Goal: Task Accomplishment & Management: Manage account settings

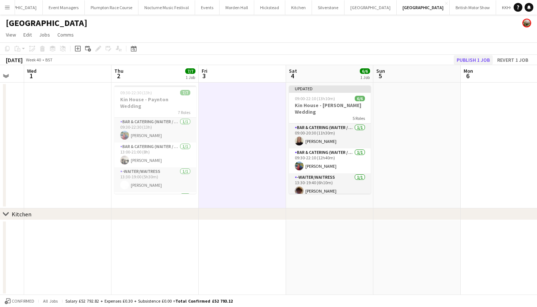
click at [477, 60] on button "Publish 1 job" at bounding box center [473, 60] width 39 height 10
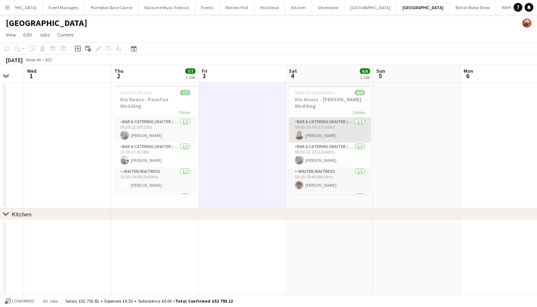
click at [308, 124] on app-card-role "Bar & Catering (Waiter / waitress) [DATE] 09:00-20:30 (11h30m) [PERSON_NAME]" at bounding box center [330, 130] width 82 height 25
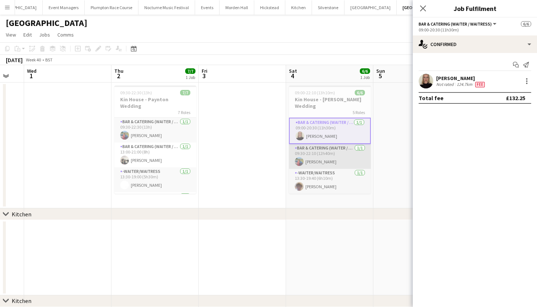
click at [315, 147] on app-card-role "Bar & Catering (Waiter / waitress) [DATE] 09:30-22:10 (12h40m) [PERSON_NAME]" at bounding box center [330, 156] width 82 height 25
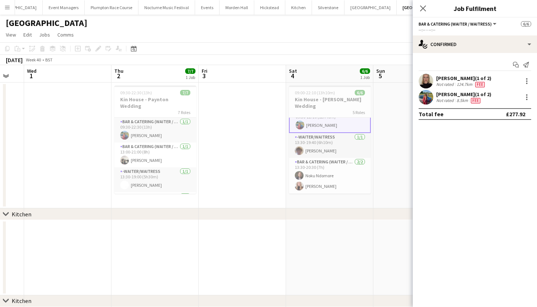
click at [315, 147] on app-card-role "-Waiter/Waitress [DATE] 13:30-19:40 (6h10m) [PERSON_NAME]" at bounding box center [330, 145] width 82 height 25
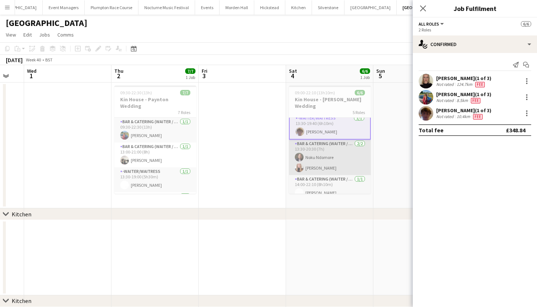
click at [315, 147] on app-card-role "Bar & Catering (Waiter / waitress) [DATE] 13:30-20:30 (7h) [PERSON_NAME] [PERSO…" at bounding box center [330, 157] width 82 height 35
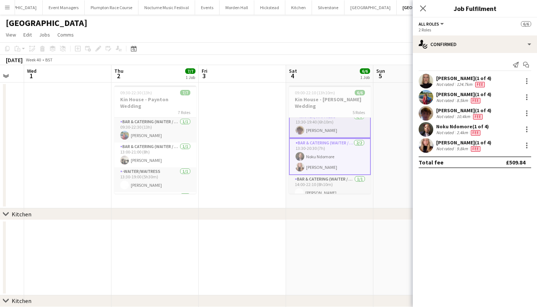
scroll to position [58, 0]
click at [323, 179] on app-card-role "Bar & Catering (Waiter / waitress) [DATE] 14:00-22:10 (8h10m) [PERSON_NAME]" at bounding box center [330, 187] width 82 height 25
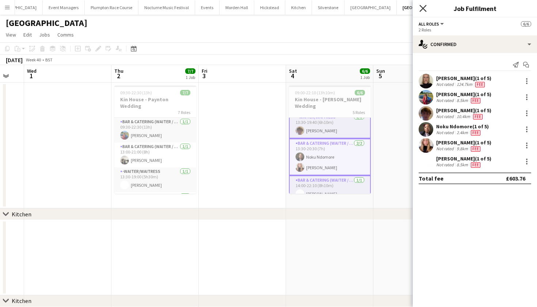
click at [425, 9] on icon "Close pop-in" at bounding box center [423, 8] width 7 height 7
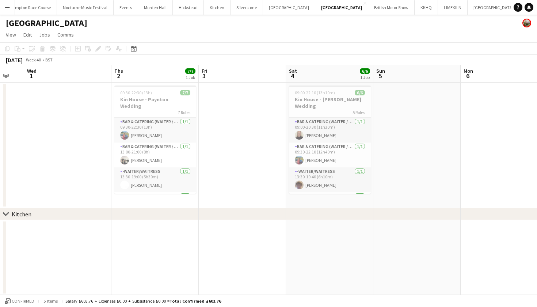
click at [520, 8] on button "[GEOGRAPHIC_DATA]" at bounding box center [540, 7] width 41 height 14
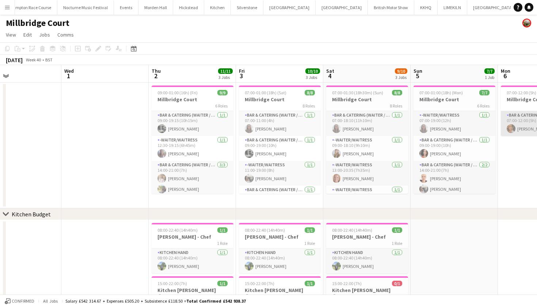
scroll to position [0, 175]
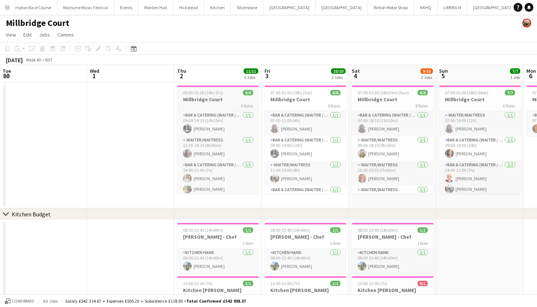
click at [209, 105] on div "6 Roles" at bounding box center [218, 106] width 82 height 6
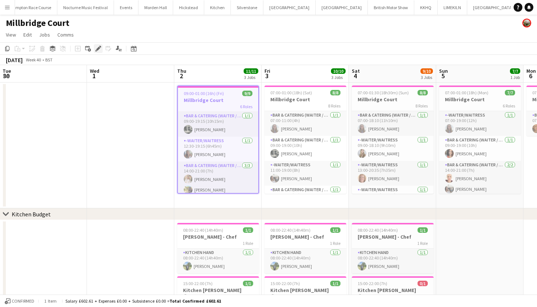
click at [99, 45] on div "Edit" at bounding box center [98, 48] width 9 height 9
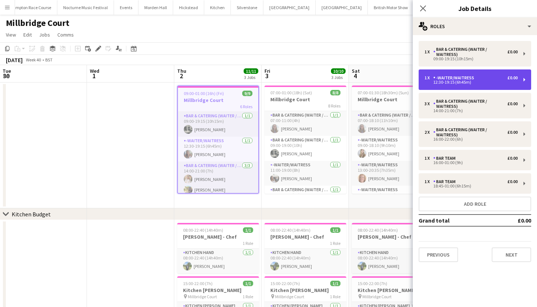
click at [442, 88] on div "1 x -Waiter/Waitress £0.00 12:30-19:15 (6h45m)" at bounding box center [475, 79] width 113 height 20
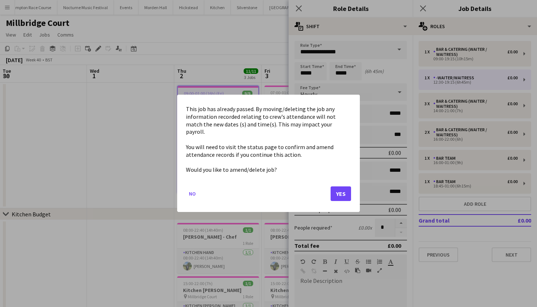
click at [345, 75] on body "Menu Boards Boards Boards All jobs Status Workforce Workforce My Workforce Recr…" at bounding box center [268, 177] width 537 height 355
click at [346, 189] on button "Yes" at bounding box center [341, 194] width 20 height 15
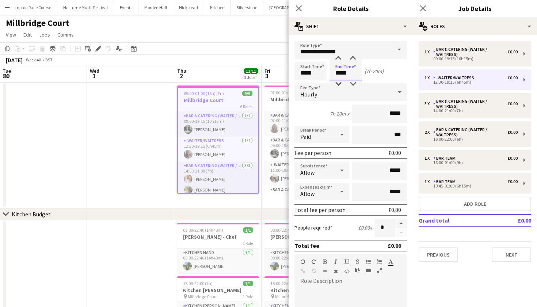
type input "*****"
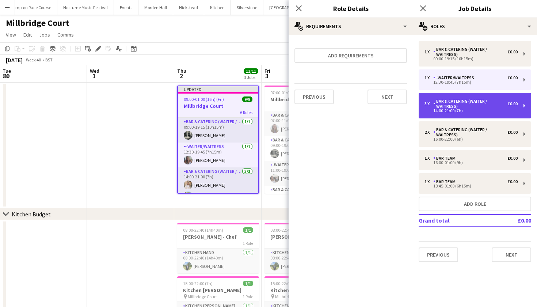
click at [436, 116] on div "3 x Bar & Catering (Waiter / waitress) £0.00 14:00-21:00 (7h)" at bounding box center [475, 106] width 113 height 26
type input "**********"
type input "*****"
type input "*"
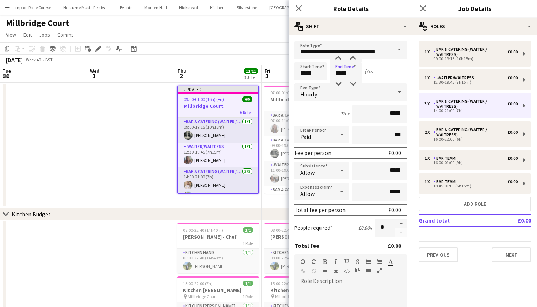
click at [345, 74] on input "*****" at bounding box center [346, 71] width 32 height 18
type input "*****"
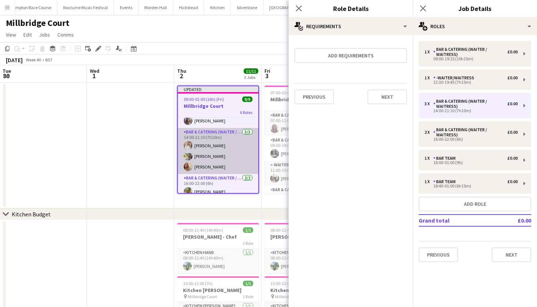
scroll to position [39, 0]
click at [218, 164] on app-card-role "Bar & Catering (Waiter / waitress) [DATE] 14:00-21:10 (7h10m) [PERSON_NAME] [PE…" at bounding box center [218, 152] width 80 height 46
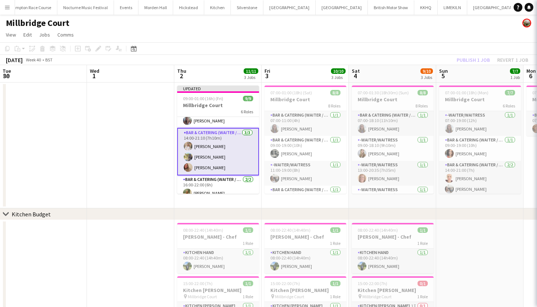
click at [218, 164] on app-card-role "Bar & Catering (Waiter / waitress) [DATE] 14:00-21:10 (7h10m) [PERSON_NAME] [PE…" at bounding box center [218, 152] width 82 height 48
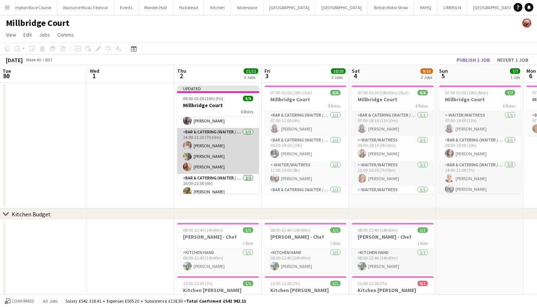
click at [187, 163] on app-user-avatar at bounding box center [187, 166] width 9 height 9
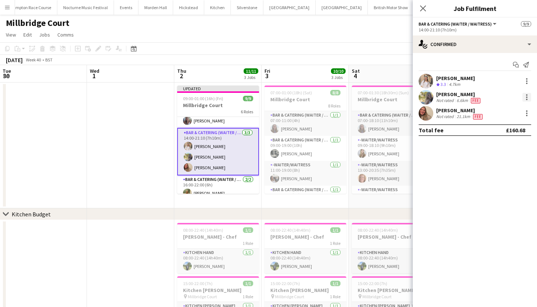
click at [526, 97] on div at bounding box center [527, 97] width 9 height 9
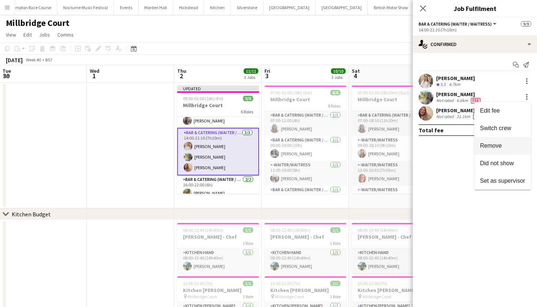
click at [494, 148] on span "Remove" at bounding box center [491, 146] width 22 height 6
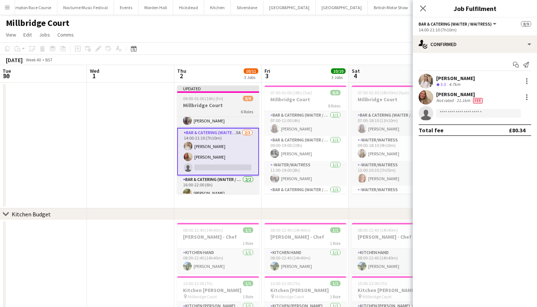
click at [200, 90] on div "Updated" at bounding box center [218, 89] width 82 height 6
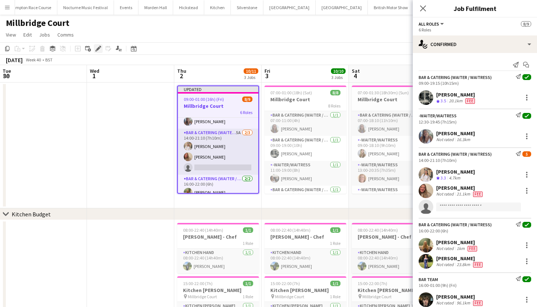
click at [101, 47] on div "Edit" at bounding box center [98, 48] width 9 height 9
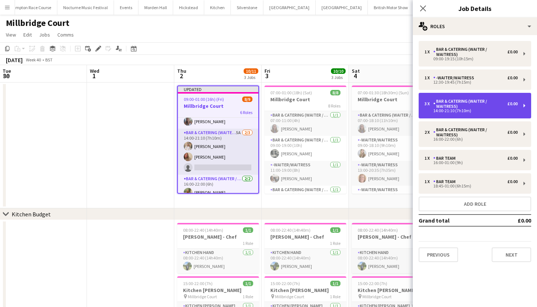
click at [438, 113] on div "14:00-21:10 (7h10m)" at bounding box center [471, 111] width 93 height 4
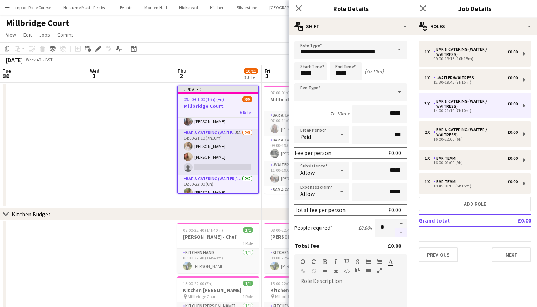
click at [401, 235] on button "button" at bounding box center [402, 232] width 12 height 9
type input "*"
click at [115, 163] on app-date-cell at bounding box center [130, 146] width 87 height 126
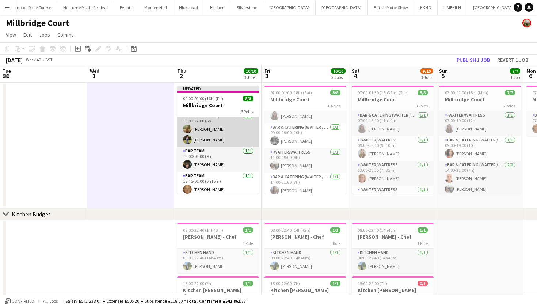
scroll to position [92, 0]
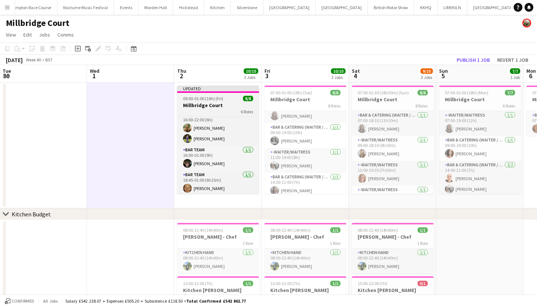
click at [230, 103] on h3 "Millbridge Court" at bounding box center [218, 105] width 82 height 7
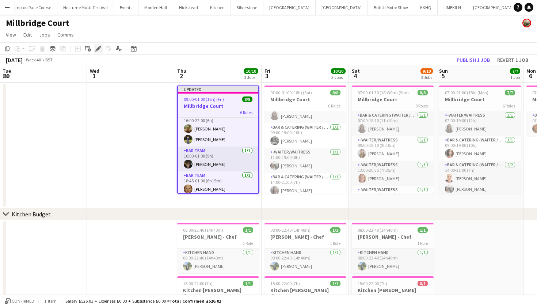
click at [98, 47] on icon "Edit" at bounding box center [98, 49] width 6 height 6
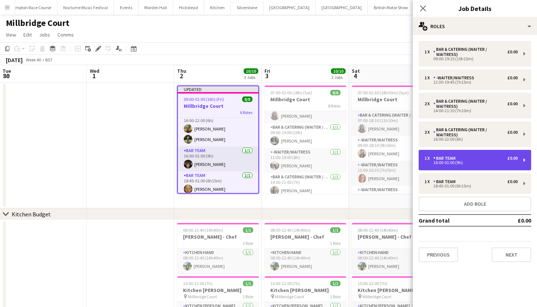
click at [467, 162] on div "16:00-01:00 (9h)" at bounding box center [471, 163] width 93 height 4
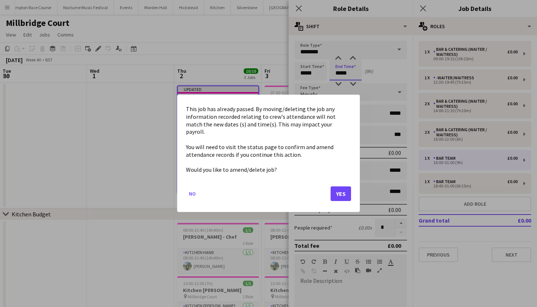
click at [357, 75] on body "Menu Boards Boards Boards All jobs Status Workforce Workforce My Workforce Recr…" at bounding box center [268, 177] width 537 height 355
drag, startPoint x: 341, startPoint y: 189, endPoint x: 340, endPoint y: 182, distance: 7.5
click at [340, 187] on button "Yes" at bounding box center [341, 194] width 20 height 15
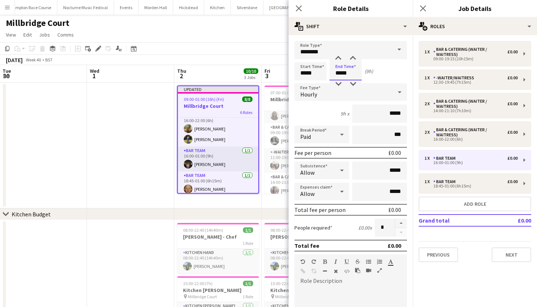
type input "*****"
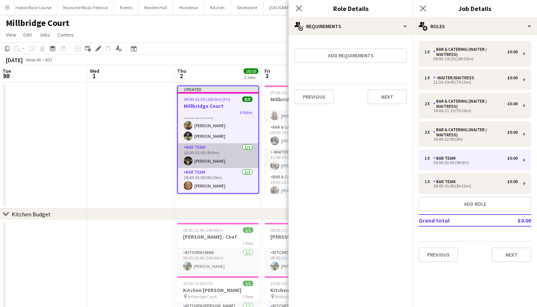
scroll to position [95, 0]
click at [200, 110] on div "6 Roles" at bounding box center [218, 112] width 80 height 6
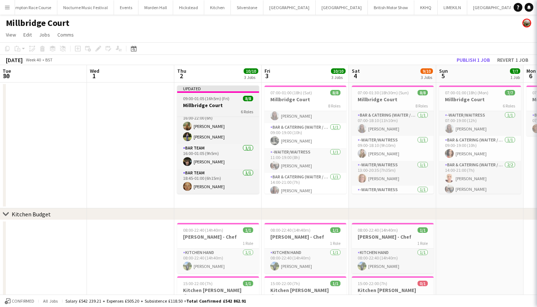
scroll to position [94, 0]
click at [216, 106] on h3 "Millbridge Court" at bounding box center [218, 105] width 82 height 7
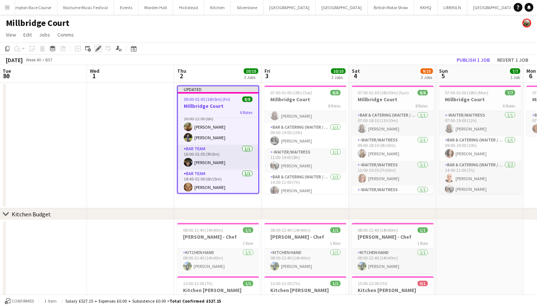
click at [99, 46] on icon at bounding box center [100, 47] width 2 height 2
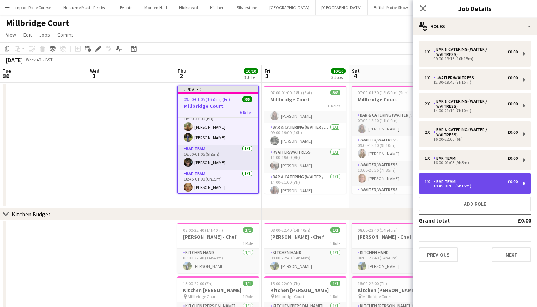
click at [478, 187] on div "18:45-01:00 (6h15m)" at bounding box center [471, 186] width 93 height 4
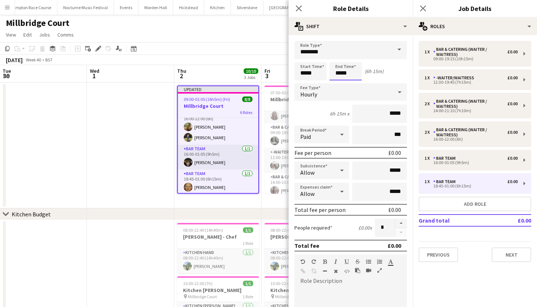
click at [346, 74] on body "Menu Boards Boards Boards All jobs Status Workforce Workforce My Workforce Recr…" at bounding box center [268, 177] width 537 height 355
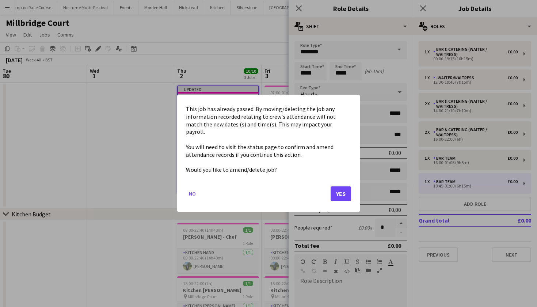
click at [348, 190] on button "Yes" at bounding box center [341, 194] width 20 height 15
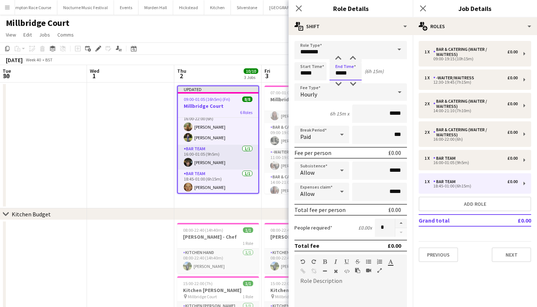
click at [347, 73] on input "*****" at bounding box center [346, 71] width 32 height 18
type input "*****"
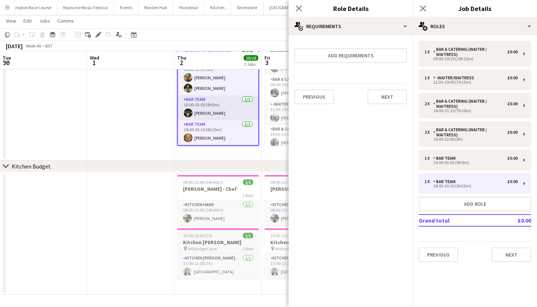
scroll to position [47, 0]
click at [213, 240] on h3 "Kitchen [PERSON_NAME]" at bounding box center [218, 242] width 82 height 7
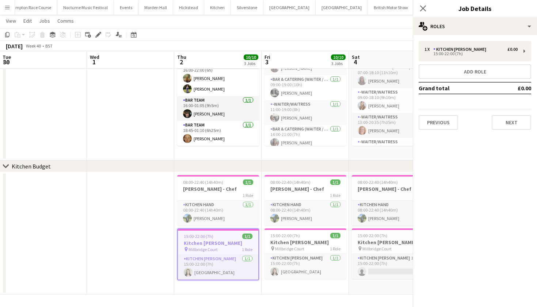
scroll to position [94, 0]
click at [101, 34] on icon "Edit" at bounding box center [98, 35] width 6 height 6
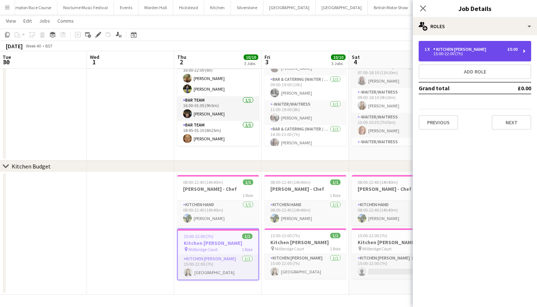
click at [476, 52] on div "15:00-22:00 (7h)" at bounding box center [471, 54] width 93 height 4
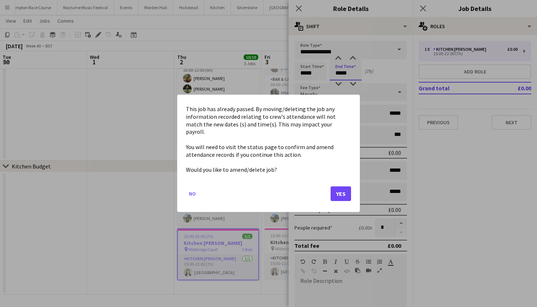
scroll to position [0, 0]
click at [351, 72] on body "Menu Boards Boards Boards All jobs Status Workforce Workforce My Workforce Recr…" at bounding box center [268, 130] width 537 height 354
drag, startPoint x: 339, startPoint y: 190, endPoint x: 339, endPoint y: 181, distance: 9.1
click at [339, 190] on button "Yes" at bounding box center [341, 194] width 20 height 15
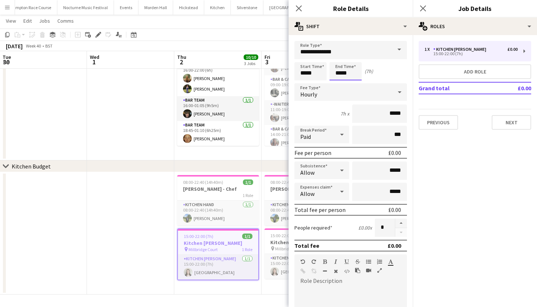
scroll to position [47, 0]
type input "*****"
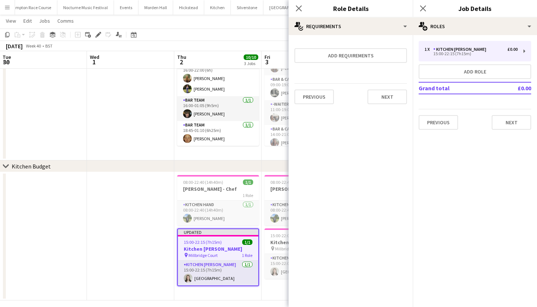
click at [137, 208] on app-date-cell at bounding box center [130, 236] width 87 height 128
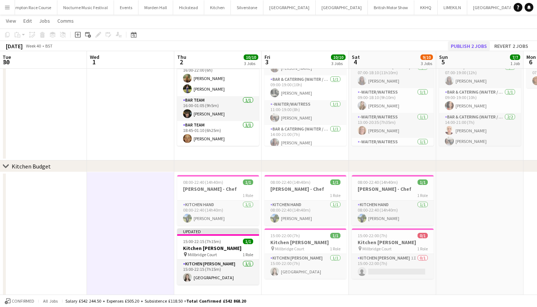
click at [472, 44] on button "Publish 2 jobs" at bounding box center [469, 46] width 42 height 10
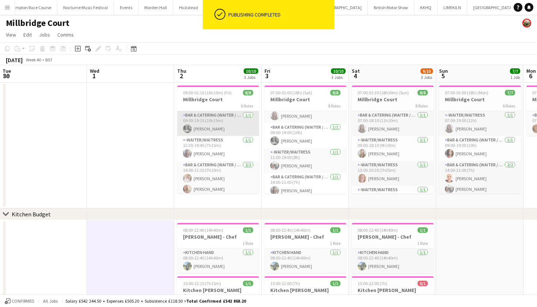
scroll to position [0, 0]
click at [216, 128] on app-card-role "Bar & Catering (Waiter / waitress) [DATE] 09:00-19:15 (10h15m) [PERSON_NAME]" at bounding box center [218, 123] width 82 height 25
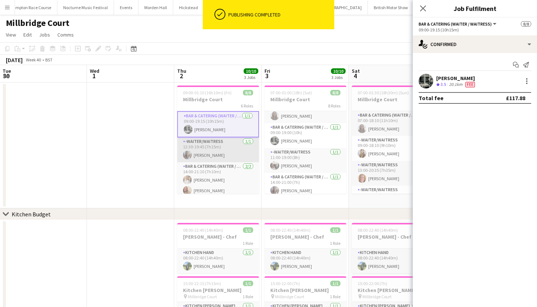
click at [218, 146] on app-card-role "-Waiter/Waitress [DATE] 12:30-19:45 (7h15m) [PERSON_NAME]" at bounding box center [218, 149] width 82 height 25
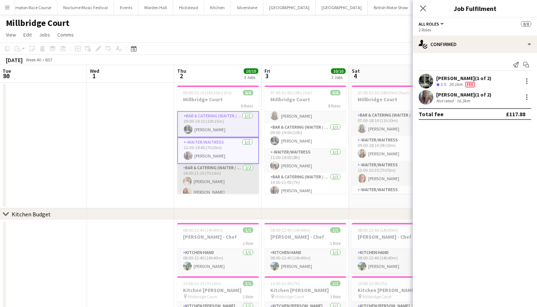
click at [220, 187] on app-card-role "Bar & Catering (Waiter / waitress) [DATE] 14:00-21:10 (7h10m) [PERSON_NAME] [PE…" at bounding box center [218, 181] width 82 height 35
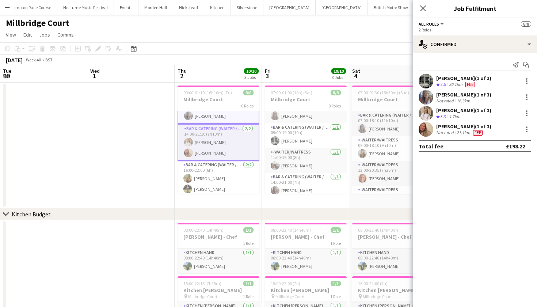
scroll to position [45, 0]
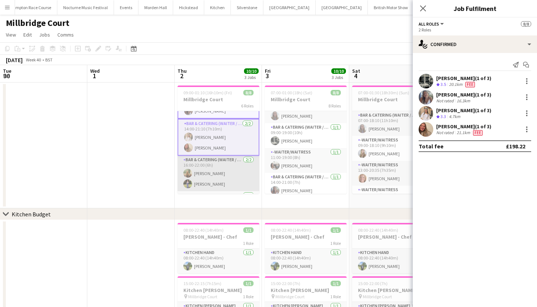
click at [218, 179] on app-card-role "Bar & Catering (Waiter / waitress) [DATE] 16:00-22:00 (6h) [PERSON_NAME] [PERSO…" at bounding box center [219, 173] width 82 height 35
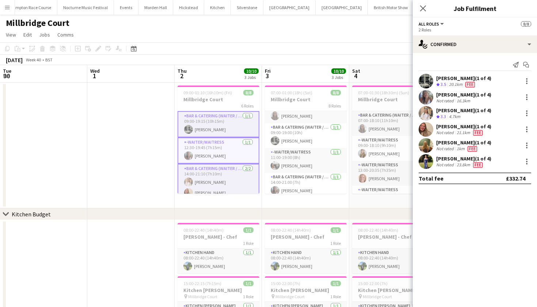
scroll to position [0, 0]
click at [219, 127] on app-card-role "Bar & Catering (Waiter / waitress) [DATE] 09:00-19:15 (10h15m) [PERSON_NAME]" at bounding box center [219, 124] width 82 height 26
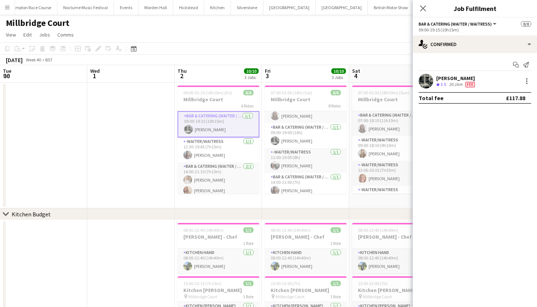
click at [221, 127] on app-card-role "Bar & Catering (Waiter / waitress) [DATE] 09:00-19:15 (10h15m) [PERSON_NAME]" at bounding box center [219, 124] width 82 height 26
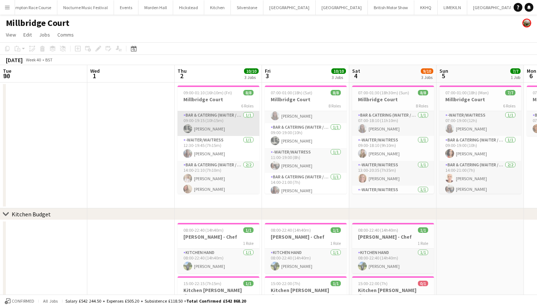
click at [222, 129] on app-card-role "Bar & Catering (Waiter / waitress) [DATE] 09:00-19:15 (10h15m) [PERSON_NAME]" at bounding box center [219, 123] width 82 height 25
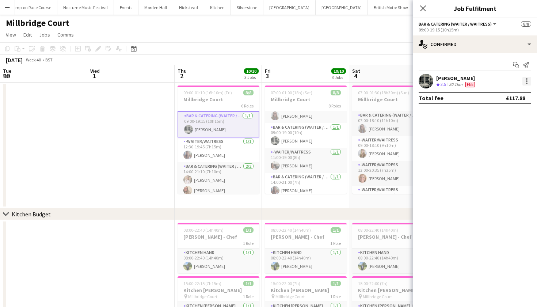
click at [529, 83] on div at bounding box center [527, 81] width 9 height 9
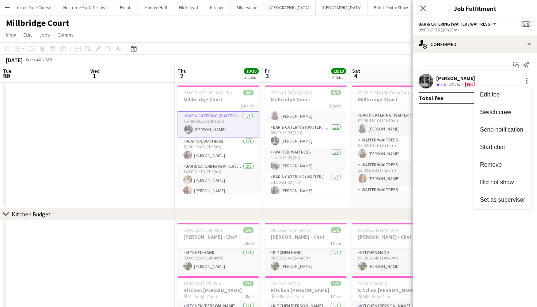
click at [216, 143] on div at bounding box center [268, 153] width 537 height 307
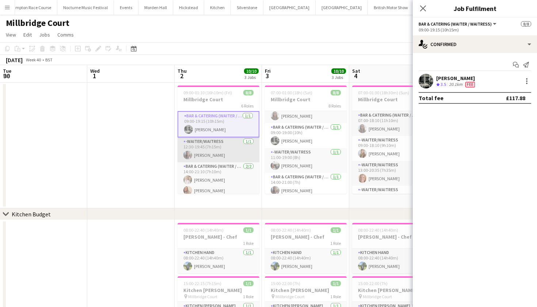
click at [216, 148] on app-card-role "-Waiter/Waitress [DATE] 12:30-19:45 (7h15m) [PERSON_NAME]" at bounding box center [219, 149] width 82 height 25
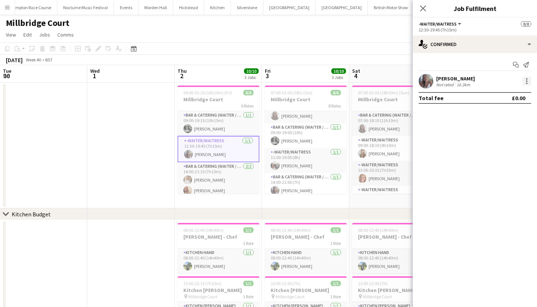
click at [527, 82] on div at bounding box center [527, 81] width 9 height 9
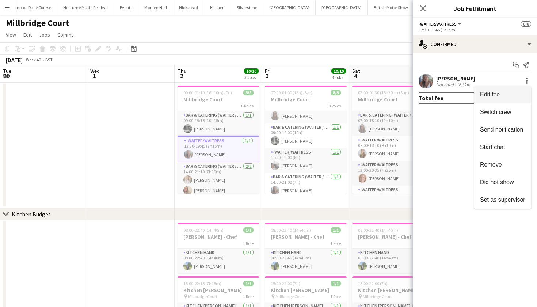
click at [498, 95] on span "Edit fee" at bounding box center [490, 94] width 20 height 6
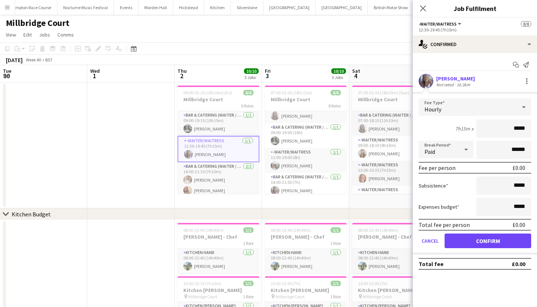
click at [487, 104] on div "Hourly" at bounding box center [468, 107] width 98 height 18
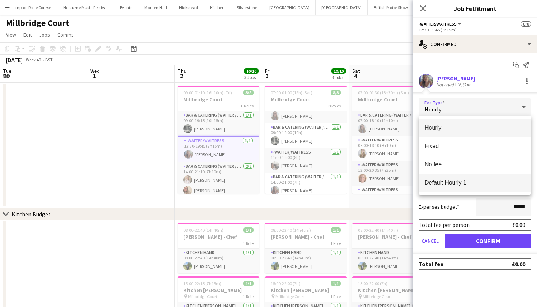
click at [451, 184] on span "Default Hourly 1" at bounding box center [475, 182] width 101 height 7
type input "******"
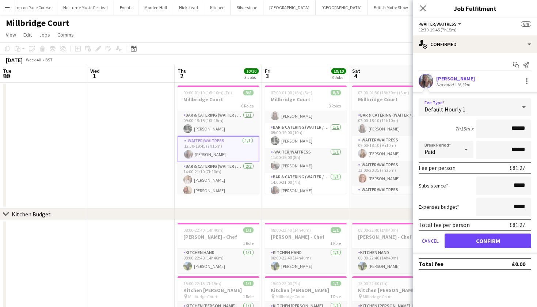
click at [478, 240] on button "Confirm" at bounding box center [488, 241] width 87 height 15
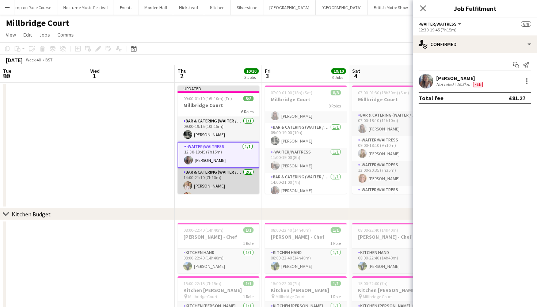
click at [205, 178] on app-card-role "Bar & Catering (Waiter / waitress) [DATE] 14:00-21:10 (7h10m) [PERSON_NAME] [PE…" at bounding box center [219, 185] width 82 height 35
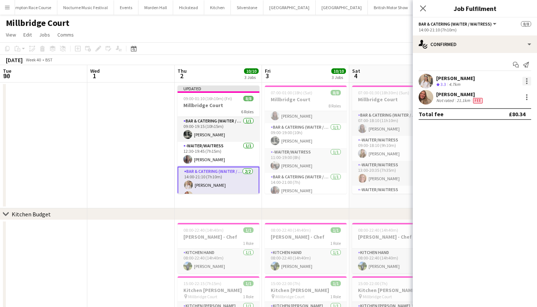
click at [525, 81] on div at bounding box center [527, 81] width 9 height 9
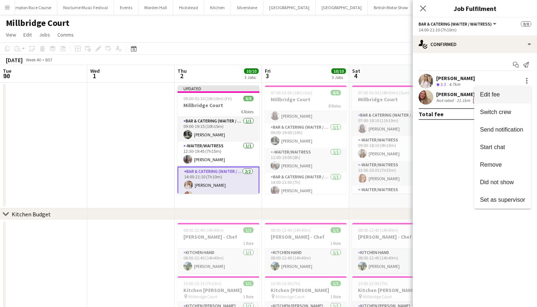
click at [510, 94] on span "Edit fee" at bounding box center [502, 94] width 45 height 7
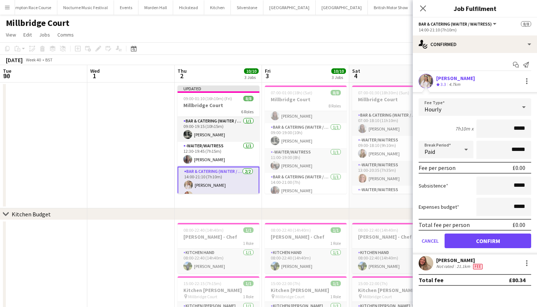
click at [513, 108] on div "Hourly" at bounding box center [468, 107] width 98 height 18
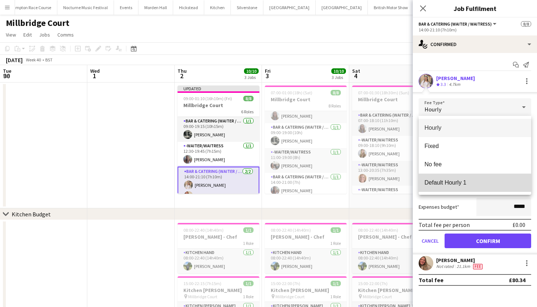
click at [487, 186] on span "Default Hourly 1" at bounding box center [475, 182] width 101 height 7
type input "******"
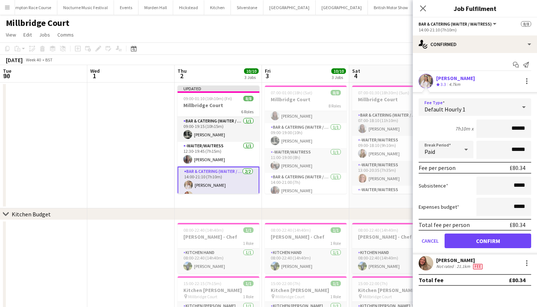
click at [490, 243] on button "Confirm" at bounding box center [488, 241] width 87 height 15
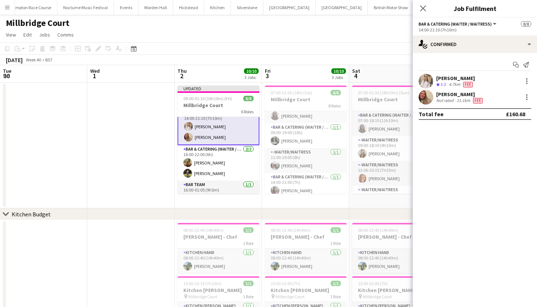
scroll to position [60, 0]
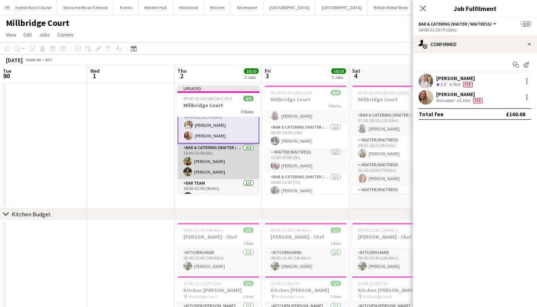
click at [209, 164] on app-card-role "Bar & Catering (Waiter / waitress) [DATE] 16:00-22:00 (6h) [PERSON_NAME] [PERSO…" at bounding box center [219, 161] width 82 height 35
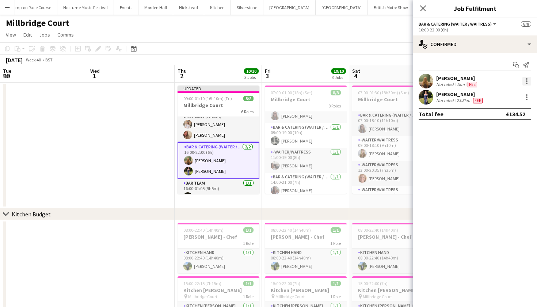
click at [527, 82] on div at bounding box center [527, 81] width 9 height 9
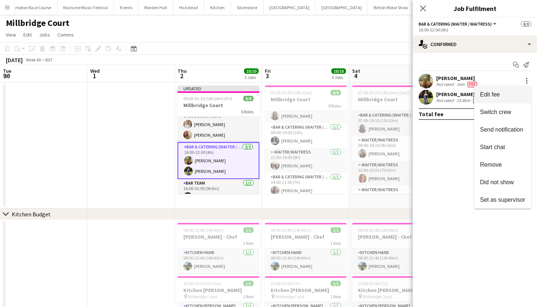
click at [515, 97] on span "Edit fee" at bounding box center [502, 94] width 45 height 7
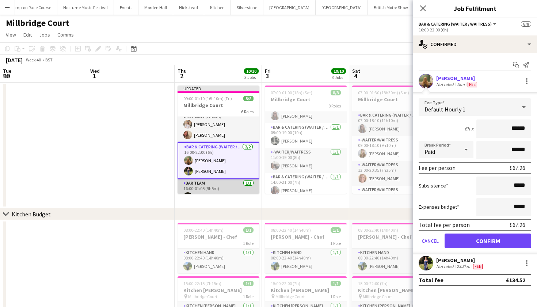
click at [225, 188] on app-card-role "Bar Team [DATE] 16:00-01:05 (9h5m) [PERSON_NAME]" at bounding box center [219, 191] width 82 height 25
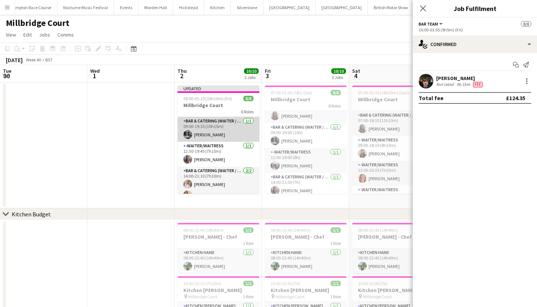
scroll to position [0, 0]
click at [148, 169] on app-date-cell at bounding box center [130, 146] width 87 height 126
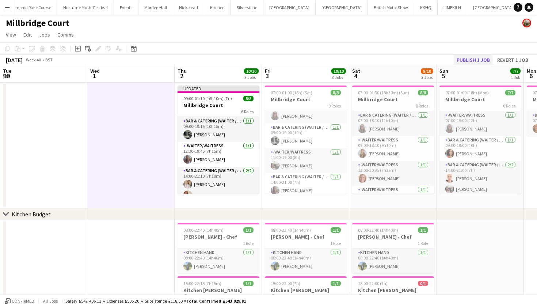
click at [463, 56] on button "Publish 1 job" at bounding box center [473, 60] width 39 height 10
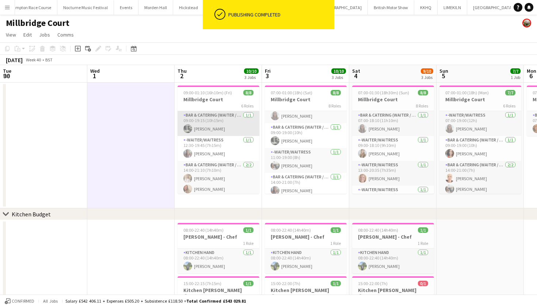
click at [208, 118] on app-card-role "Bar & Catering (Waiter / waitress) [DATE] 09:00-19:15 (10h15m) [PERSON_NAME]" at bounding box center [219, 123] width 82 height 25
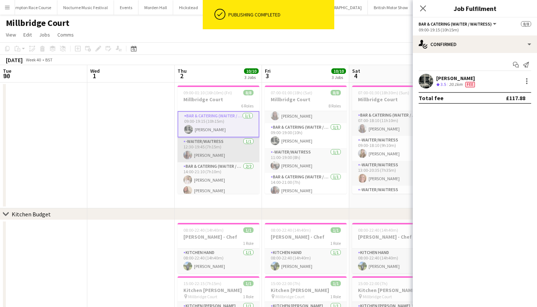
click at [207, 145] on app-card-role "-Waiter/Waitress [DATE] 12:30-19:45 (7h15m) [PERSON_NAME]" at bounding box center [219, 149] width 82 height 25
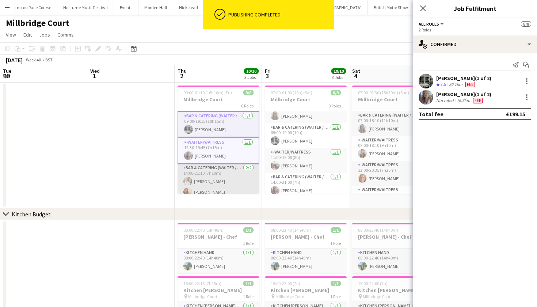
click at [207, 181] on app-card-role "Bar & Catering (Waiter / waitress) [DATE] 14:00-21:10 (7h10m) [PERSON_NAME] [PE…" at bounding box center [219, 181] width 82 height 35
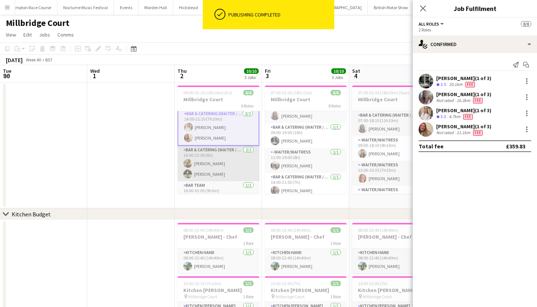
click at [207, 168] on app-card-role "Bar & Catering (Waiter / waitress) [DATE] 16:00-22:00 (6h) [PERSON_NAME] [PERSO…" at bounding box center [219, 163] width 82 height 35
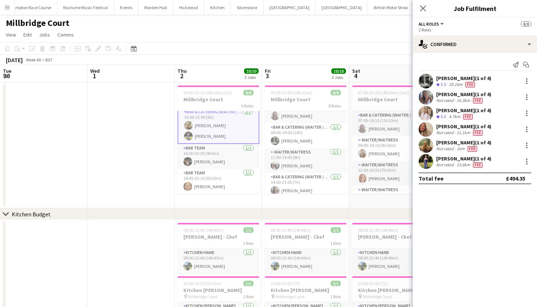
scroll to position [94, 0]
click at [232, 156] on app-card-role "Bar Team [DATE] 16:00-01:05 (9h5m) [PERSON_NAME]" at bounding box center [219, 156] width 82 height 25
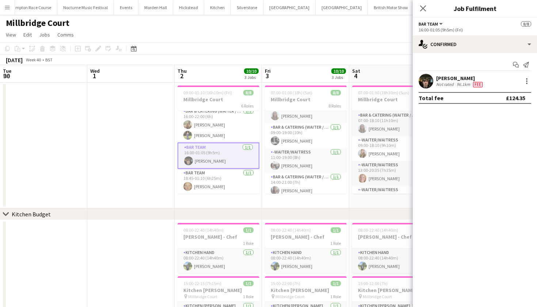
scroll to position [89, 0]
click at [221, 177] on app-card-role "Bar Team [DATE] 18:45-01:10 (6h25m) [PERSON_NAME]" at bounding box center [219, 181] width 82 height 25
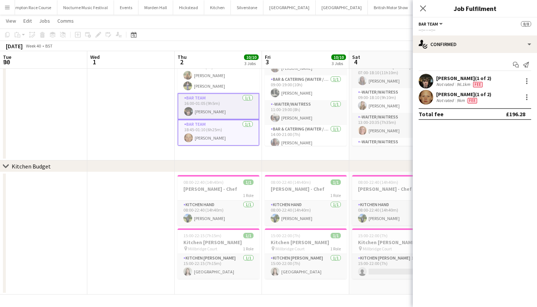
scroll to position [47, 0]
click at [193, 218] on app-card-role "Kitchen Hand [DATE] 08:00-22:40 (14h40m) [PERSON_NAME]" at bounding box center [219, 213] width 82 height 25
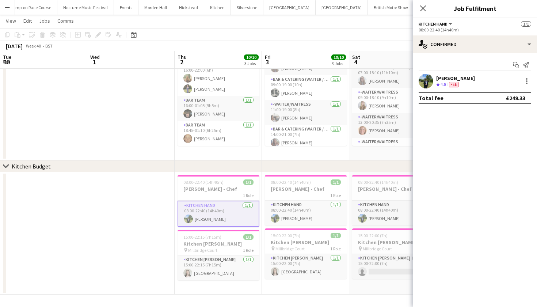
scroll to position [88, 0]
click at [207, 258] on app-card-role "Kitchen [PERSON_NAME] [DATE] 15:00-22:15 (7h15m) [GEOGRAPHIC_DATA]" at bounding box center [219, 268] width 82 height 25
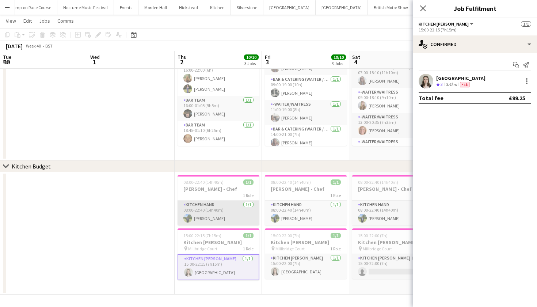
click at [210, 218] on app-card-role "Kitchen Hand [DATE] 08:00-22:40 (14h40m) [PERSON_NAME]" at bounding box center [219, 213] width 82 height 25
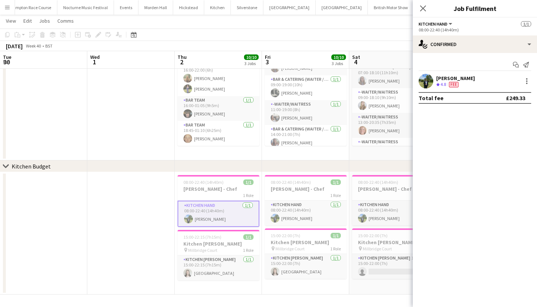
click at [105, 262] on app-date-cell at bounding box center [130, 233] width 87 height 122
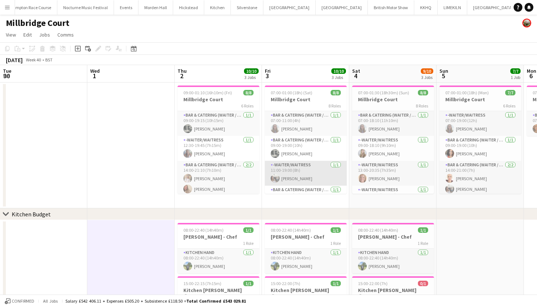
scroll to position [0, 0]
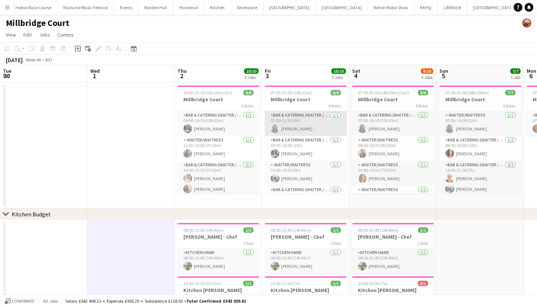
click at [289, 113] on app-card-role "Bar & Catering (Waiter / waitress) [DATE] 07:00-11:00 (4h) [PERSON_NAME]" at bounding box center [306, 123] width 82 height 25
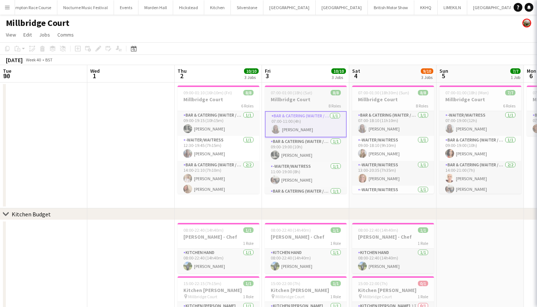
click at [289, 90] on span "07:00-01:00 (18h) (Sat)" at bounding box center [292, 92] width 42 height 5
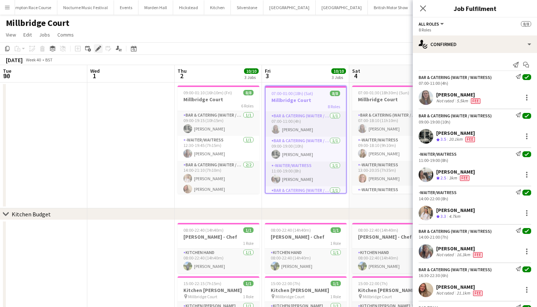
click at [97, 46] on icon "Edit" at bounding box center [98, 49] width 6 height 6
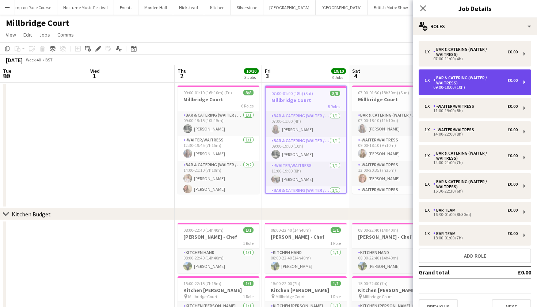
click at [446, 79] on div "Bar & Catering (Waiter / waitress)" at bounding box center [471, 80] width 74 height 10
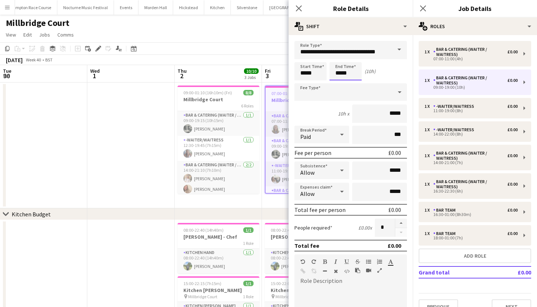
click at [341, 73] on body "Menu Boards Boards Boards All jobs Status Workforce Workforce My Workforce Recr…" at bounding box center [268, 177] width 537 height 355
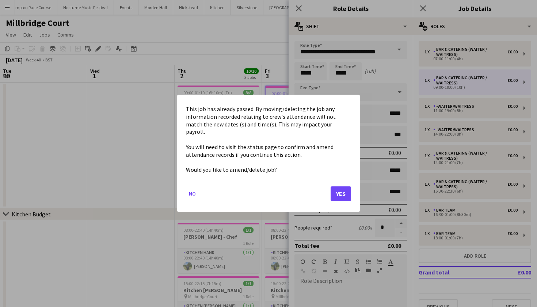
click at [345, 193] on button "Yes" at bounding box center [341, 194] width 20 height 15
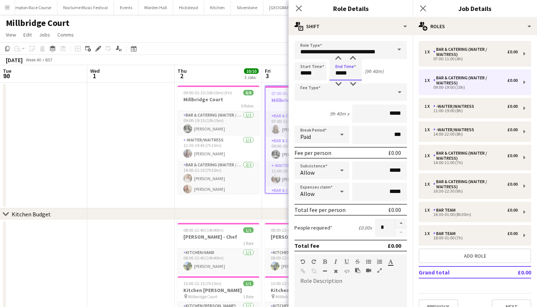
type input "*****"
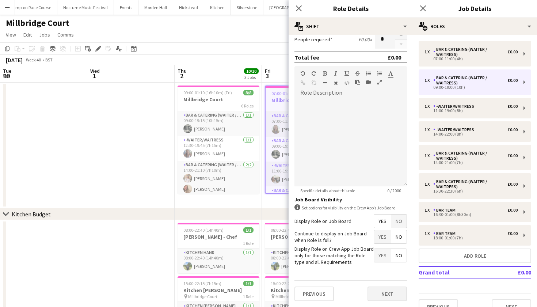
scroll to position [188, 0]
click at [383, 298] on button "Next" at bounding box center [387, 294] width 39 height 15
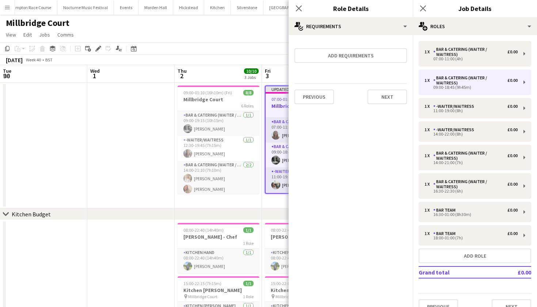
scroll to position [0, 0]
click at [138, 154] on app-date-cell at bounding box center [130, 146] width 87 height 126
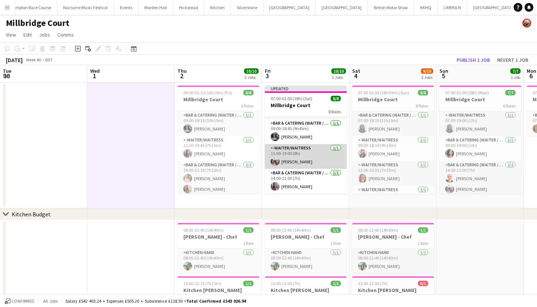
scroll to position [38, 0]
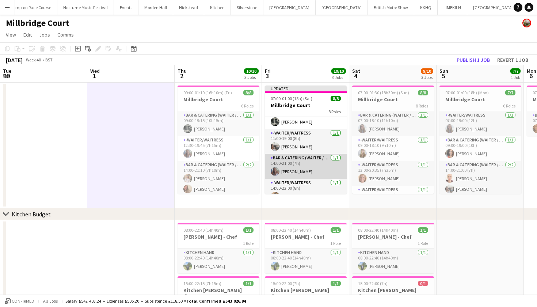
click at [312, 172] on app-card-role "Bar & Catering (Waiter / waitress) [DATE] 14:00-21:00 (7h) [PERSON_NAME]" at bounding box center [306, 166] width 82 height 25
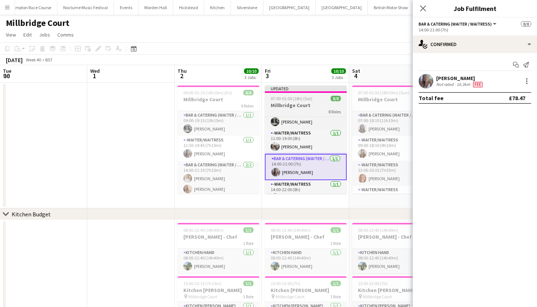
click at [279, 92] on div at bounding box center [306, 91] width 82 height 1
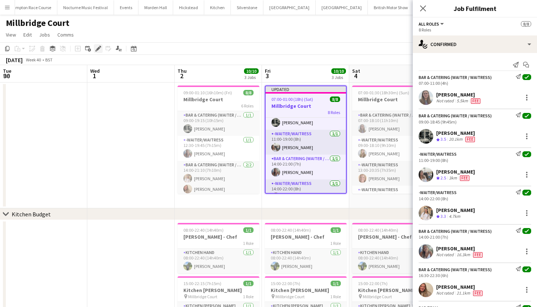
click at [99, 45] on div "Edit" at bounding box center [98, 48] width 9 height 9
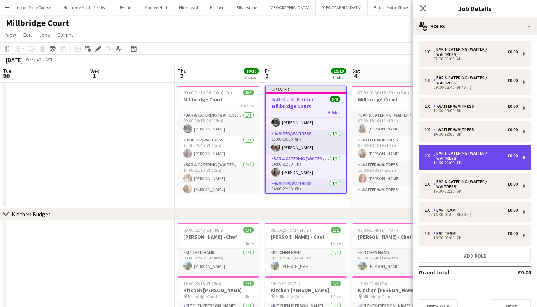
click at [462, 166] on div "1 x Bar & Catering (Waiter / waitress) £0.00 14:00-21:00 (7h)" at bounding box center [475, 158] width 113 height 26
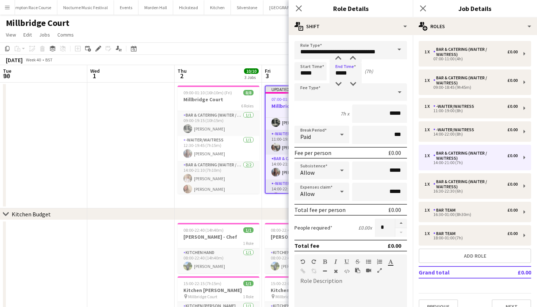
click at [352, 69] on body "Menu Boards Boards Boards All jobs Status Workforce Workforce My Workforce Recr…" at bounding box center [268, 177] width 537 height 355
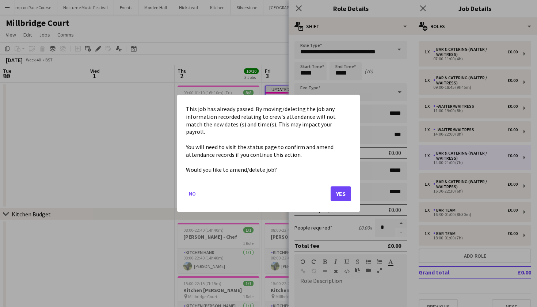
click at [341, 187] on button "Yes" at bounding box center [341, 194] width 20 height 15
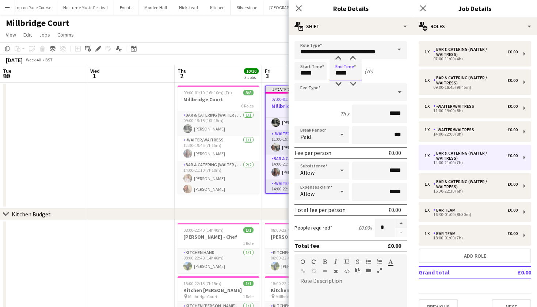
click at [351, 71] on input "*****" at bounding box center [346, 71] width 32 height 18
type input "*****"
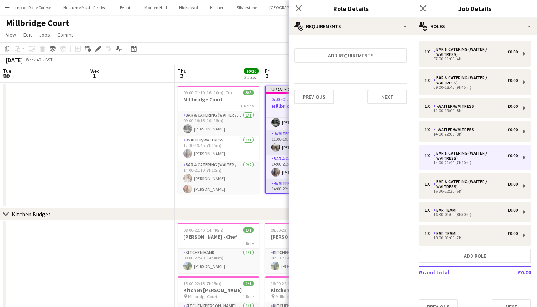
click at [132, 159] on app-date-cell at bounding box center [130, 146] width 87 height 126
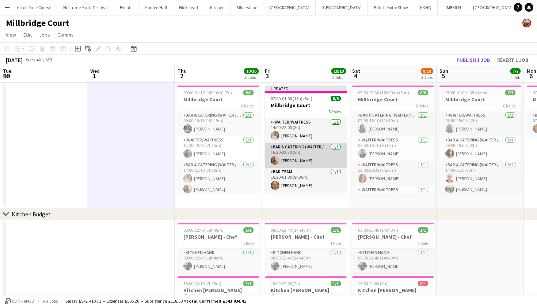
scroll to position [97, 0]
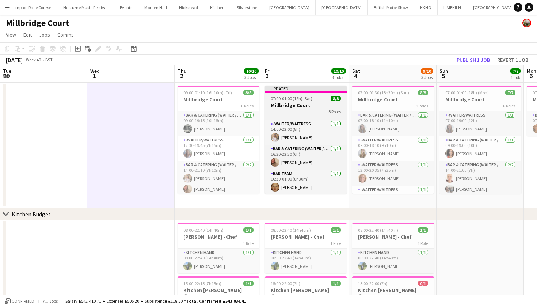
click at [296, 96] on span "07:00-01:00 (18h) (Sat)" at bounding box center [292, 98] width 42 height 5
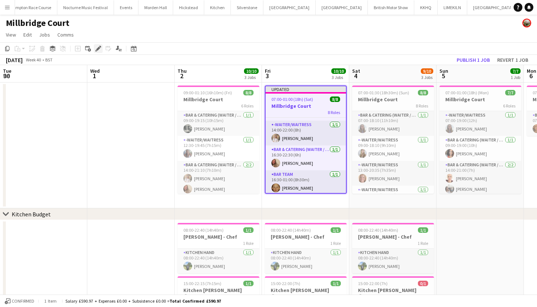
click at [99, 46] on icon "Edit" at bounding box center [98, 49] width 6 height 6
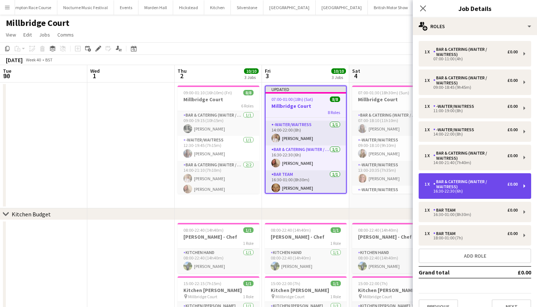
click at [450, 189] on div "16:30-22:30 (6h)" at bounding box center [471, 191] width 93 height 4
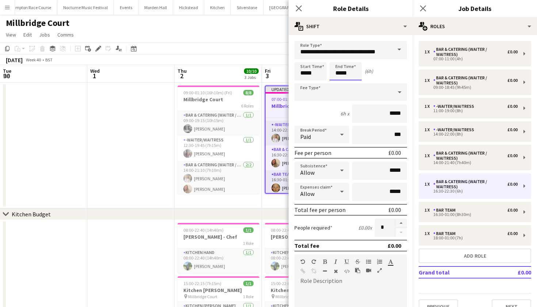
click at [352, 73] on body "Menu Boards Boards Boards All jobs Status Workforce Workforce My Workforce Recr…" at bounding box center [268, 177] width 537 height 355
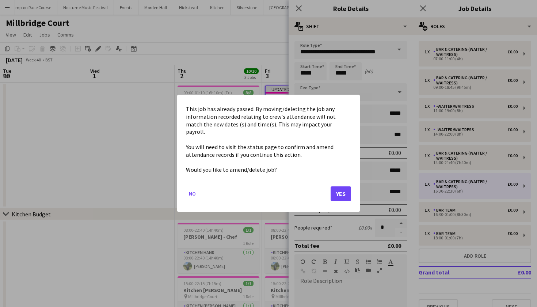
click at [345, 189] on button "Yes" at bounding box center [341, 194] width 20 height 15
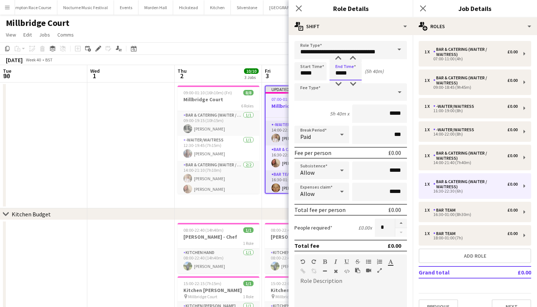
type input "*****"
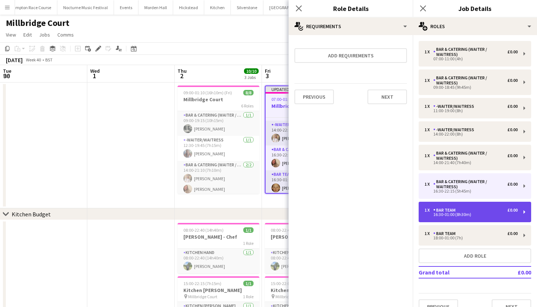
click at [442, 219] on div "1 x Bar Team £0.00 16:30-01:00 (8h30m)" at bounding box center [475, 212] width 113 height 20
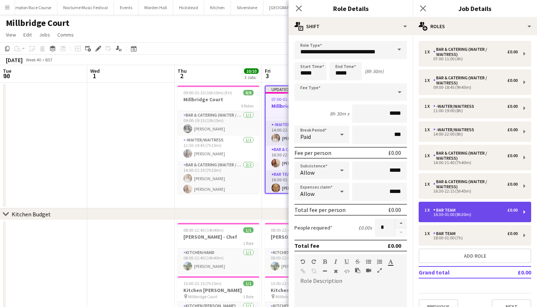
type input "********"
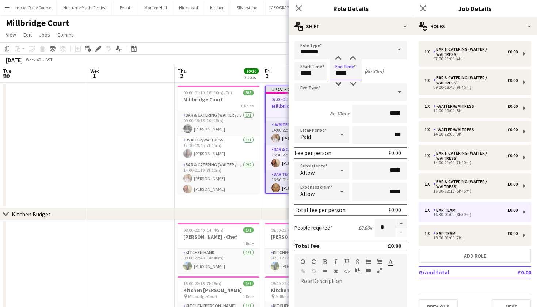
click at [352, 72] on input "*****" at bounding box center [346, 71] width 32 height 18
type input "*****"
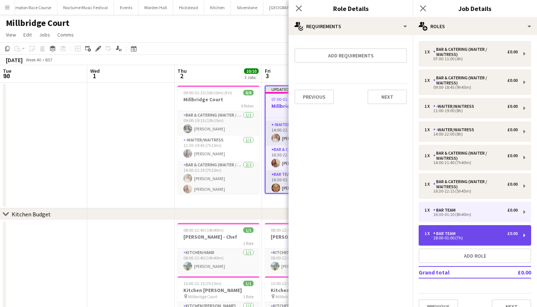
click at [465, 238] on div "18:00-01:00 (7h)" at bounding box center [471, 238] width 93 height 4
type input "*****"
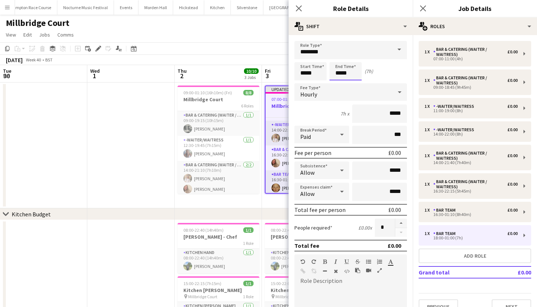
click at [353, 72] on input "*****" at bounding box center [346, 71] width 32 height 18
type input "*****"
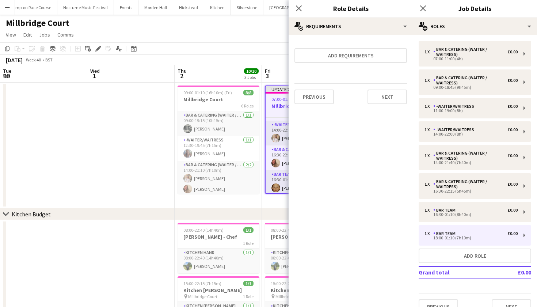
click at [126, 149] on app-date-cell at bounding box center [130, 146] width 87 height 126
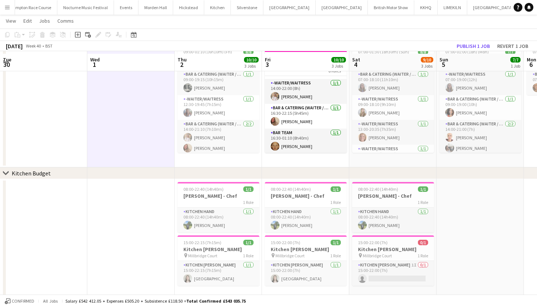
scroll to position [43, 0]
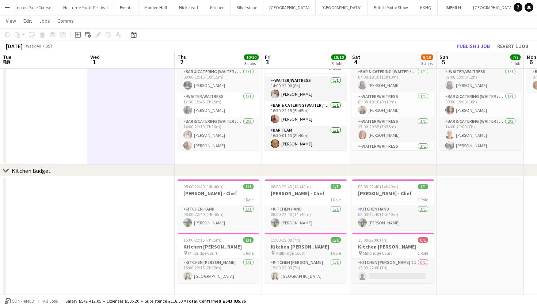
click at [301, 252] on span "Millbridge Court" at bounding box center [290, 252] width 29 height 5
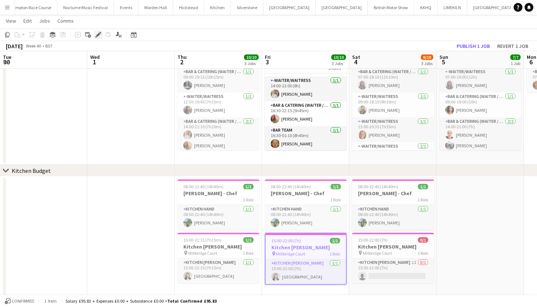
click at [102, 35] on div "Edit" at bounding box center [98, 34] width 9 height 9
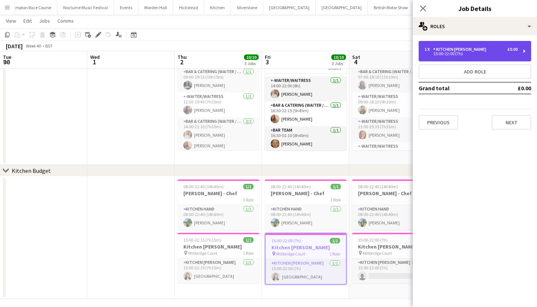
click at [446, 53] on div "15:00-22:00 (7h)" at bounding box center [471, 54] width 93 height 4
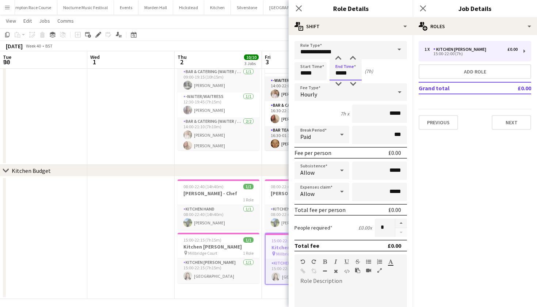
scroll to position [0, 0]
click at [351, 73] on body "Menu Boards Boards Boards All jobs Status Workforce Workforce My Workforce Recr…" at bounding box center [268, 134] width 537 height 354
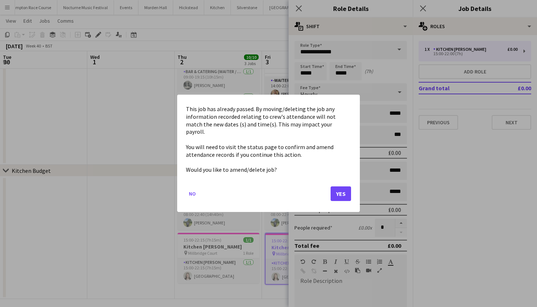
click at [349, 187] on button "Yes" at bounding box center [341, 194] width 20 height 15
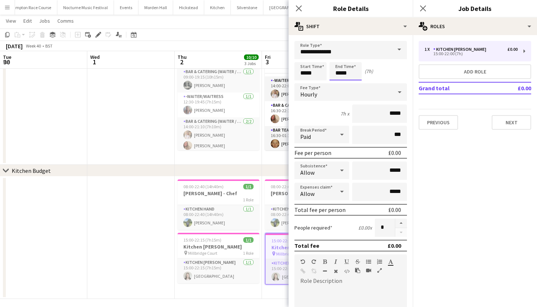
scroll to position [43, 0]
type input "*****"
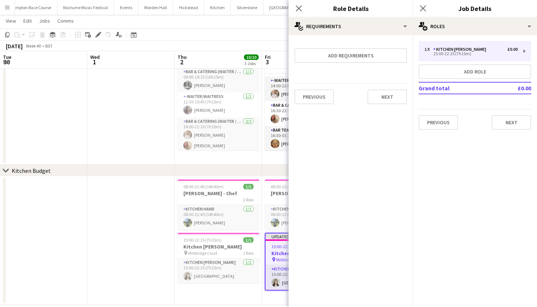
click at [113, 231] on app-date-cell at bounding box center [130, 241] width 87 height 128
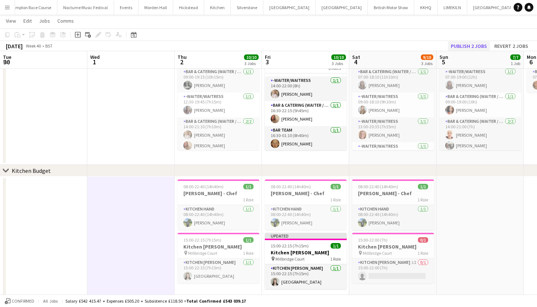
click at [471, 48] on button "Publish 2 jobs" at bounding box center [469, 46] width 42 height 10
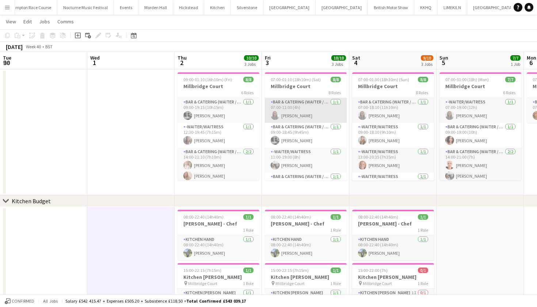
scroll to position [15, 0]
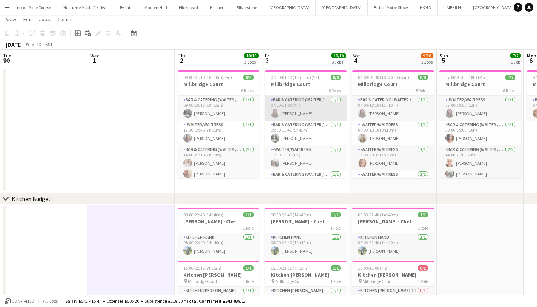
click at [307, 112] on app-card-role "Bar & Catering (Waiter / waitress) [DATE] 07:00-11:00 (4h) [PERSON_NAME]" at bounding box center [306, 108] width 82 height 25
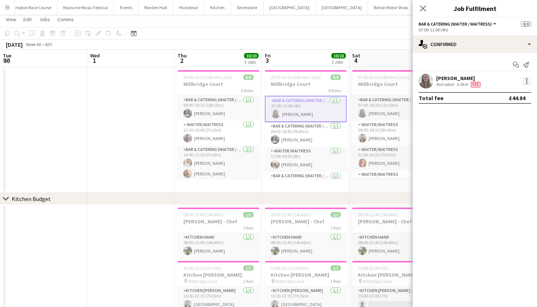
click at [525, 82] on div at bounding box center [527, 81] width 9 height 9
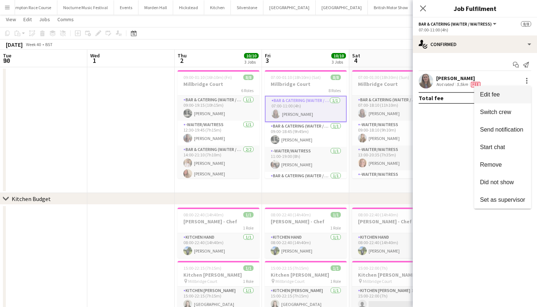
click at [511, 92] on span "Edit fee" at bounding box center [502, 94] width 45 height 7
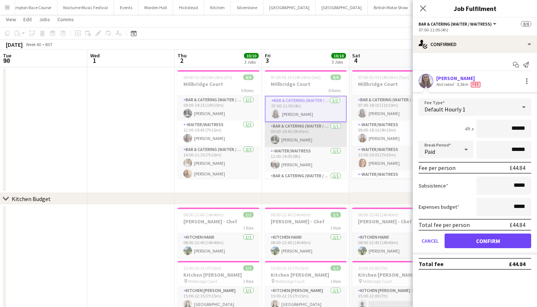
click at [317, 132] on app-card-role "Bar & Catering (Waiter / waitress) [DATE] 09:00-18:45 (9h45m) [PERSON_NAME]" at bounding box center [306, 134] width 82 height 25
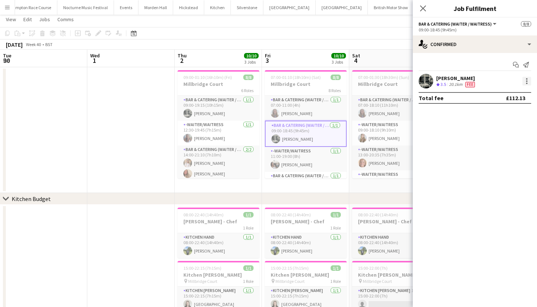
click at [526, 80] on div at bounding box center [527, 81] width 9 height 9
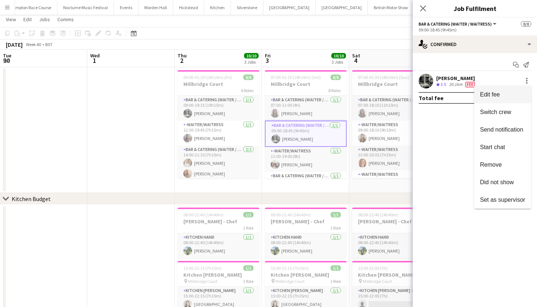
click at [512, 89] on button "Edit fee" at bounding box center [502, 95] width 57 height 18
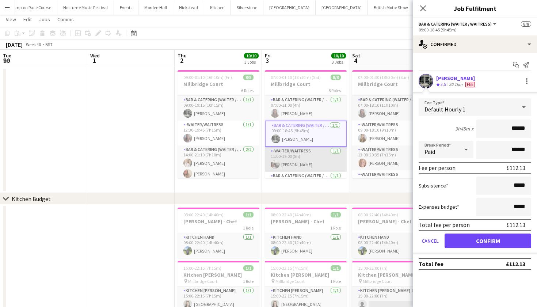
click at [324, 156] on app-card-role "-Waiter/Waitress [DATE] 11:00-19:00 (8h) [PERSON_NAME]" at bounding box center [306, 159] width 82 height 25
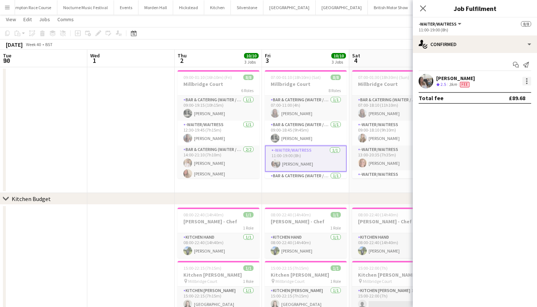
click at [528, 85] on div at bounding box center [527, 81] width 9 height 9
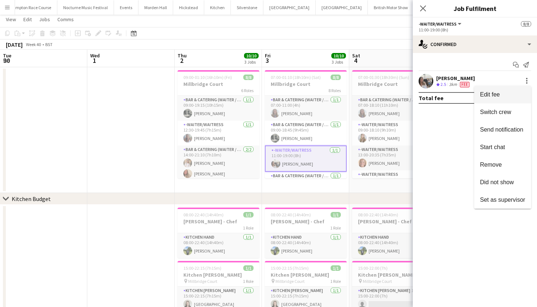
click at [520, 92] on span "Edit fee" at bounding box center [502, 94] width 45 height 7
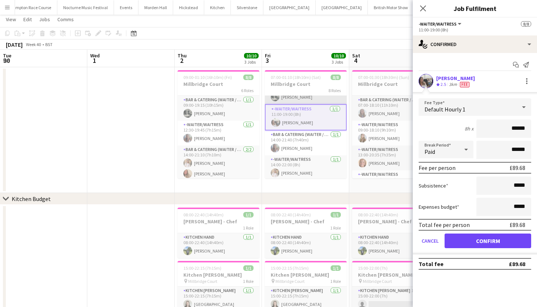
scroll to position [43, 0]
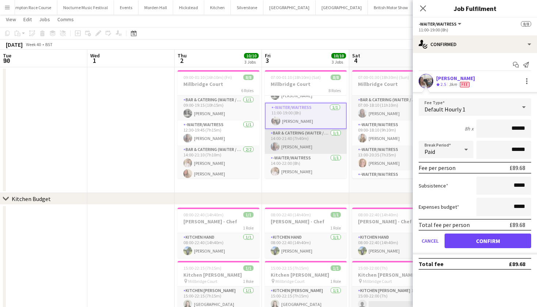
click at [320, 135] on app-card-role "Bar & Catering (Waiter / waitress) [DATE] 14:00-21:40 (7h40m) [PERSON_NAME]" at bounding box center [306, 141] width 82 height 25
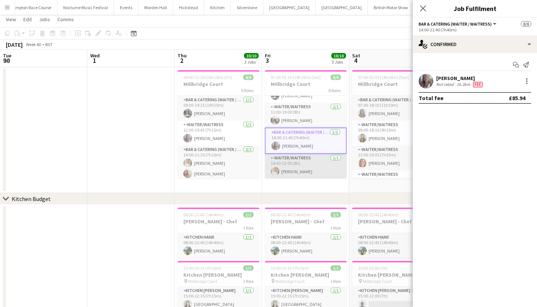
click at [318, 163] on app-card-role "-Waiter/Waitress [DATE] 14:00-22:00 (8h) [PERSON_NAME]" at bounding box center [306, 166] width 82 height 25
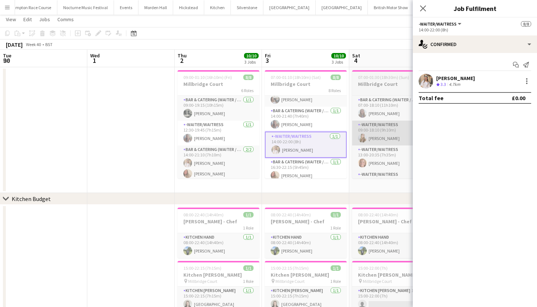
scroll to position [64, 0]
click at [529, 78] on div at bounding box center [527, 81] width 9 height 9
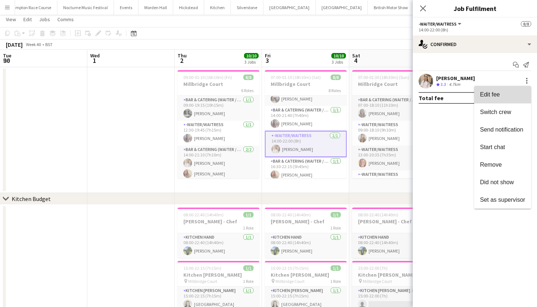
click at [511, 96] on span "Edit fee" at bounding box center [502, 94] width 45 height 7
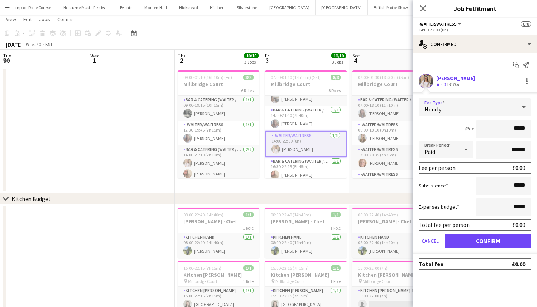
click at [492, 103] on div "Hourly" at bounding box center [468, 107] width 98 height 18
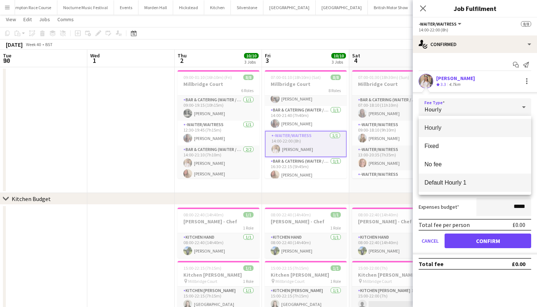
click at [466, 184] on span "Default Hourly 1" at bounding box center [475, 182] width 101 height 7
type input "******"
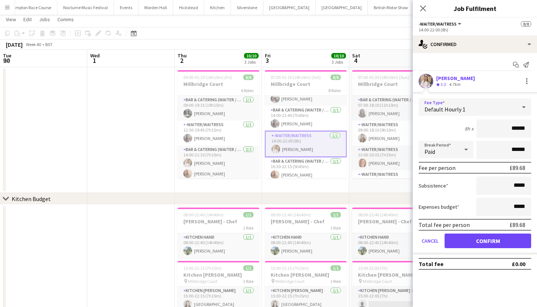
click at [477, 242] on button "Confirm" at bounding box center [488, 241] width 87 height 15
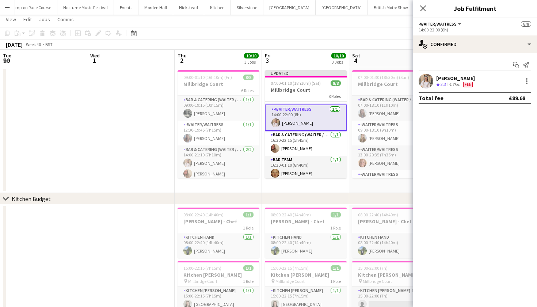
scroll to position [98, 0]
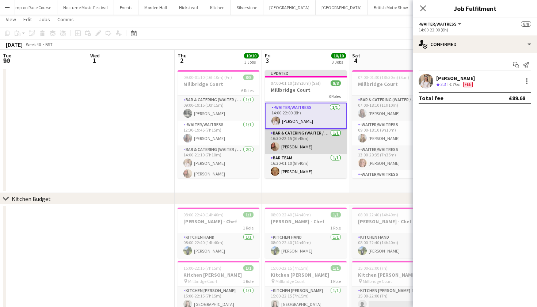
click at [318, 145] on app-card-role "Bar & Catering (Waiter / waitress) [DATE] 16:30-22:15 (5h45m) [PERSON_NAME]" at bounding box center [306, 141] width 82 height 25
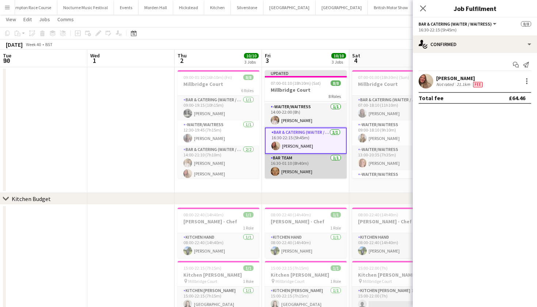
click at [311, 166] on app-card-role "Bar Team [DATE] 16:30-01:10 (8h40m) [PERSON_NAME]" at bounding box center [306, 166] width 82 height 25
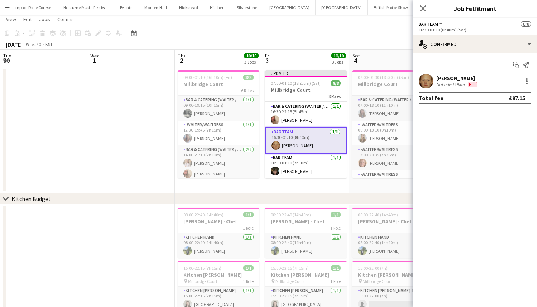
scroll to position [124, 0]
click at [311, 166] on app-card-role "Bar Team [DATE] 18:00-01:10 (7h10m) [PERSON_NAME]" at bounding box center [306, 166] width 82 height 25
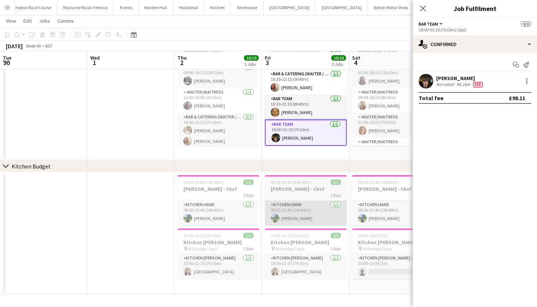
scroll to position [47, 0]
click at [313, 215] on app-card-role "Kitchen Hand [DATE] 08:00-22:40 (14h40m) [PERSON_NAME]" at bounding box center [306, 213] width 82 height 25
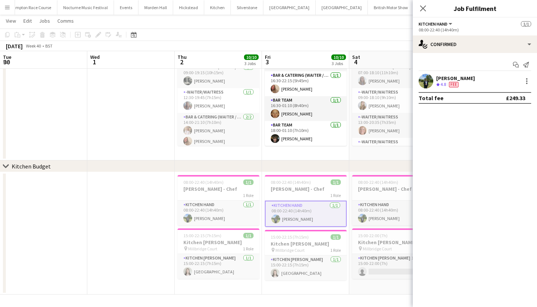
scroll to position [122, 0]
click at [313, 263] on app-card-role "Kitchen [PERSON_NAME] [DATE] 15:00-22:15 (7h15m) [GEOGRAPHIC_DATA]" at bounding box center [306, 268] width 82 height 25
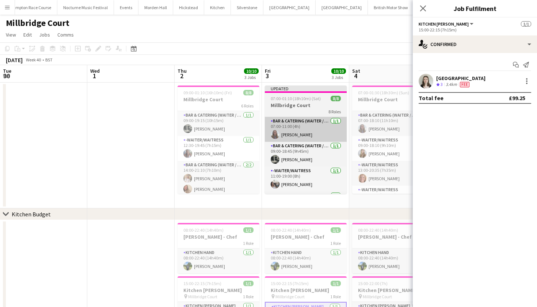
scroll to position [0, 0]
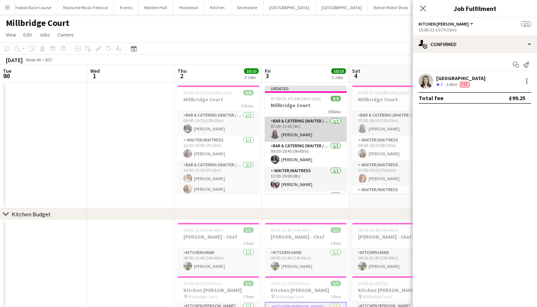
click at [300, 126] on app-card-role "Bar & Catering (Waiter / waitress) [DATE] 07:00-11:00 (4h) [PERSON_NAME]" at bounding box center [306, 129] width 82 height 25
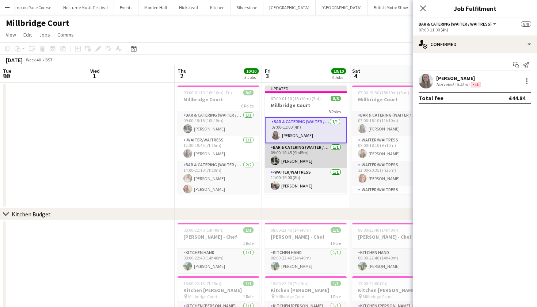
click at [306, 151] on app-card-role "Bar & Catering (Waiter / waitress) [DATE] 09:00-18:45 (9h45m) [PERSON_NAME]" at bounding box center [306, 155] width 82 height 25
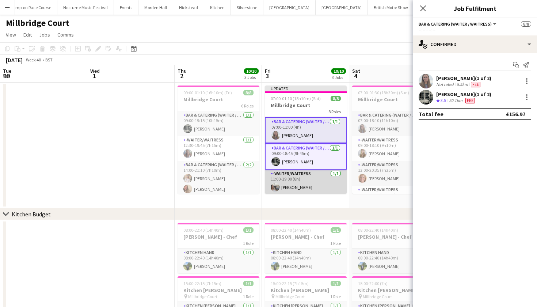
click at [306, 185] on app-card-role "-Waiter/Waitress [DATE] 11:00-19:00 (8h) [PERSON_NAME]" at bounding box center [306, 182] width 82 height 25
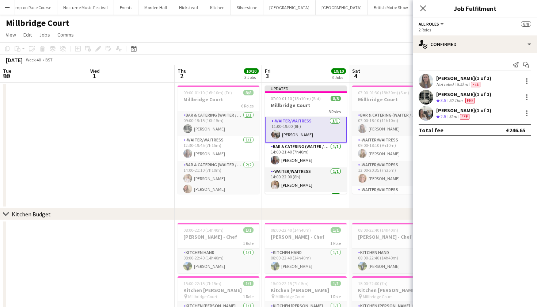
scroll to position [63, 0]
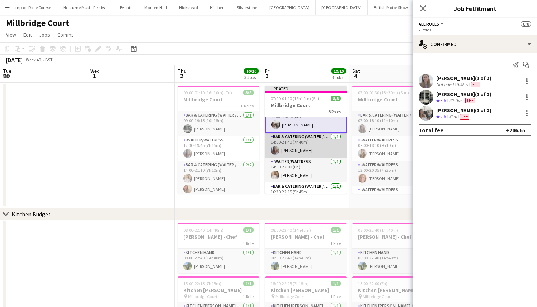
click at [299, 150] on app-card-role "Bar & Catering (Waiter / waitress) [DATE] 14:00-21:40 (7h40m) [PERSON_NAME]" at bounding box center [306, 145] width 82 height 25
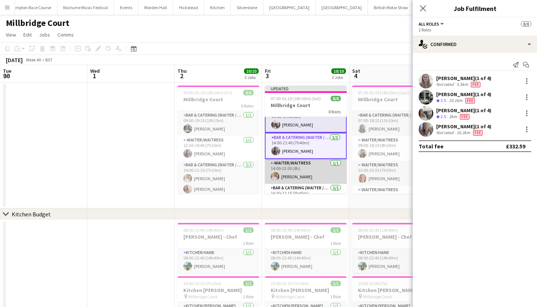
click at [300, 169] on app-card-role "-Waiter/Waitress [DATE] 14:00-22:00 (8h) [PERSON_NAME]" at bounding box center [306, 171] width 82 height 25
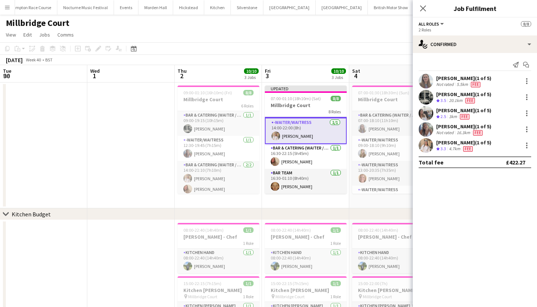
scroll to position [105, 0]
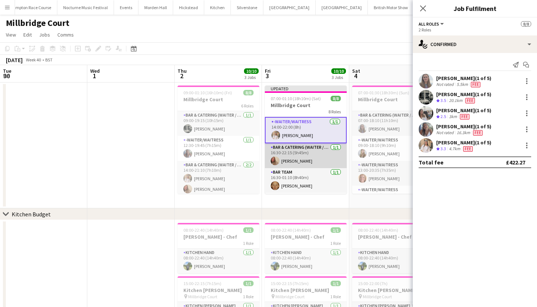
click at [296, 147] on app-card-role "Bar & Catering (Waiter / waitress) [DATE] 16:30-22:15 (5h45m) [PERSON_NAME]" at bounding box center [306, 155] width 82 height 25
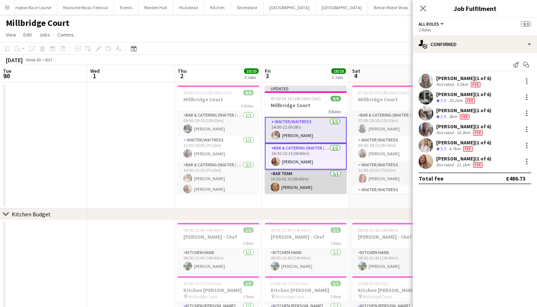
click at [308, 175] on app-card-role "Bar Team [DATE] 16:30-01:10 (8h40m) [PERSON_NAME]" at bounding box center [306, 182] width 82 height 25
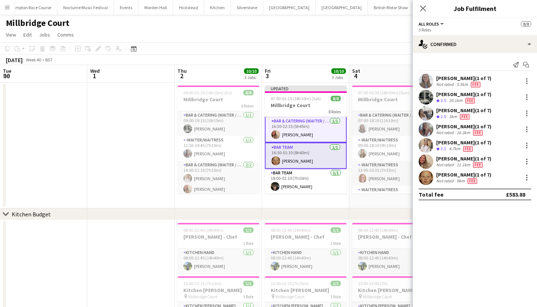
scroll to position [132, 0]
click at [304, 156] on app-card-role "Bar Team [DATE] 16:30-01:10 (8h40m) [PERSON_NAME]" at bounding box center [306, 156] width 82 height 26
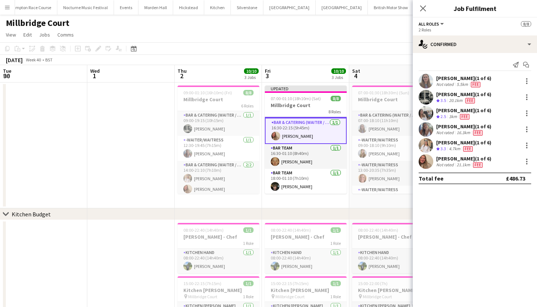
scroll to position [131, 0]
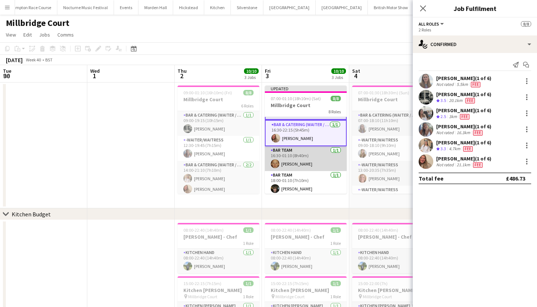
click at [319, 156] on app-card-role "Bar Team [DATE] 16:30-01:10 (8h40m) [PERSON_NAME]" at bounding box center [306, 158] width 82 height 25
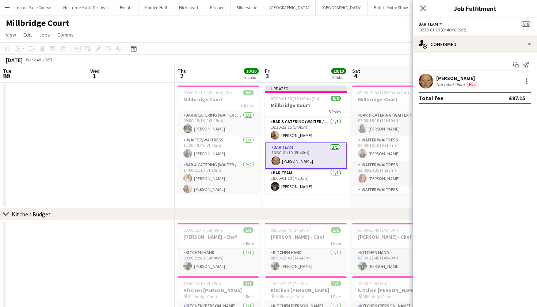
scroll to position [124, 0]
click at [314, 174] on app-card-role "Bar Team [DATE] 18:00-01:10 (7h10m) [PERSON_NAME]" at bounding box center [306, 181] width 82 height 25
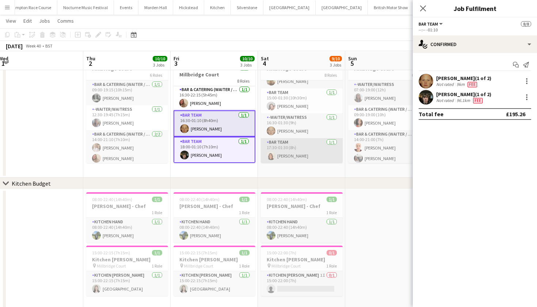
scroll to position [31, 0]
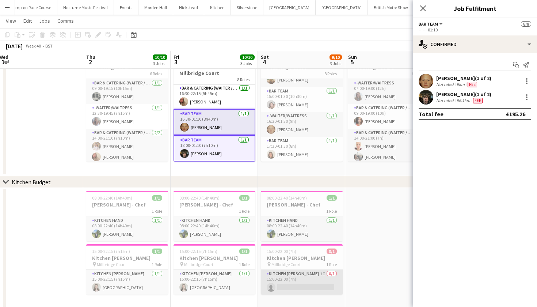
click at [304, 282] on app-card-role "Kitchen [PERSON_NAME] 1I 0/1 15:00-22:00 (7h) single-neutral-actions" at bounding box center [302, 282] width 82 height 25
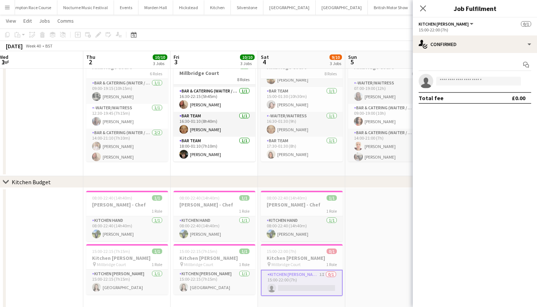
scroll to position [122, 0]
click at [364, 254] on app-date-cell at bounding box center [388, 249] width 87 height 122
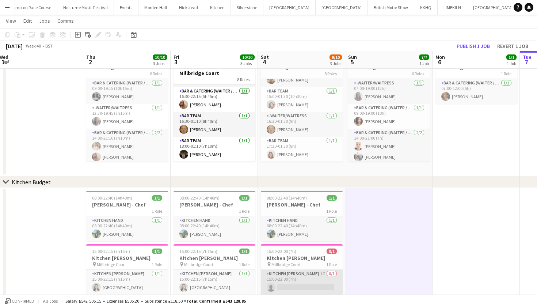
click at [337, 271] on app-card-role "Kitchen [PERSON_NAME] 1I 0/1 15:00-22:00 (7h) single-neutral-actions" at bounding box center [302, 282] width 82 height 25
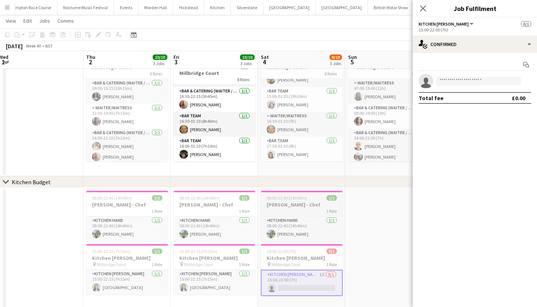
click at [271, 201] on app-job-card "08:00-22:40 (14h40m) 1/1 [PERSON_NAME] - Chef 1 Role Kitchen Hand [DATE] 08:00-…" at bounding box center [302, 216] width 82 height 50
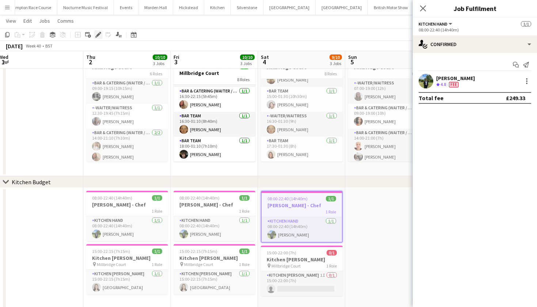
click at [98, 33] on icon "Edit" at bounding box center [98, 35] width 6 height 6
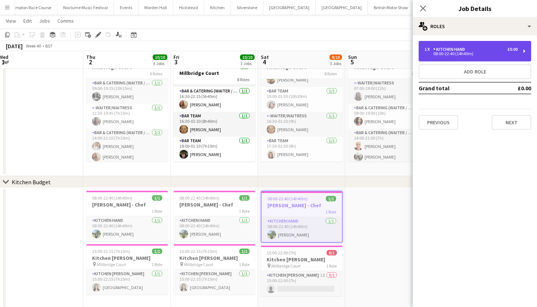
click at [446, 47] on div "Kitchen Hand" at bounding box center [451, 49] width 35 height 5
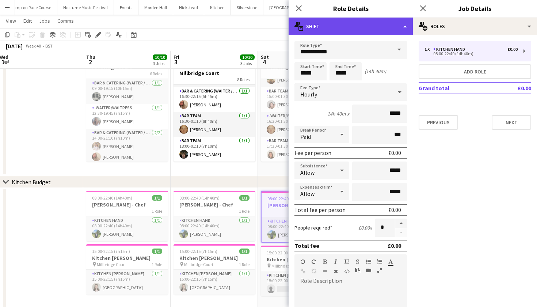
click at [408, 25] on div "multiple-actions-text Shift" at bounding box center [351, 27] width 124 height 18
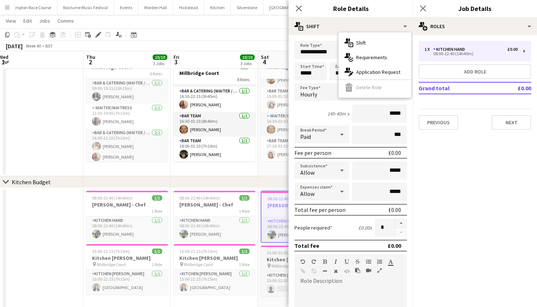
click at [276, 256] on app-job-card "15:00-22:00 (7h) 0/1 Kitchen [PERSON_NAME] pin Millbridge Court 1 Role Kitchen …" at bounding box center [302, 271] width 82 height 50
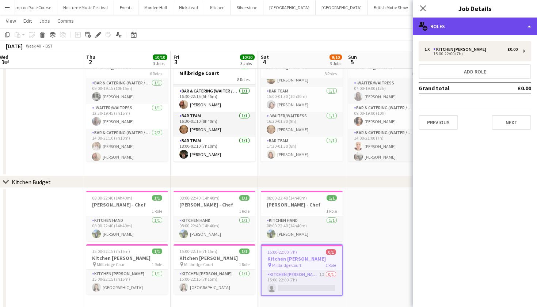
click at [490, 30] on div "multiple-users-add Roles" at bounding box center [475, 27] width 124 height 18
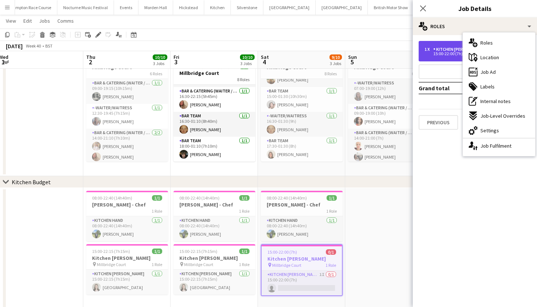
click at [453, 49] on div "Kitchen [PERSON_NAME]" at bounding box center [462, 49] width 56 height 5
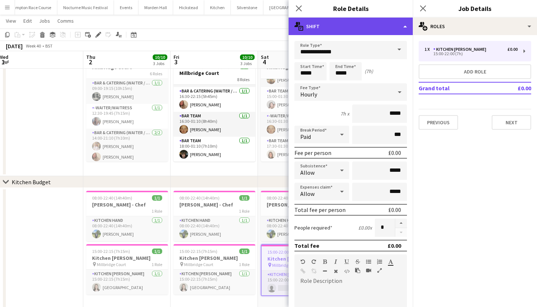
click at [360, 24] on div "multiple-actions-text Shift" at bounding box center [351, 27] width 124 height 18
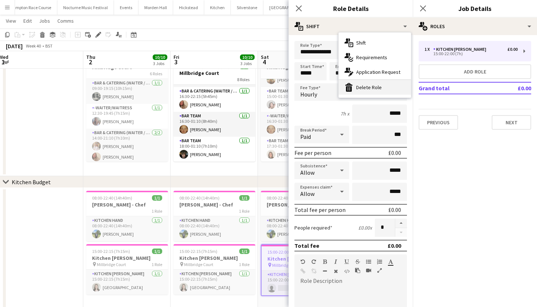
click at [363, 84] on div "bin-2 Delete Role" at bounding box center [375, 87] width 72 height 15
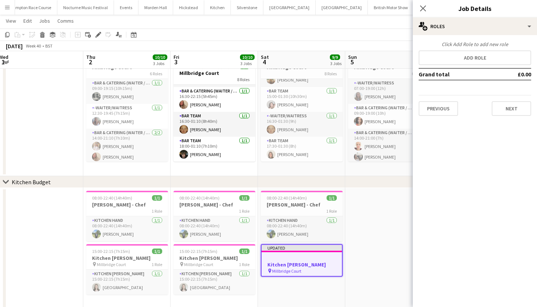
click at [296, 23] on app-page-menu "View Day view expanded Day view collapsed Month view Date picker Jump to [DATE]…" at bounding box center [268, 22] width 537 height 14
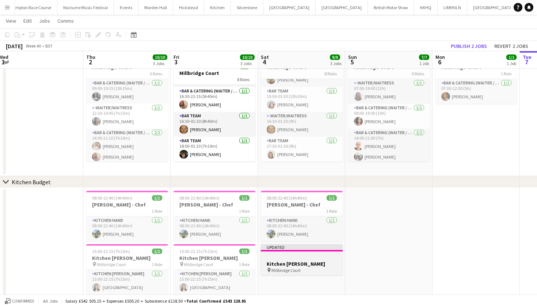
click at [294, 271] on span "Millbridge Court" at bounding box center [286, 270] width 29 height 5
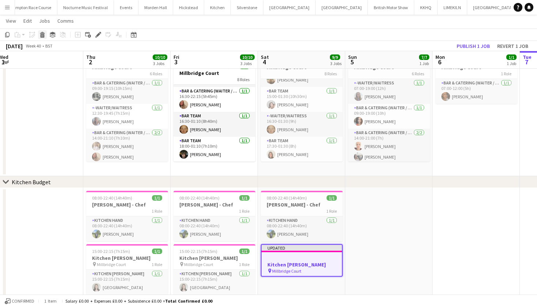
click at [43, 35] on icon "Delete" at bounding box center [42, 35] width 6 height 6
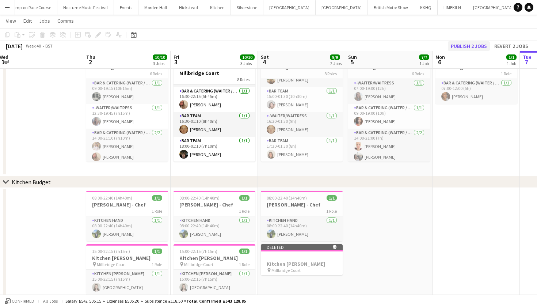
click at [465, 46] on button "Publish 2 jobs" at bounding box center [469, 46] width 42 height 10
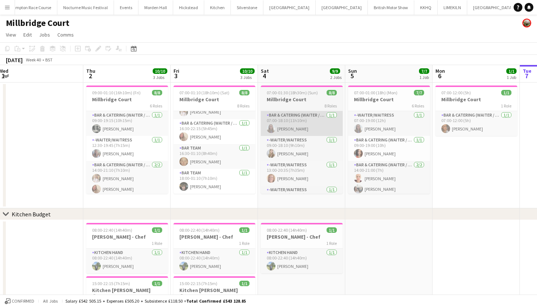
scroll to position [0, 0]
click at [301, 129] on app-card-role "Bar & Catering (Waiter / waitress) [DATE] 07:00-18:10 (11h10m) [PERSON_NAME]" at bounding box center [302, 123] width 82 height 25
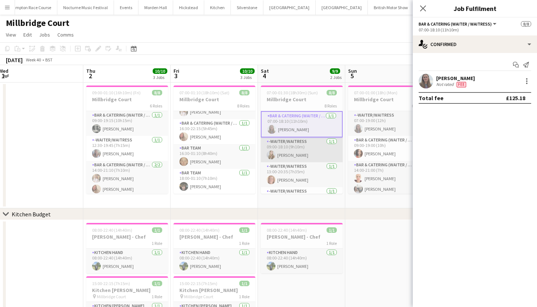
click at [301, 155] on app-card-role "-Waiter/Waitress [DATE] 09:00-18:10 (9h10m) [PERSON_NAME]" at bounding box center [302, 149] width 82 height 25
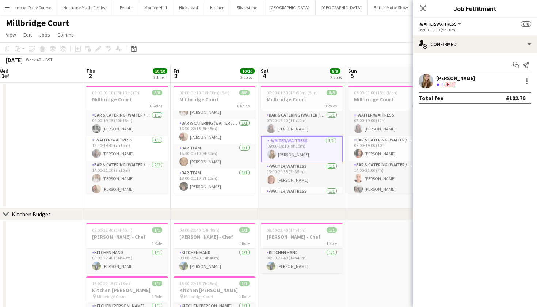
scroll to position [0, 265]
click at [302, 155] on app-card-role "-Waiter/Waitress [DATE] 09:00-18:10 (9h10m) [PERSON_NAME]" at bounding box center [303, 149] width 82 height 26
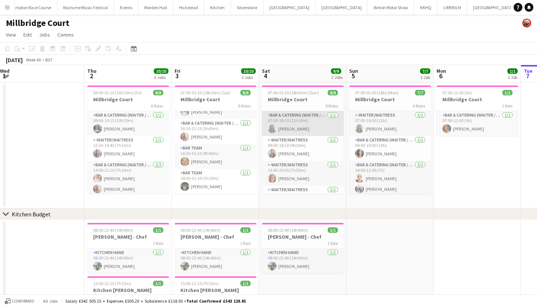
click at [299, 130] on app-card-role "Bar & Catering (Waiter / waitress) [DATE] 07:00-18:10 (11h10m) [PERSON_NAME]" at bounding box center [303, 123] width 82 height 25
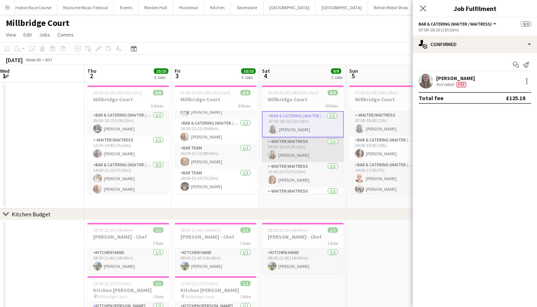
click at [330, 148] on app-card-role "-Waiter/Waitress [DATE] 09:00-18:10 (9h10m) [PERSON_NAME]" at bounding box center [303, 149] width 82 height 25
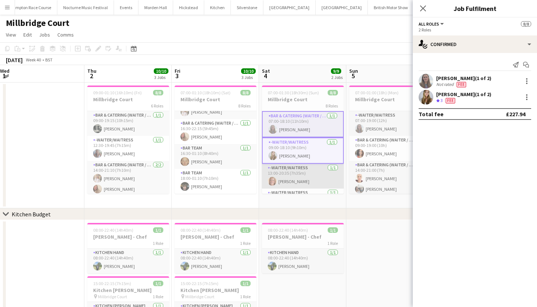
click at [289, 177] on app-card-role "-Waiter/Waitress [DATE] 13:00-20:35 (7h35m) [PERSON_NAME]" at bounding box center [303, 176] width 82 height 25
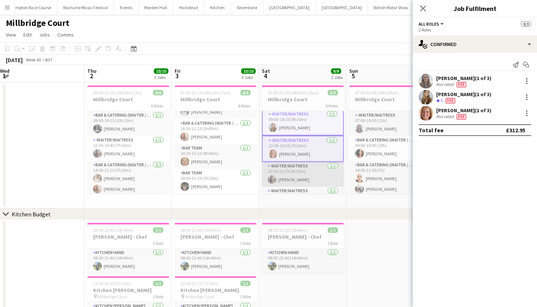
click at [289, 177] on app-card-role "-Waiter/Waitress [DATE] 13:00-22:15 (9h15m) [PERSON_NAME]" at bounding box center [303, 174] width 82 height 25
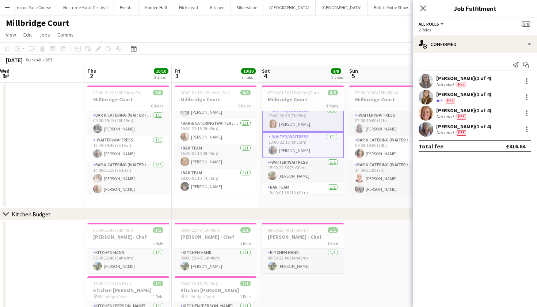
click at [289, 177] on app-card-role "-Waiter/Waitress [DATE] 15:00-22:30 (7h30m) [PERSON_NAME]" at bounding box center [303, 170] width 82 height 25
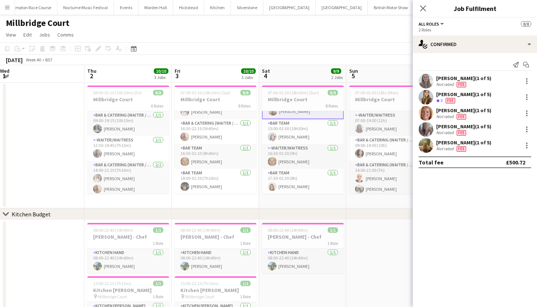
scroll to position [124, 0]
click at [286, 157] on app-card-role "-Waiter/Waitress [DATE] 16:30-01:30 (9h) [PERSON_NAME]" at bounding box center [303, 156] width 82 height 25
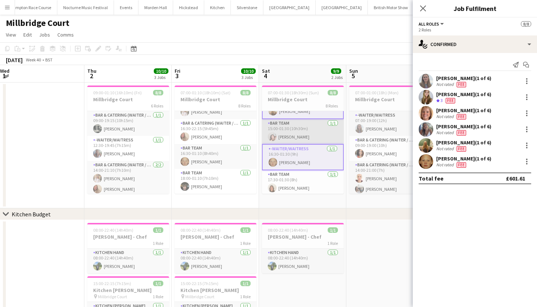
click at [306, 135] on app-card-role "Bar Team [DATE] 15:00-01:30 (10h30m) [PERSON_NAME]" at bounding box center [303, 131] width 82 height 25
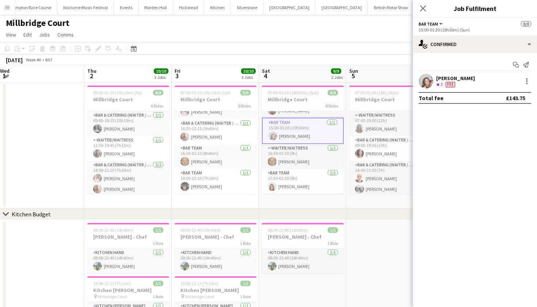
scroll to position [118, 0]
click at [314, 181] on app-card-role "Bar Team [DATE] 17:30-01:30 (8h) [PERSON_NAME]" at bounding box center [303, 181] width 82 height 25
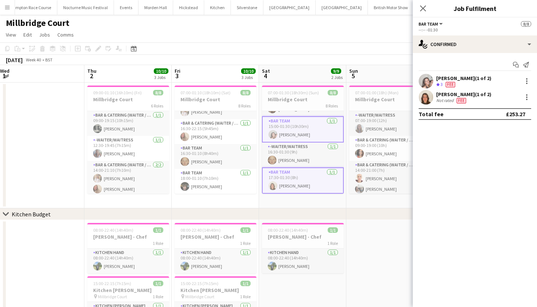
scroll to position [119, 0]
click at [388, 253] on app-date-cell at bounding box center [390, 281] width 87 height 122
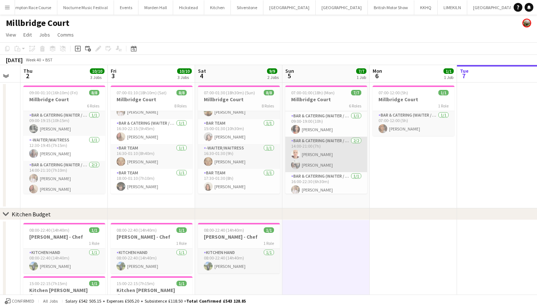
scroll to position [26, 0]
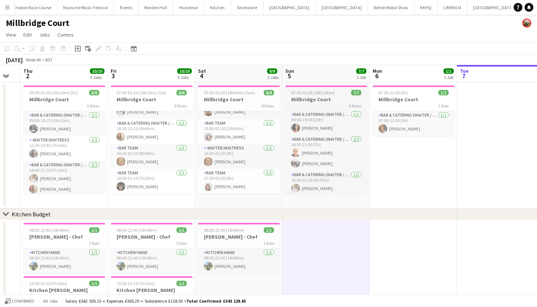
click at [322, 104] on div "6 Roles" at bounding box center [327, 106] width 82 height 6
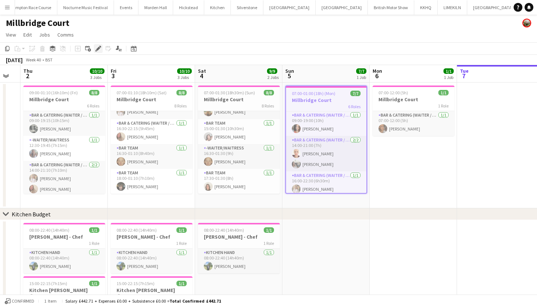
click at [98, 50] on icon "Edit" at bounding box center [98, 49] width 6 height 6
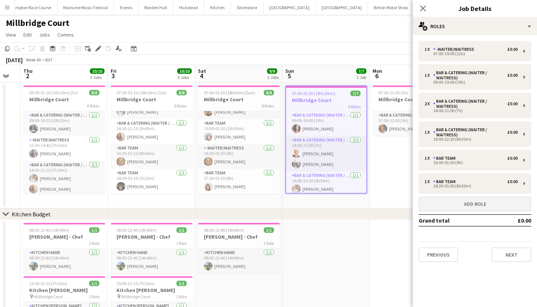
click at [443, 204] on button "Add role" at bounding box center [475, 204] width 113 height 15
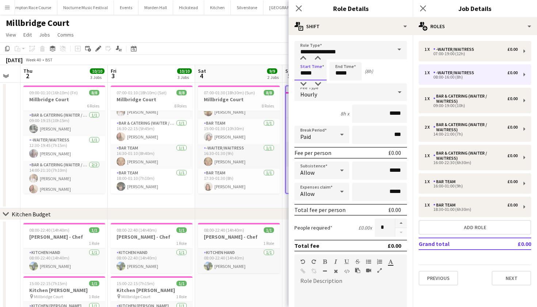
click at [306, 73] on input "*****" at bounding box center [311, 71] width 32 height 18
type input "*****"
click at [341, 74] on input "*****" at bounding box center [346, 71] width 32 height 18
type input "*****"
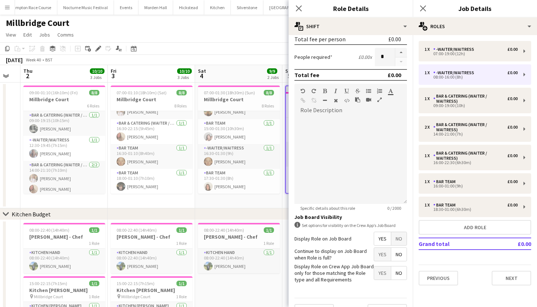
scroll to position [181, 0]
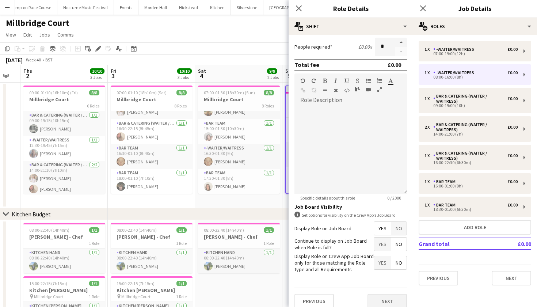
click at [394, 299] on button "Next" at bounding box center [387, 301] width 39 height 15
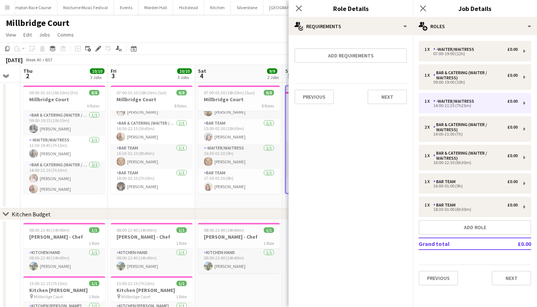
click at [216, 36] on app-page-menu "View Day view expanded Day view collapsed Month view Date picker Jump to [DATE]…" at bounding box center [268, 36] width 537 height 14
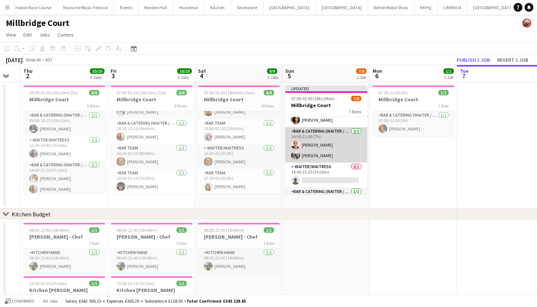
scroll to position [45, 0]
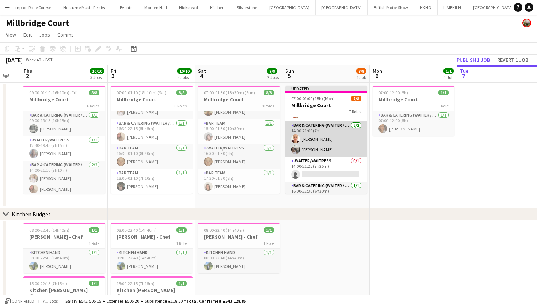
click at [330, 149] on app-card-role "Bar & Catering (Waiter / waitress) [DATE] 14:00-21:00 (7h) [PERSON_NAME] [PERSO…" at bounding box center [327, 138] width 82 height 35
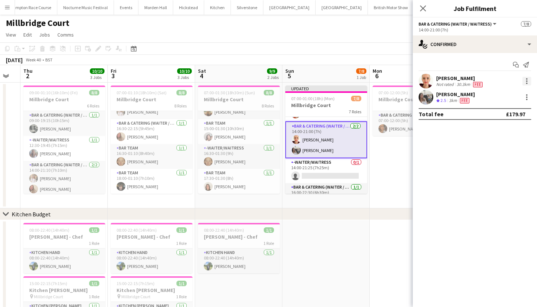
click at [527, 79] on div at bounding box center [526, 78] width 1 height 1
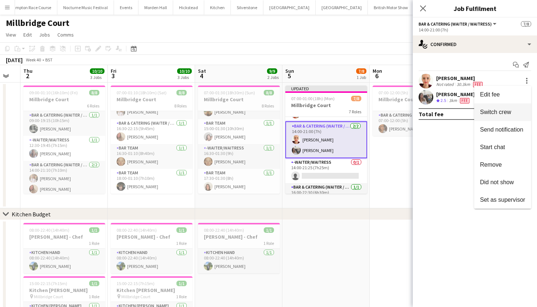
click at [510, 116] on button "Switch crew" at bounding box center [502, 112] width 57 height 18
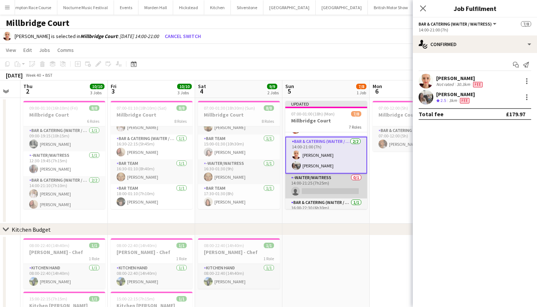
click at [335, 184] on app-card-role "-Waiter/Waitress 0/1 14:00-21:25 (7h25m) single-neutral-actions" at bounding box center [327, 186] width 82 height 25
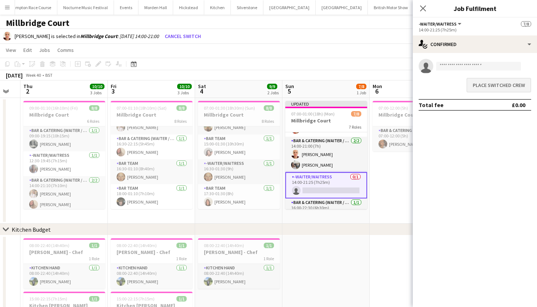
click at [482, 86] on button "Place switched crew" at bounding box center [499, 85] width 65 height 15
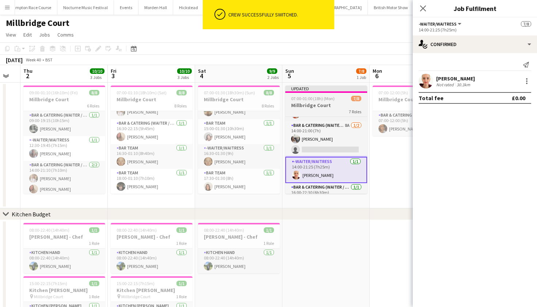
click at [312, 101] on app-job-card "Updated 07:00-01:00 (18h) (Mon) 7/8 Millbridge Court 7 Roles -Waiter/Waitress […" at bounding box center [327, 140] width 82 height 108
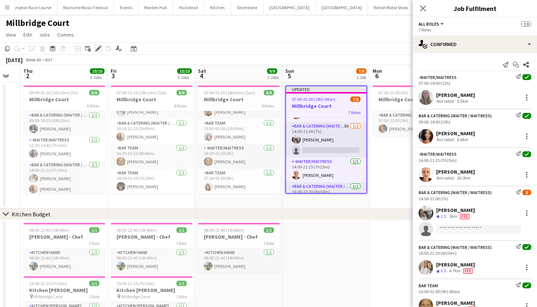
click at [97, 48] on icon "Edit" at bounding box center [98, 49] width 6 height 6
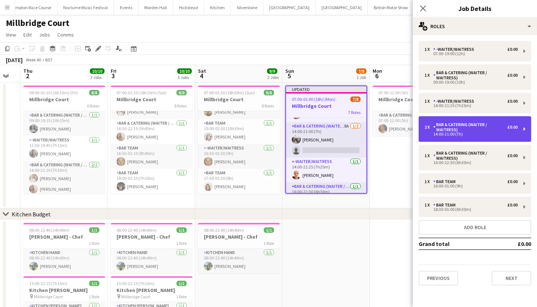
click at [451, 129] on div "Bar & Catering (Waiter / waitress)" at bounding box center [471, 127] width 74 height 10
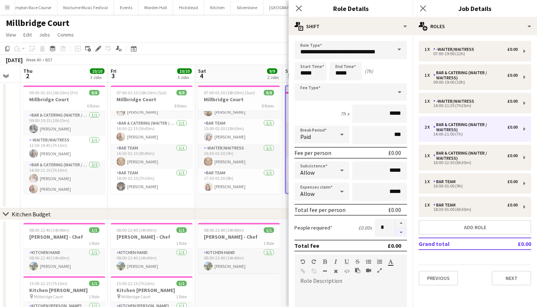
click at [403, 233] on button "button" at bounding box center [402, 232] width 12 height 9
type input "*"
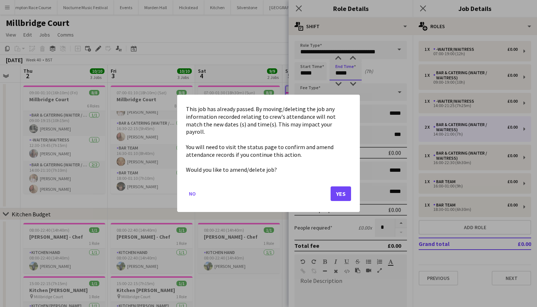
click at [341, 73] on body "Menu Boards Boards Boards All jobs Status Workforce Workforce My Workforce Recr…" at bounding box center [268, 177] width 537 height 355
click at [346, 189] on button "Yes" at bounding box center [341, 194] width 20 height 15
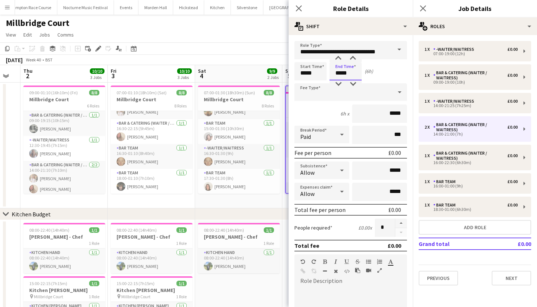
type input "*****"
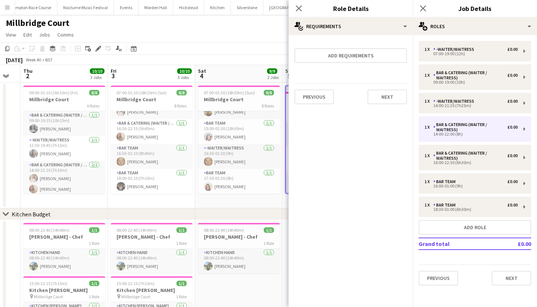
click at [257, 44] on app-toolbar "Copy Paste Paste Command V Paste with crew Command Shift V Paste linked Job [GE…" at bounding box center [268, 48] width 537 height 12
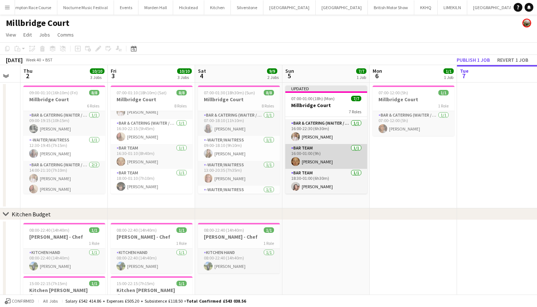
scroll to position [97, 0]
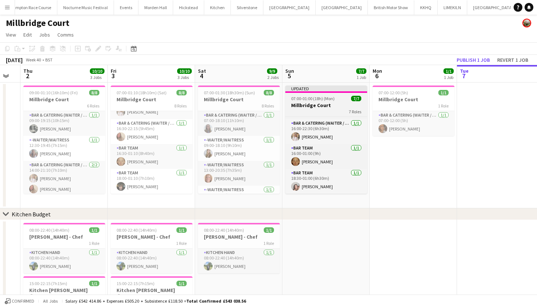
click at [306, 100] on span "07:00-01:00 (18h) (Mon)" at bounding box center [313, 98] width 44 height 5
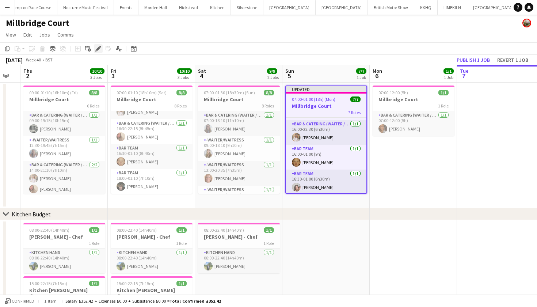
click at [99, 48] on icon at bounding box center [98, 49] width 4 height 4
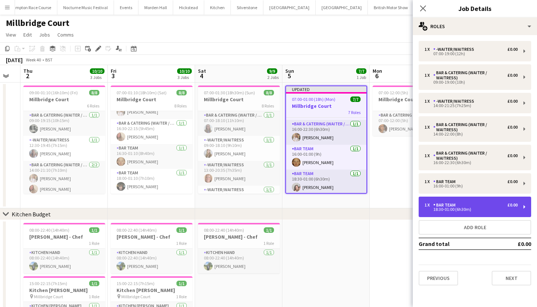
click at [460, 213] on div "1 x Bar Team £0.00 18:30-01:00 (6h30m)" at bounding box center [475, 207] width 113 height 20
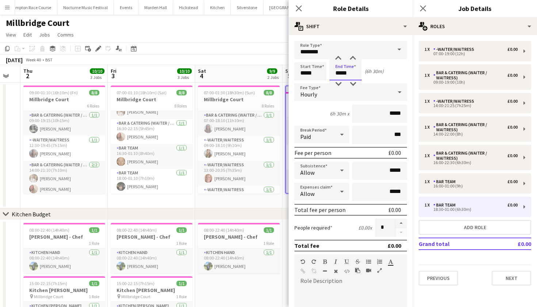
click at [349, 74] on body "Menu Boards Boards Boards All jobs Status Workforce Workforce My Workforce Recr…" at bounding box center [268, 177] width 537 height 355
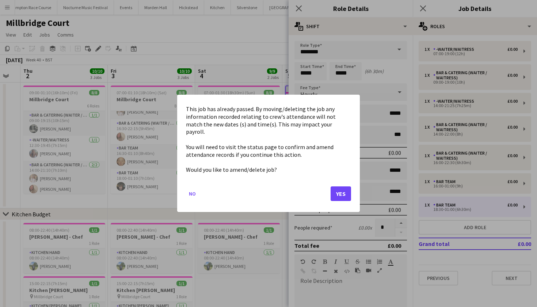
click at [348, 190] on button "Yes" at bounding box center [341, 194] width 20 height 15
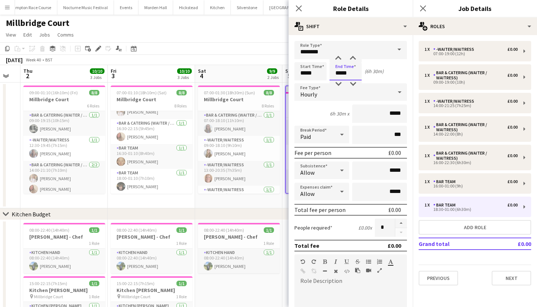
click at [353, 72] on input "*****" at bounding box center [346, 71] width 32 height 18
type input "*****"
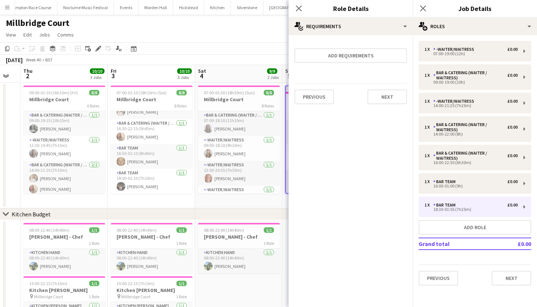
click at [262, 46] on app-toolbar "Copy Paste Paste Command V Paste with crew Command Shift V Paste linked Job [GE…" at bounding box center [268, 48] width 537 height 12
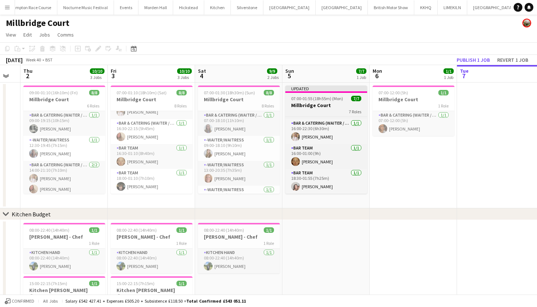
click at [309, 102] on app-job-card "Updated 07:00-01:55 (18h55m) (Mon) 7/7 Millbridge Court 7 Roles -Waiter/Waitres…" at bounding box center [327, 140] width 82 height 108
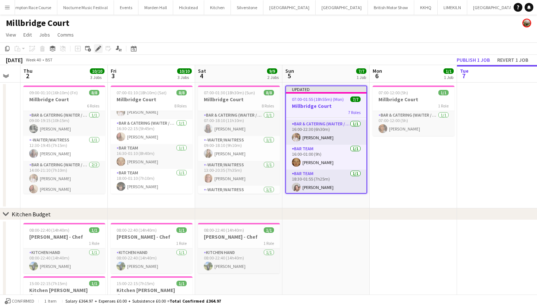
click at [101, 50] on icon "Edit" at bounding box center [98, 49] width 6 height 6
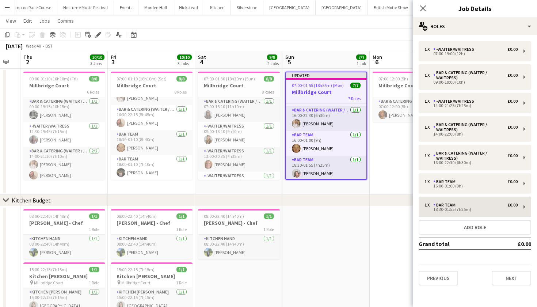
scroll to position [15, 0]
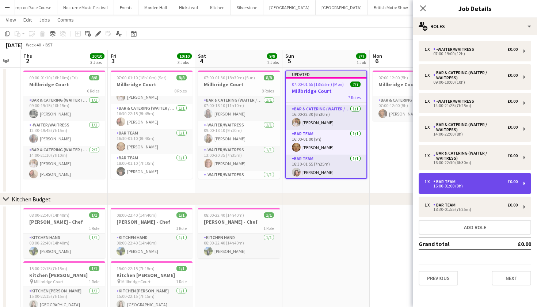
click at [454, 189] on div "1 x Bar Team £0.00 16:00-01:00 (9h)" at bounding box center [475, 183] width 113 height 20
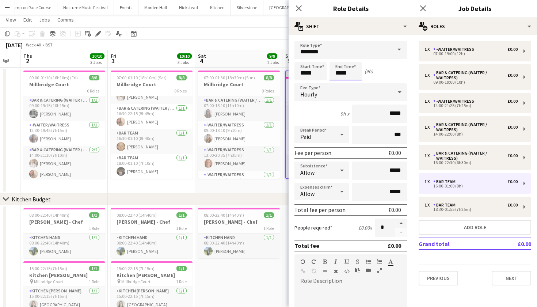
scroll to position [0, 0]
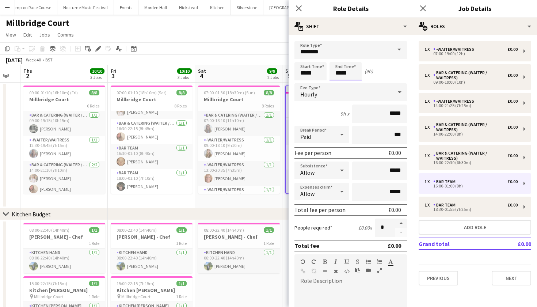
click at [341, 73] on body "Menu Boards Boards Boards All jobs Status Workforce Workforce My Workforce Recr…" at bounding box center [268, 177] width 537 height 355
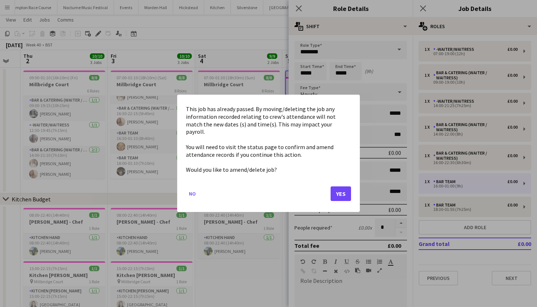
click at [342, 190] on button "Yes" at bounding box center [341, 194] width 20 height 15
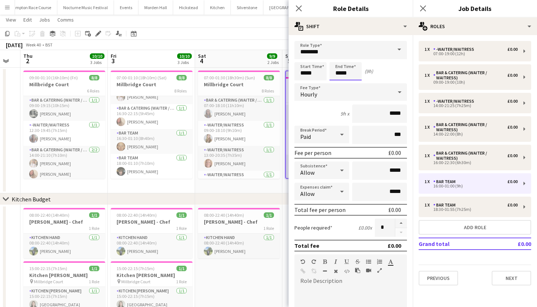
scroll to position [15, 0]
type input "*****"
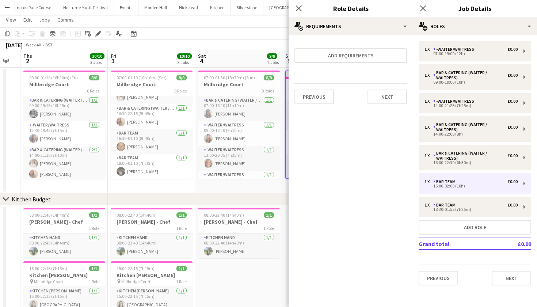
click at [245, 22] on app-page-menu "View Day view expanded Day view collapsed Month view Date picker Jump to [DATE]…" at bounding box center [268, 21] width 537 height 14
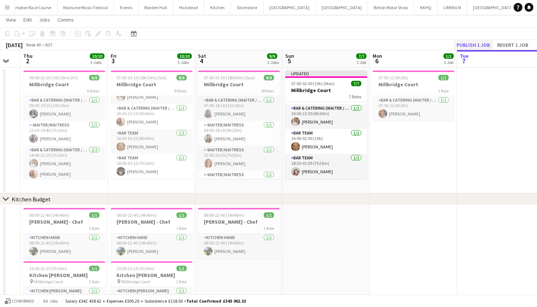
click at [478, 45] on button "Publish 1 job" at bounding box center [473, 45] width 39 height 10
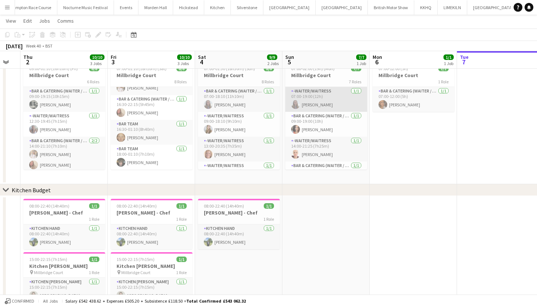
scroll to position [0, 0]
click at [309, 103] on app-card-role "-Waiter/Waitress [DATE] 07:00-19:00 (12h) [PERSON_NAME]" at bounding box center [327, 99] width 82 height 25
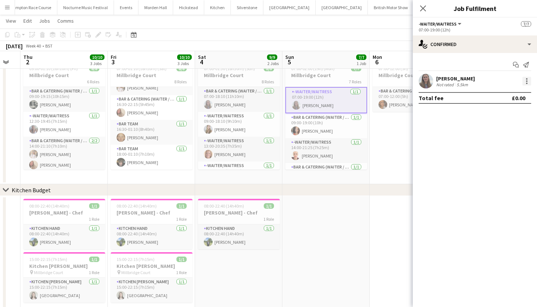
click at [528, 79] on div at bounding box center [526, 78] width 1 height 1
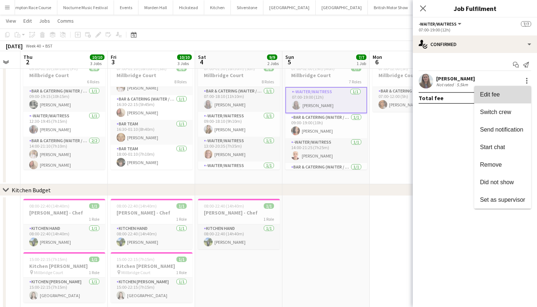
click at [502, 93] on span "Edit fee" at bounding box center [502, 94] width 45 height 7
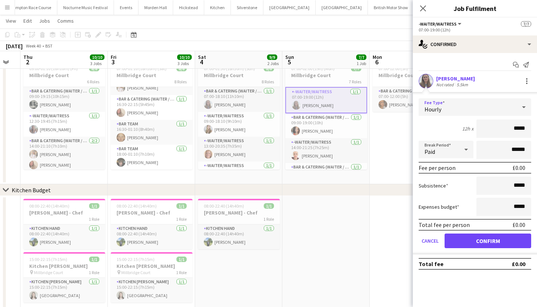
click at [472, 111] on div "Hourly" at bounding box center [468, 107] width 98 height 18
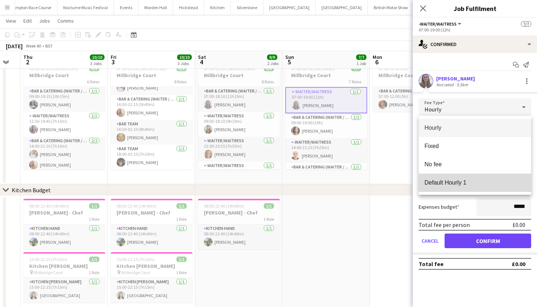
click at [464, 184] on span "Default Hourly 1" at bounding box center [475, 182] width 101 height 7
type input "******"
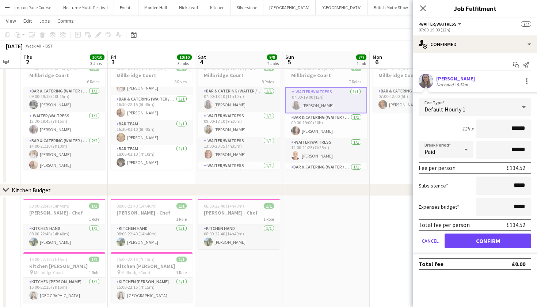
click at [471, 244] on button "Confirm" at bounding box center [488, 241] width 87 height 15
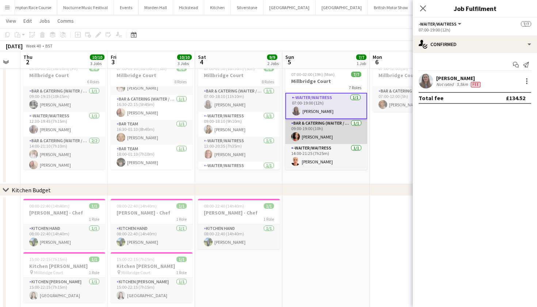
click at [343, 122] on app-card-role "Bar & Catering (Waiter / waitress) [DATE] 09:00-19:00 (10h) [PERSON_NAME]" at bounding box center [327, 131] width 82 height 25
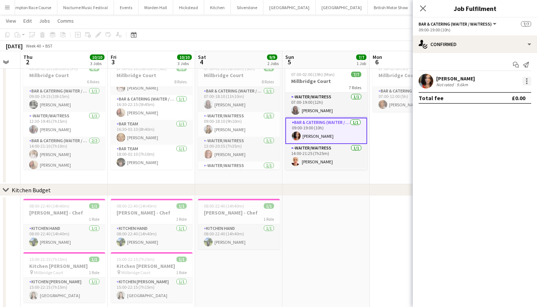
click at [528, 81] on div at bounding box center [527, 81] width 9 height 9
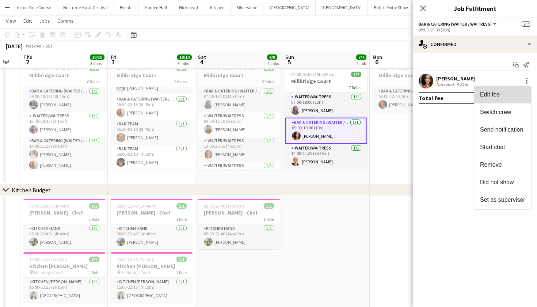
click at [499, 98] on button "Edit fee" at bounding box center [502, 95] width 57 height 18
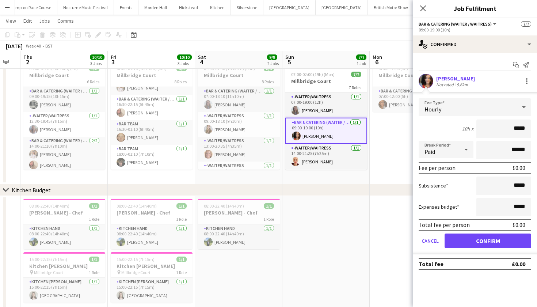
click at [471, 107] on div "Hourly" at bounding box center [468, 107] width 98 height 18
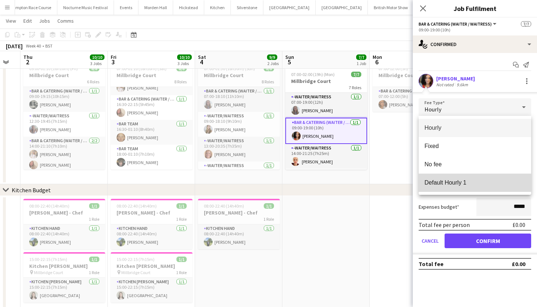
click at [456, 178] on mat-option "Default Hourly 1" at bounding box center [475, 183] width 113 height 18
type input "******"
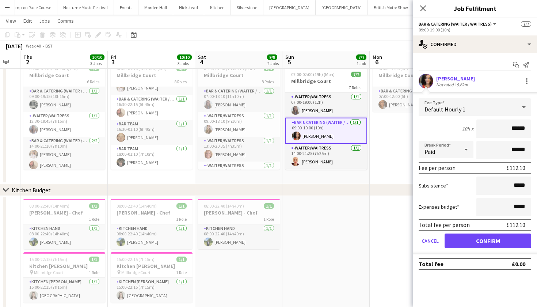
click at [465, 249] on form "Fee Type Default Hourly 1 10h x ****** Break Period Paid ****** Fee per person …" at bounding box center [475, 176] width 124 height 156
click at [464, 243] on button "Confirm" at bounding box center [488, 241] width 87 height 15
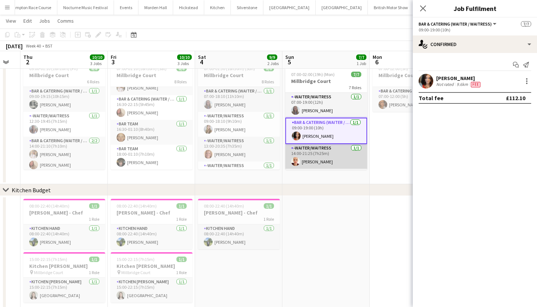
click at [337, 160] on app-card-role "-Waiter/Waitress [DATE] 14:00-21:25 (7h25m) [PERSON_NAME]" at bounding box center [327, 156] width 82 height 25
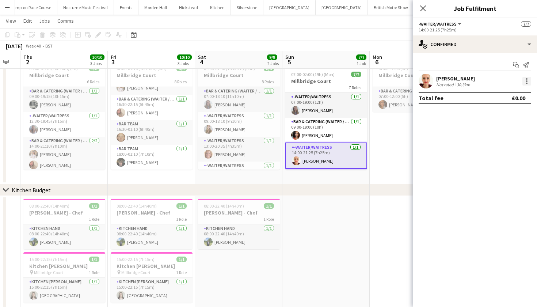
click at [524, 83] on div at bounding box center [527, 81] width 9 height 9
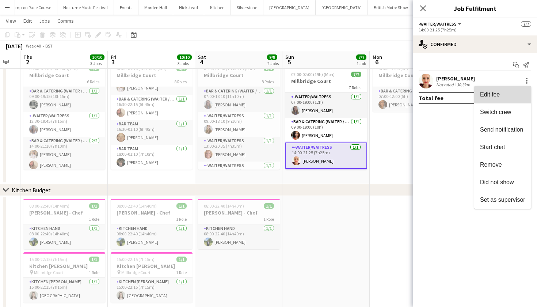
click at [509, 90] on button "Edit fee" at bounding box center [502, 95] width 57 height 18
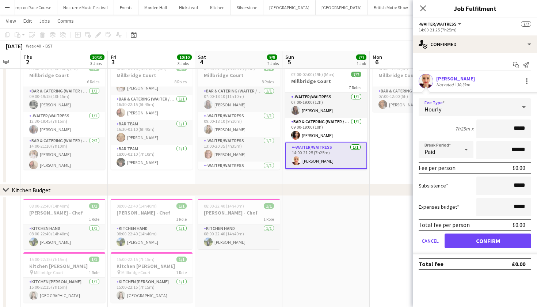
click at [486, 102] on div "Hourly" at bounding box center [468, 107] width 98 height 18
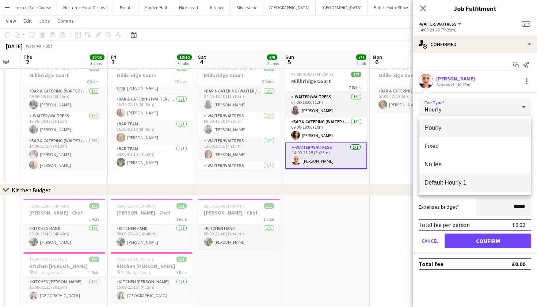
click at [473, 184] on span "Default Hourly 1" at bounding box center [475, 182] width 101 height 7
type input "******"
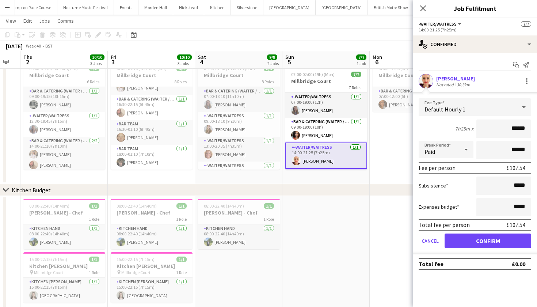
click at [473, 237] on button "Confirm" at bounding box center [488, 241] width 87 height 15
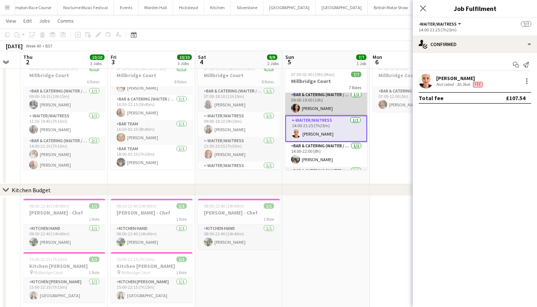
scroll to position [32, 0]
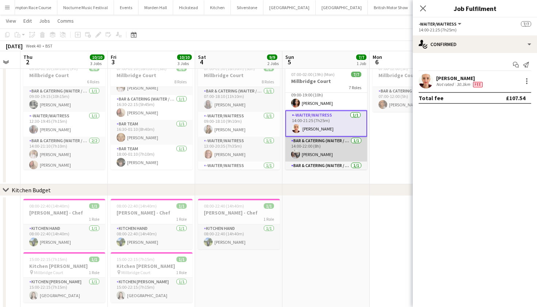
click at [319, 149] on app-card-role "Bar & Catering (Waiter / waitress) [DATE] 14:00-22:00 (8h) [PERSON_NAME]" at bounding box center [327, 149] width 82 height 25
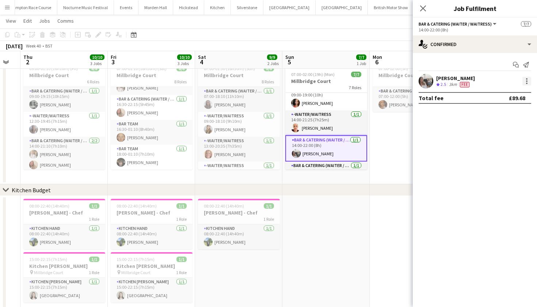
click at [528, 80] on div at bounding box center [527, 81] width 9 height 9
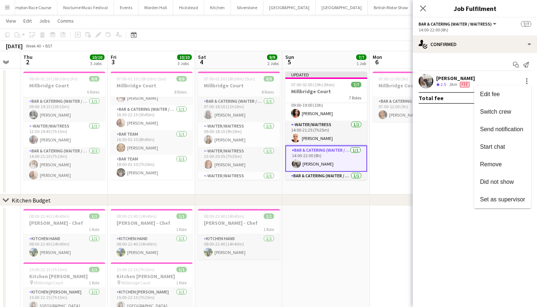
scroll to position [8, 0]
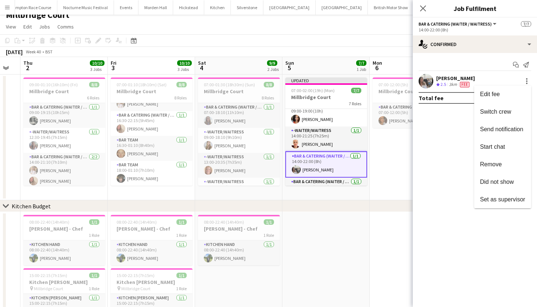
click at [320, 155] on div at bounding box center [268, 153] width 537 height 307
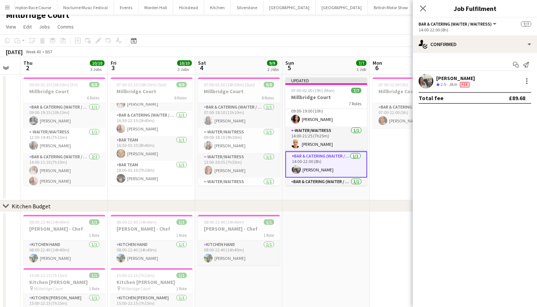
click at [318, 156] on app-card-role "Bar & Catering (Waiter / waitress) [DATE] 14:00-22:00 (8h) [PERSON_NAME]" at bounding box center [327, 164] width 82 height 26
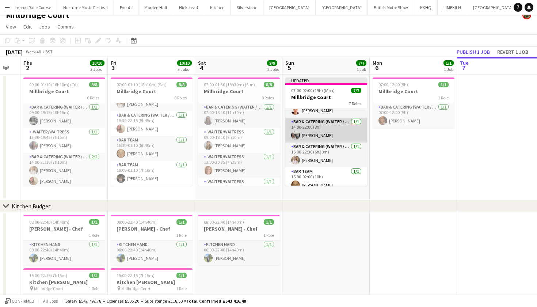
scroll to position [77, 0]
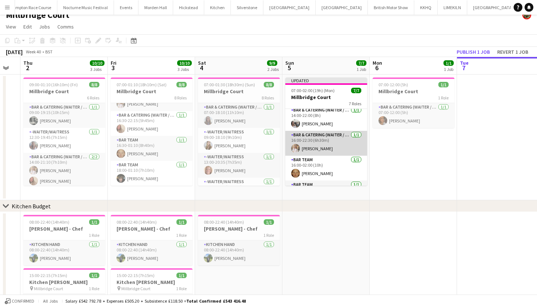
click at [316, 147] on app-card-role "Bar & Catering (Waiter / waitress) [DATE] 16:00-22:30 (6h30m) [PERSON_NAME]" at bounding box center [327, 143] width 82 height 25
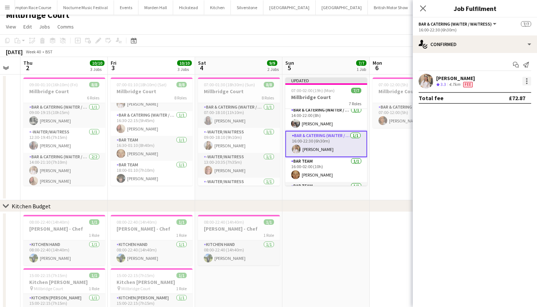
click at [523, 80] on div at bounding box center [527, 81] width 9 height 9
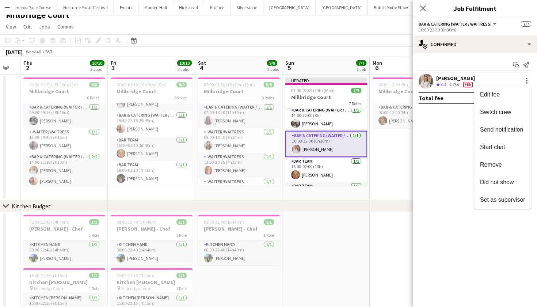
click at [337, 167] on div at bounding box center [268, 153] width 537 height 307
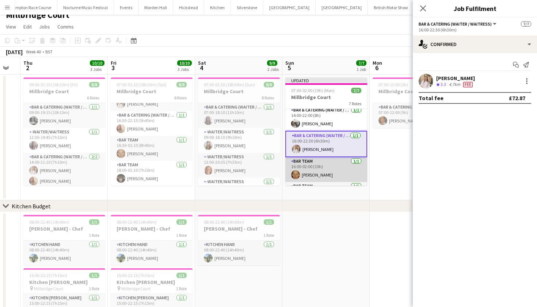
click at [337, 167] on app-card-role "Bar Team [DATE] 16:00-02:00 (10h) [PERSON_NAME]" at bounding box center [327, 169] width 82 height 25
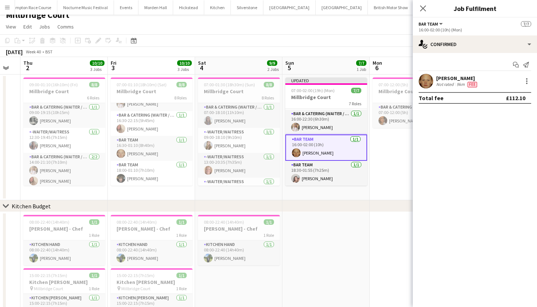
scroll to position [99, 0]
click at [337, 167] on app-card-role "Bar Team [DATE] 18:30-01:55 (7h25m) [PERSON_NAME]" at bounding box center [327, 173] width 82 height 25
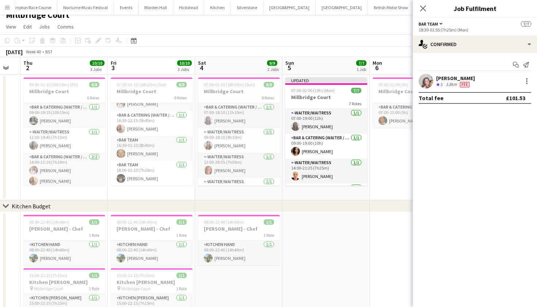
scroll to position [0, 0]
click at [409, 199] on app-date-cell "07:00-12:00 (5h) 1/1 Millbridge Court 1 Role Bar & Catering (Waiter / waitress)…" at bounding box center [413, 138] width 87 height 126
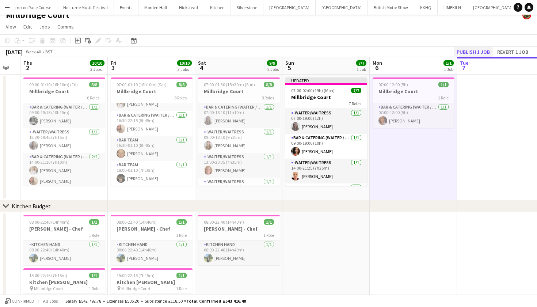
click at [462, 52] on button "Publish 1 job" at bounding box center [473, 52] width 39 height 10
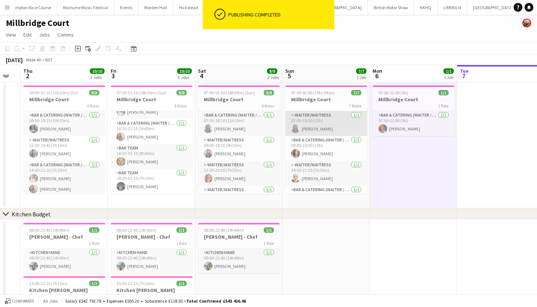
click at [336, 118] on app-card-role "-Waiter/Waitress [DATE] 07:00-19:00 (12h) [PERSON_NAME]" at bounding box center [327, 123] width 82 height 25
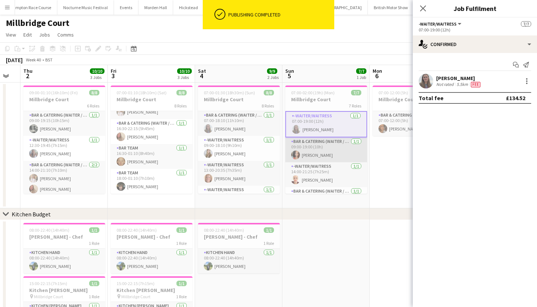
click at [330, 149] on app-card-role "Bar & Catering (Waiter / waitress) [DATE] 09:00-19:00 (10h) [PERSON_NAME]" at bounding box center [327, 149] width 82 height 25
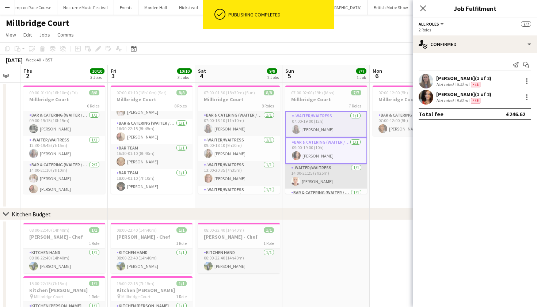
click at [326, 175] on app-card-role "-Waiter/Waitress [DATE] 14:00-21:25 (7h25m) [PERSON_NAME]" at bounding box center [327, 176] width 82 height 25
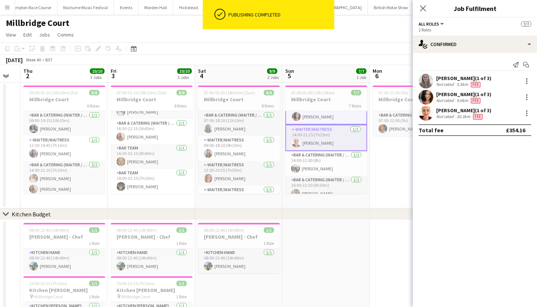
scroll to position [40, 0]
click at [324, 162] on app-card-role "Bar & Catering (Waiter / waitress) [DATE] 14:00-22:00 (8h) [PERSON_NAME]" at bounding box center [327, 162] width 82 height 25
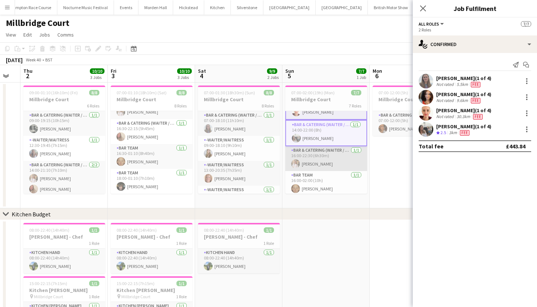
click at [324, 162] on app-card-role "Bar & Catering (Waiter / waitress) [DATE] 16:00-22:30 (6h30m) [PERSON_NAME]" at bounding box center [327, 158] width 82 height 25
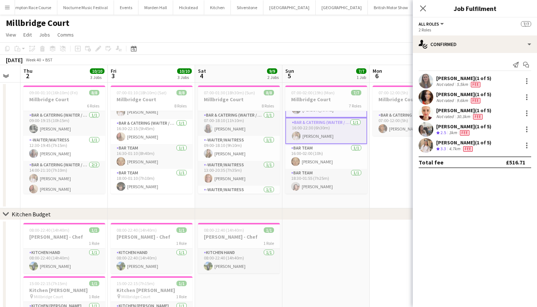
scroll to position [99, 0]
click at [319, 155] on app-card-role "Bar Team [DATE] 16:00-02:00 (10h) [PERSON_NAME]" at bounding box center [327, 156] width 82 height 25
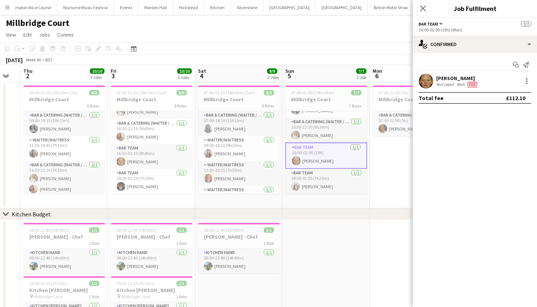
scroll to position [93, 0]
click at [321, 183] on app-card-role "Bar Team [DATE] 18:30-01:55 (7h25m) [PERSON_NAME]" at bounding box center [327, 181] width 82 height 25
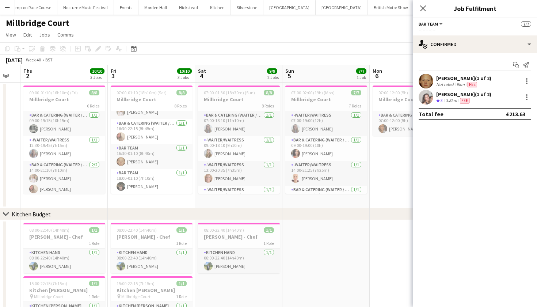
scroll to position [0, 0]
click at [424, 10] on icon "Close pop-in" at bounding box center [423, 8] width 7 height 7
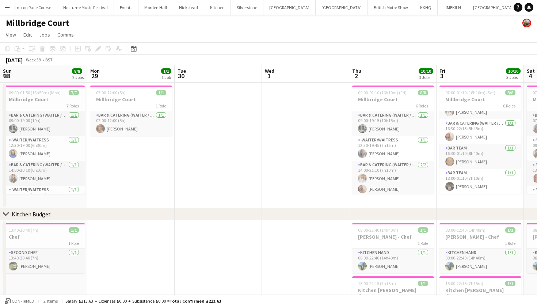
scroll to position [71, 0]
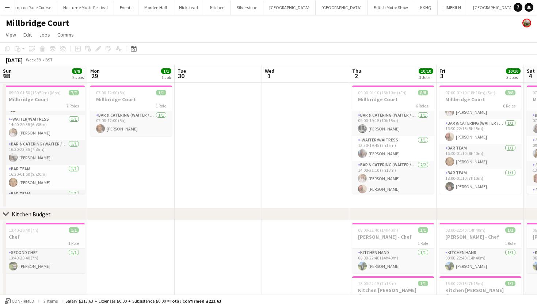
drag, startPoint x: 401, startPoint y: 14, endPoint x: 367, endPoint y: 28, distance: 37.1
click at [367, 28] on div "Menu Boards Boards Boards All jobs Status Workforce Workforce My Workforce Recr…" at bounding box center [268, 177] width 537 height 355
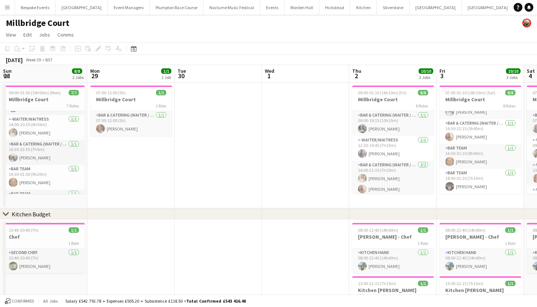
scroll to position [0, 0]
click at [180, 7] on button "Plumpton Race Course Close" at bounding box center [177, 7] width 54 height 14
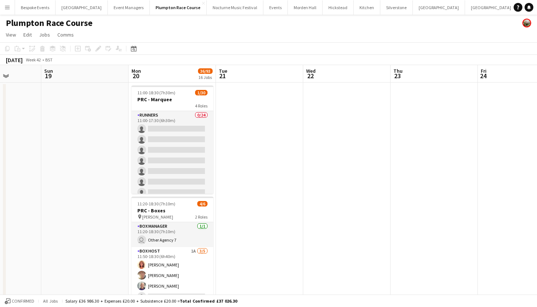
scroll to position [0, 222]
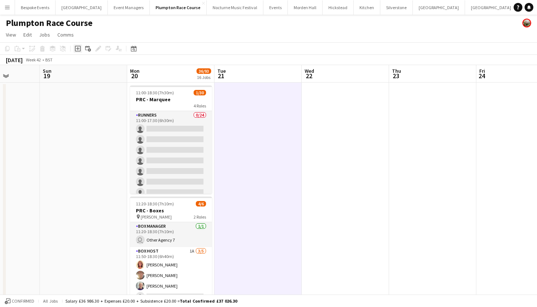
click at [76, 52] on div "Add job" at bounding box center [77, 48] width 9 height 9
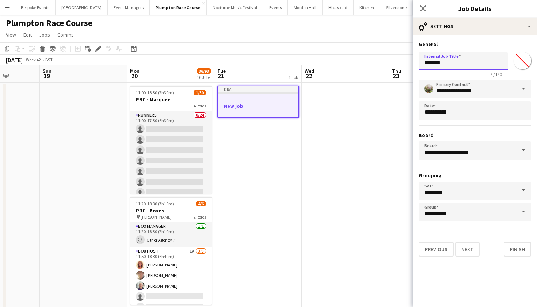
drag, startPoint x: 450, startPoint y: 63, endPoint x: 396, endPoint y: 61, distance: 54.5
type input "**********"
click at [473, 248] on button "Next" at bounding box center [467, 249] width 24 height 15
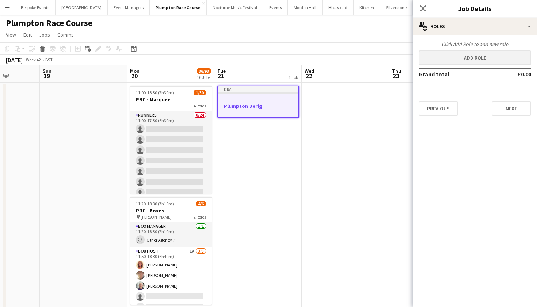
click at [454, 63] on button "Add role" at bounding box center [475, 57] width 113 height 15
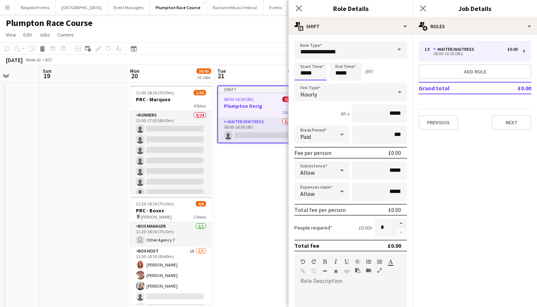
click at [306, 75] on input "*****" at bounding box center [311, 71] width 32 height 18
type input "*****"
click at [341, 76] on input "*****" at bounding box center [346, 71] width 32 height 18
type input "*****"
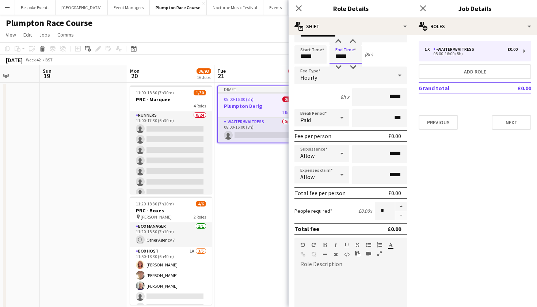
scroll to position [4, 0]
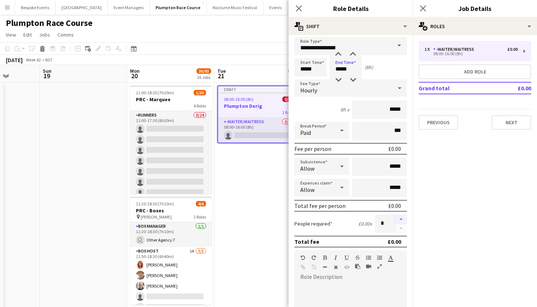
click at [402, 219] on button "button" at bounding box center [402, 220] width 12 height 10
type input "*"
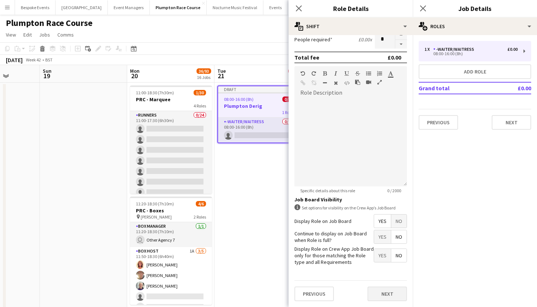
scroll to position [188, 0]
click at [394, 292] on button "Next" at bounding box center [387, 294] width 39 height 15
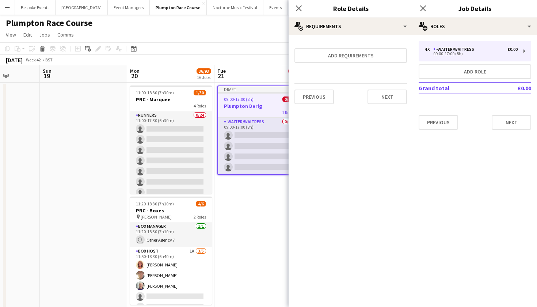
scroll to position [0, 0]
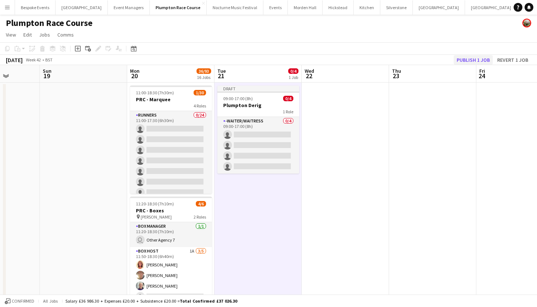
click at [464, 56] on button "Publish 1 job" at bounding box center [473, 60] width 39 height 10
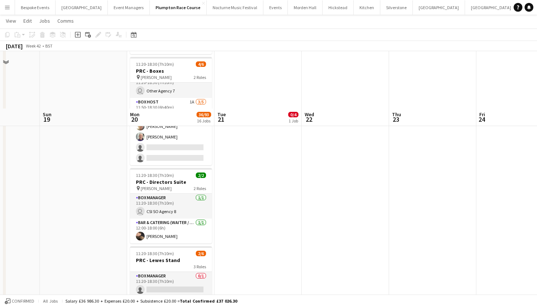
scroll to position [112, 0]
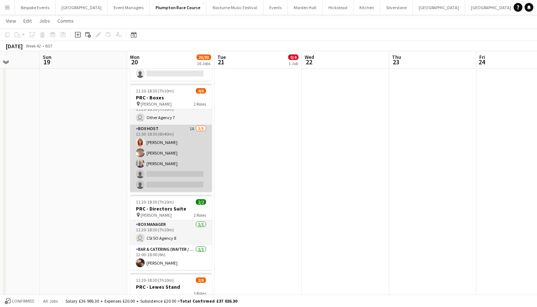
click at [156, 140] on app-card-role "Box Host 1A [DATE] 11:50-18:30 (6h40m) [PERSON_NAME] [PERSON_NAME] [PERSON_NAME…" at bounding box center [171, 158] width 82 height 67
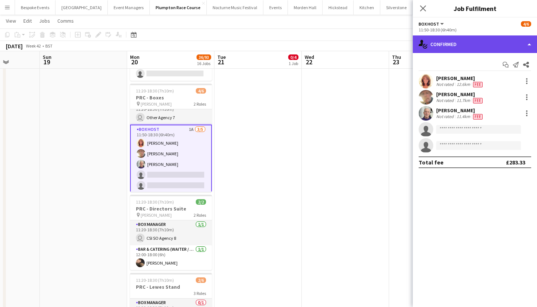
click at [512, 48] on div "single-neutral-actions-check-2 Confirmed" at bounding box center [475, 44] width 124 height 18
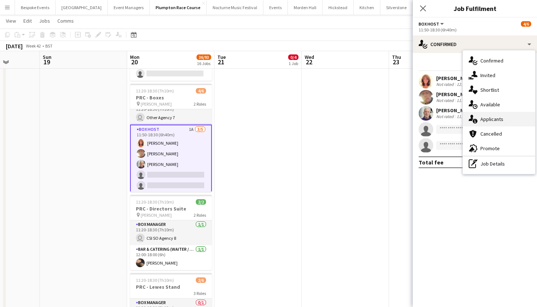
click at [487, 115] on div "single-neutral-actions-information Applicants" at bounding box center [499, 119] width 72 height 15
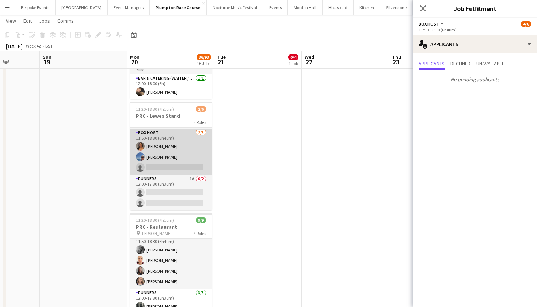
scroll to position [24, 0]
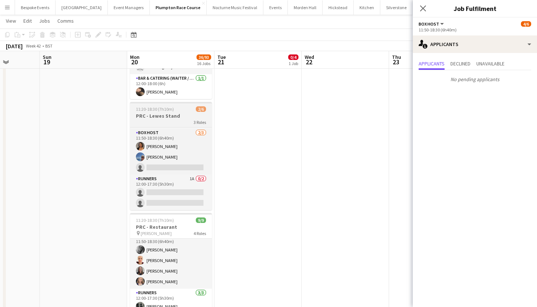
click at [172, 111] on span "11:20-18:30 (7h10m)" at bounding box center [155, 108] width 38 height 5
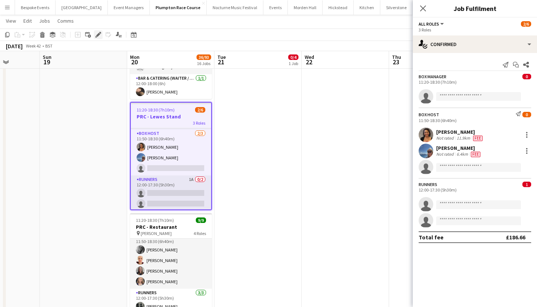
click at [99, 32] on icon "Edit" at bounding box center [98, 35] width 6 height 6
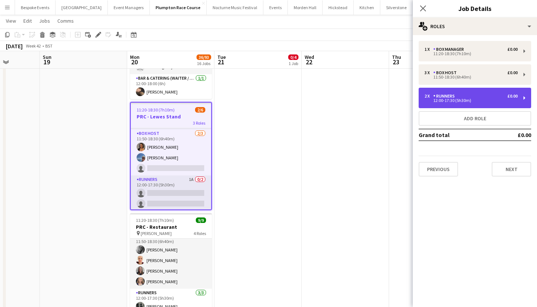
click at [469, 96] on div "2 x Runners £0.00" at bounding box center [471, 96] width 93 height 5
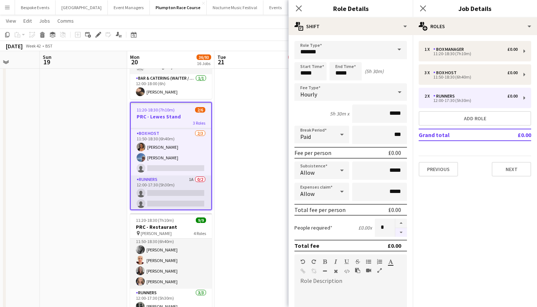
click at [402, 230] on button "button" at bounding box center [402, 232] width 12 height 9
type input "*"
click at [262, 165] on app-date-cell "09:00-17:00 (8h) 0/4 Plumpton Derig 1 Role -Waiter/Waitress 0/4 09:00-17:00 (8h…" at bounding box center [258, 134] width 87 height 670
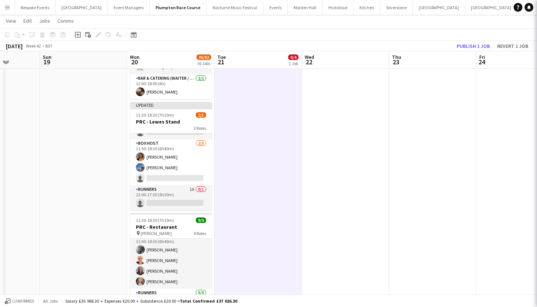
scroll to position [19, 0]
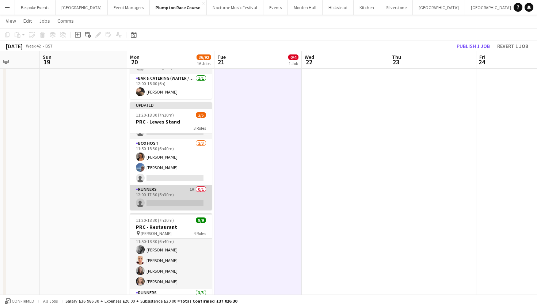
click at [179, 193] on app-card-role "Runners 1A 0/1 12:00-17:30 (5h30m) single-neutral-actions" at bounding box center [171, 197] width 82 height 25
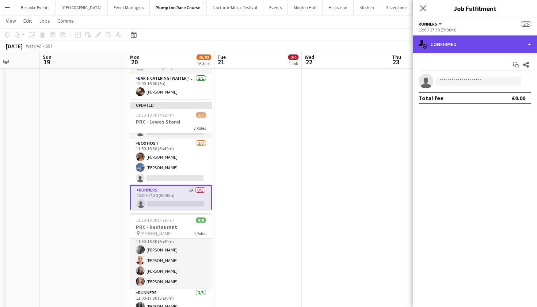
click at [505, 48] on div "single-neutral-actions-check-2 Confirmed" at bounding box center [475, 44] width 124 height 18
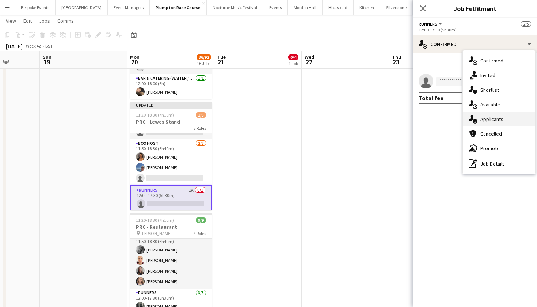
click at [491, 122] on span "Applicants" at bounding box center [492, 119] width 23 height 7
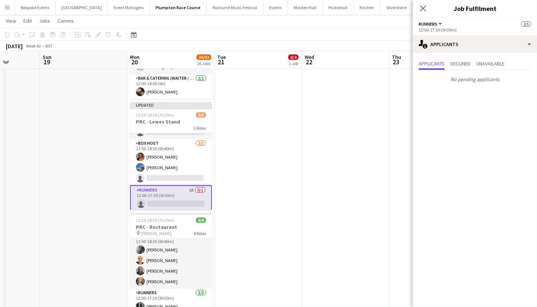
click at [336, 134] on app-date-cell at bounding box center [345, 134] width 87 height 670
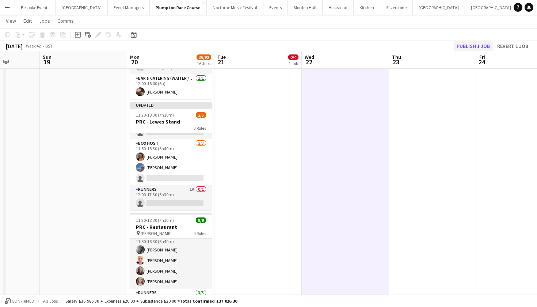
click at [470, 44] on button "Publish 1 job" at bounding box center [473, 46] width 39 height 10
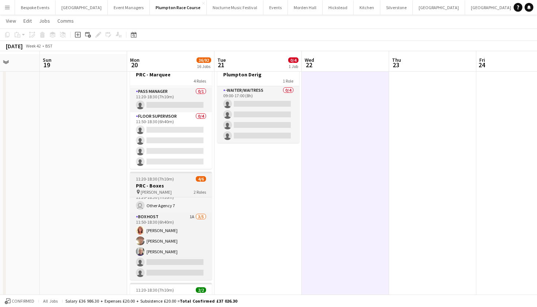
scroll to position [30, 0]
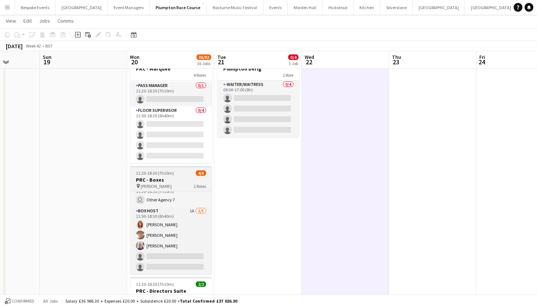
click at [165, 174] on span "11:20-18:30 (7h10m)" at bounding box center [155, 172] width 38 height 5
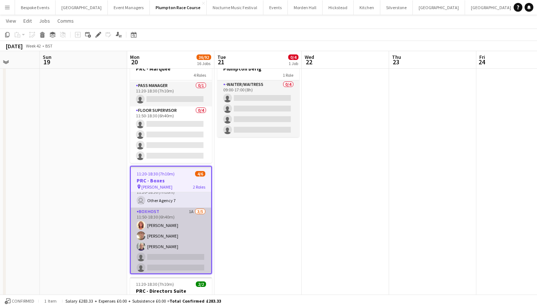
click at [174, 235] on app-card-role "Box Host 1A [DATE] 11:50-18:30 (6h40m) [PERSON_NAME] [PERSON_NAME] [PERSON_NAME…" at bounding box center [171, 241] width 80 height 67
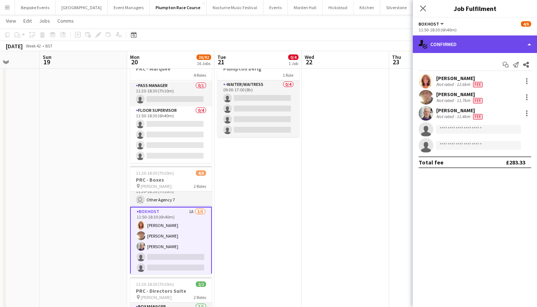
click at [454, 46] on div "single-neutral-actions-check-2 Confirmed" at bounding box center [475, 44] width 124 height 18
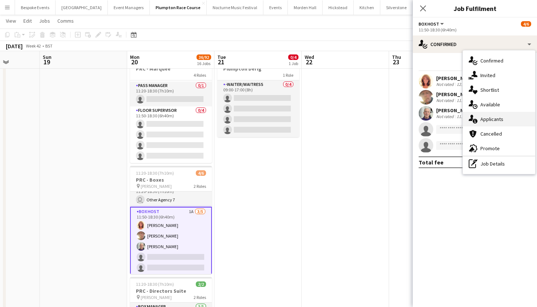
click at [488, 119] on span "Applicants" at bounding box center [492, 119] width 23 height 7
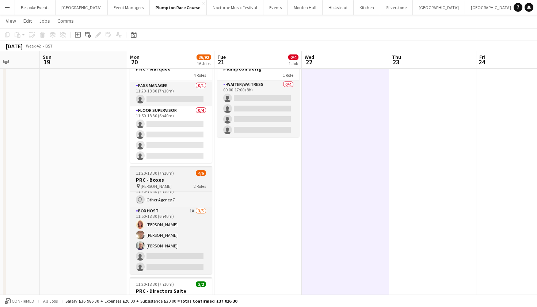
click at [183, 182] on h3 "PRC - Boxes" at bounding box center [171, 180] width 82 height 7
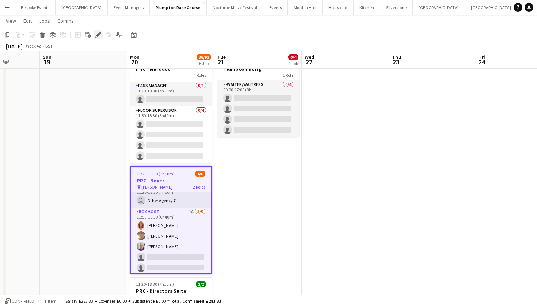
click at [98, 34] on icon "Edit" at bounding box center [98, 35] width 6 height 6
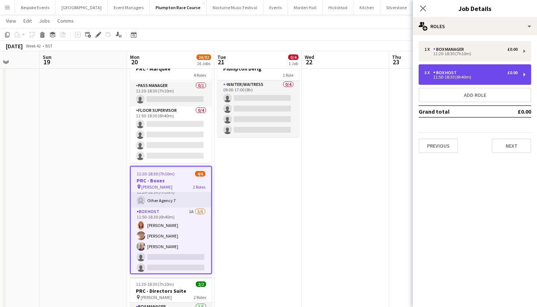
click at [490, 72] on div "5 x Box Host £0.00" at bounding box center [471, 72] width 93 height 5
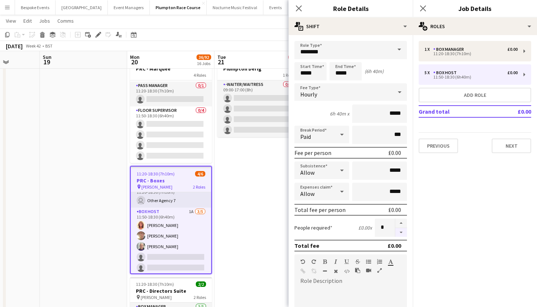
click at [400, 231] on button "button" at bounding box center [402, 232] width 12 height 9
type input "*"
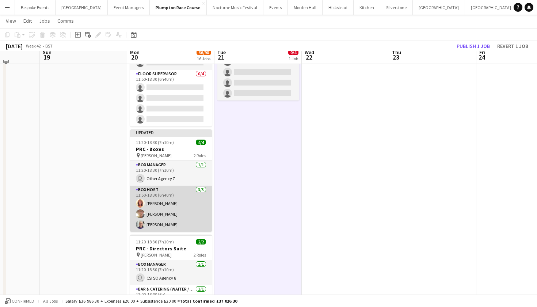
scroll to position [62, 0]
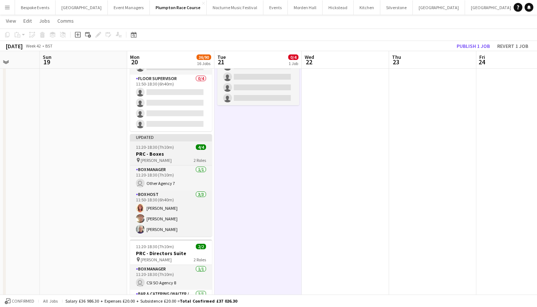
click at [160, 151] on h3 "PRC - Boxes" at bounding box center [171, 154] width 82 height 7
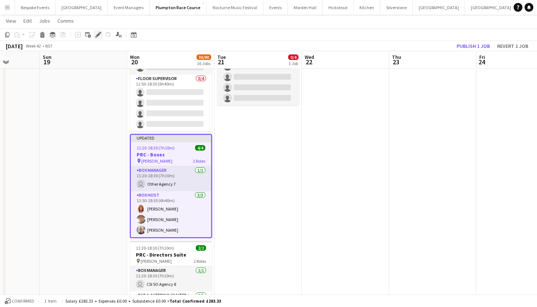
click at [101, 34] on icon "Edit" at bounding box center [98, 35] width 6 height 6
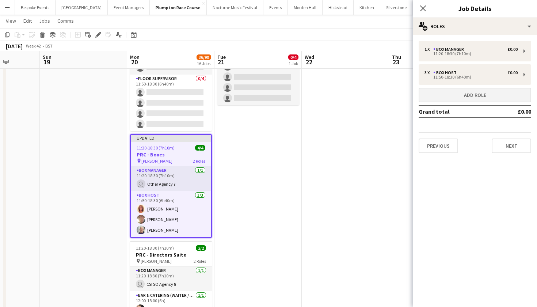
click at [459, 97] on button "Add role" at bounding box center [475, 95] width 113 height 15
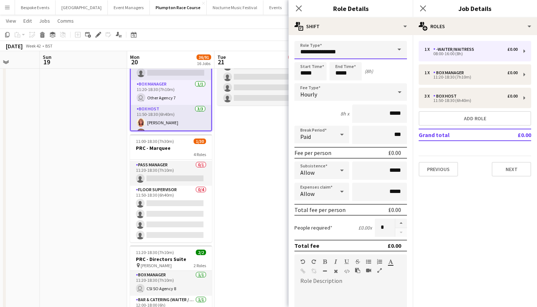
click at [387, 50] on input "**********" at bounding box center [351, 50] width 113 height 18
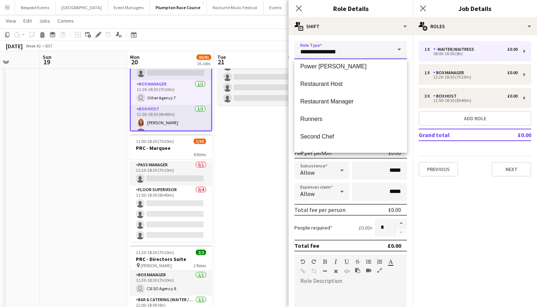
scroll to position [356, 0]
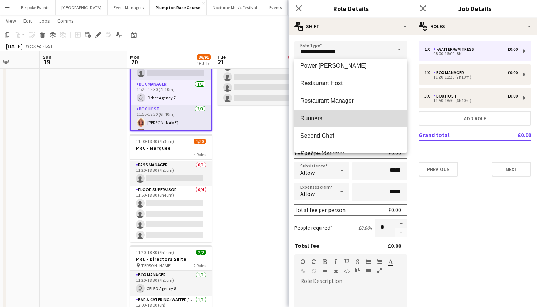
click at [353, 114] on mat-option "Runners" at bounding box center [351, 119] width 113 height 18
type input "*******"
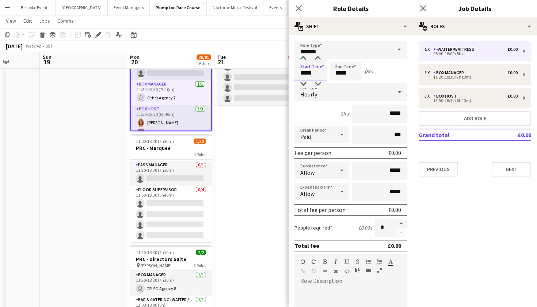
click at [306, 74] on input "*****" at bounding box center [311, 71] width 32 height 18
type input "*****"
click at [341, 73] on input "*****" at bounding box center [346, 71] width 32 height 18
type input "*****"
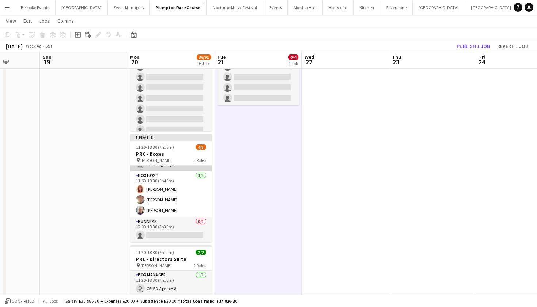
scroll to position [19, 0]
click at [485, 43] on button "Publish 1 job" at bounding box center [473, 46] width 39 height 10
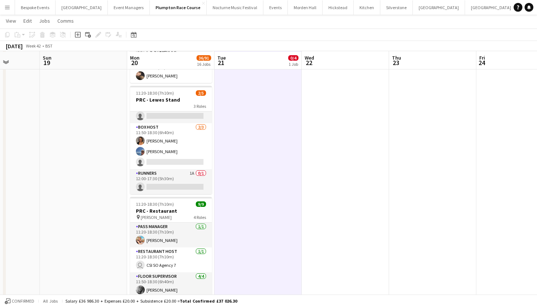
scroll to position [300, 0]
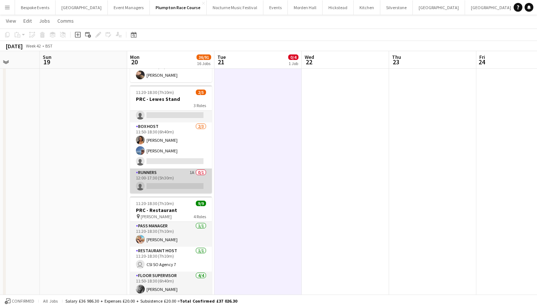
click at [197, 188] on app-card-role "Runners 1A 0/1 12:00-17:30 (5h30m) single-neutral-actions" at bounding box center [171, 181] width 82 height 25
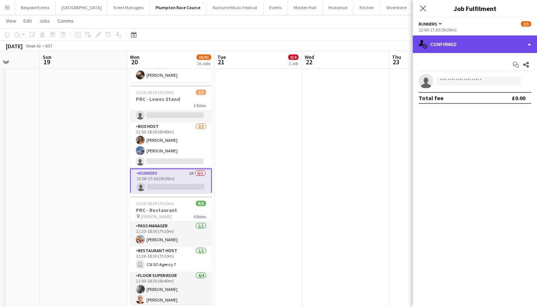
click at [459, 46] on div "single-neutral-actions-check-2 Confirmed" at bounding box center [475, 44] width 124 height 18
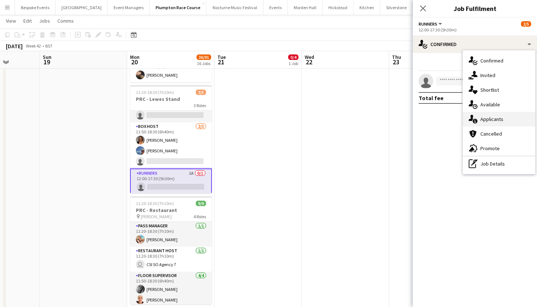
click at [478, 122] on div "single-neutral-actions-information Applicants" at bounding box center [499, 119] width 72 height 15
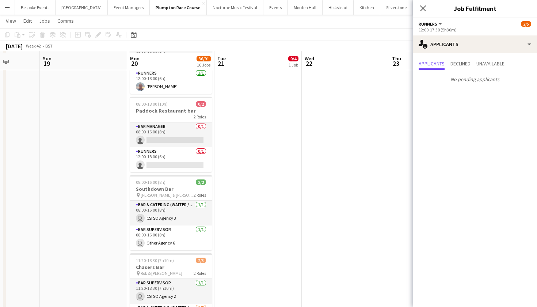
scroll to position [849, 0]
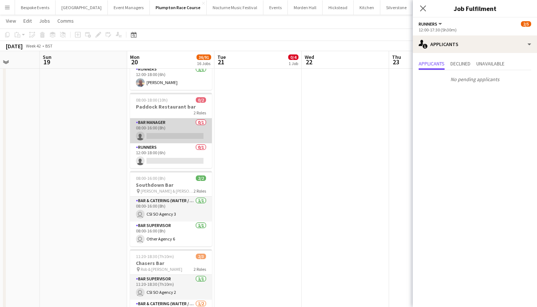
click at [160, 135] on app-card-role "Bar Manager 0/1 08:00-16:00 (8h) single-neutral-actions" at bounding box center [171, 130] width 82 height 25
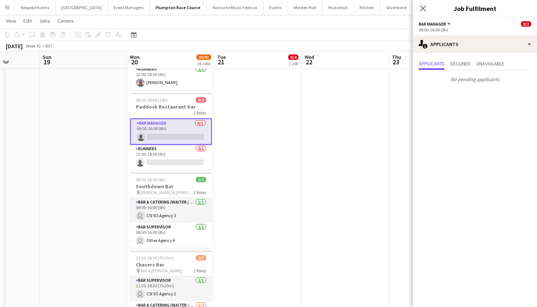
scroll to position [0, 222]
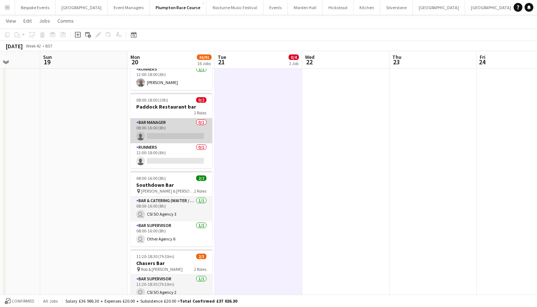
click at [185, 127] on app-card-role "Bar Manager 0/1 08:00-16:00 (8h) single-neutral-actions" at bounding box center [172, 130] width 82 height 25
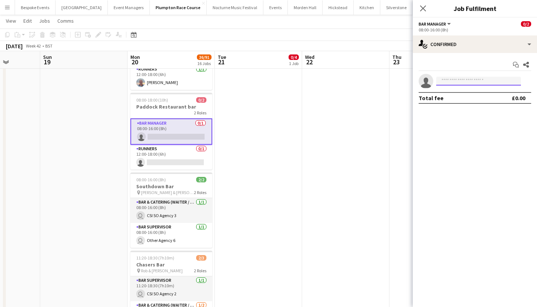
click at [462, 79] on input at bounding box center [478, 81] width 85 height 9
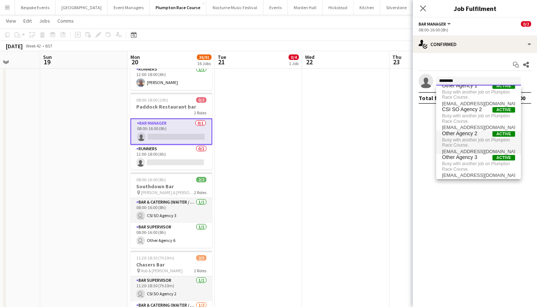
scroll to position [0, 0]
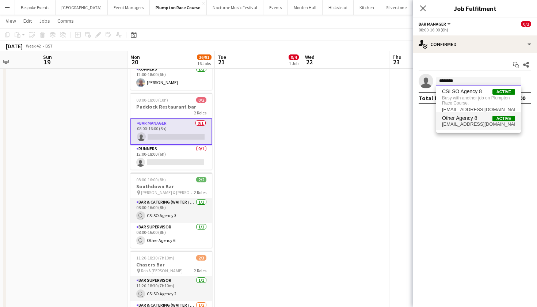
type input "********"
click at [472, 121] on span "[EMAIL_ADDRESS][DOMAIN_NAME]" at bounding box center [478, 124] width 73 height 6
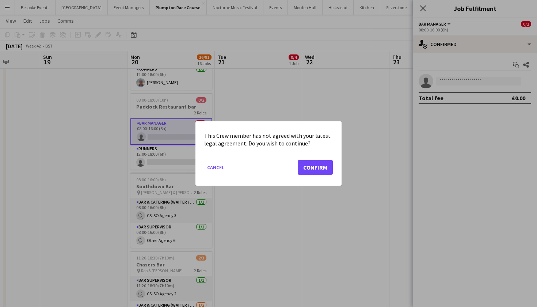
click at [307, 165] on button "Confirm" at bounding box center [315, 167] width 35 height 15
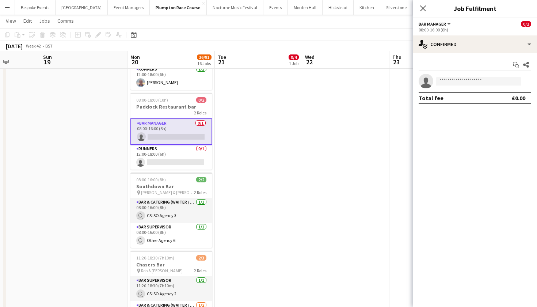
scroll to position [849, 0]
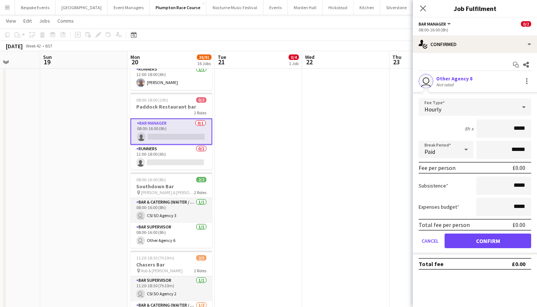
click at [470, 242] on button "Confirm" at bounding box center [488, 241] width 87 height 15
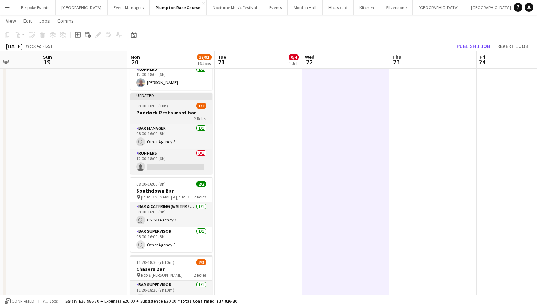
click at [158, 109] on h3 "Paddock Restaurant bar" at bounding box center [172, 112] width 82 height 7
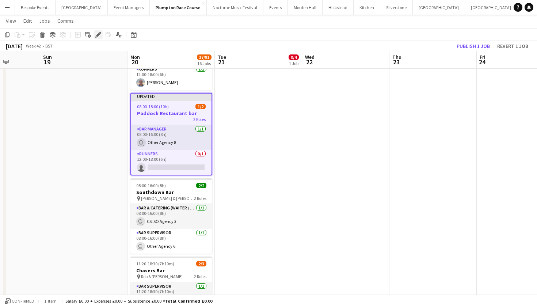
click at [99, 37] on icon "Edit" at bounding box center [98, 35] width 6 height 6
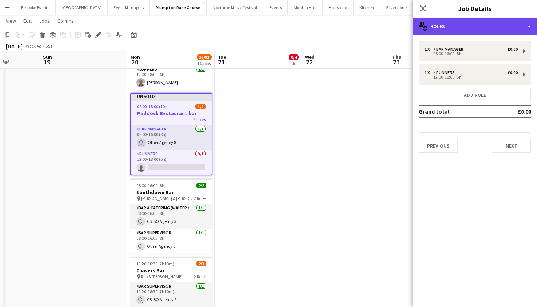
click at [469, 31] on div "multiple-users-add Roles" at bounding box center [475, 27] width 124 height 18
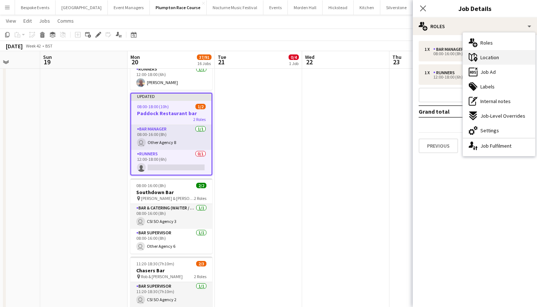
click at [495, 58] on span "Location" at bounding box center [490, 57] width 19 height 7
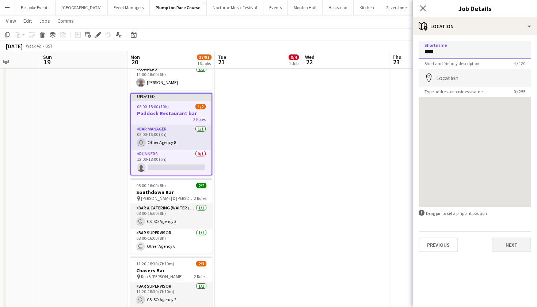
type input "****"
click at [514, 244] on button "Next" at bounding box center [511, 245] width 39 height 15
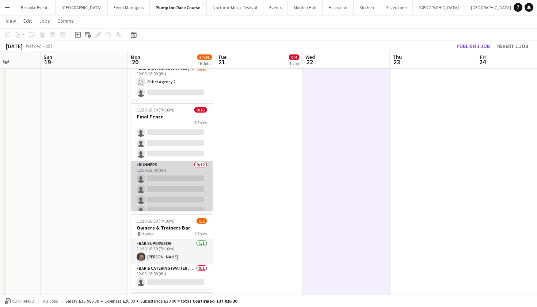
scroll to position [41, 0]
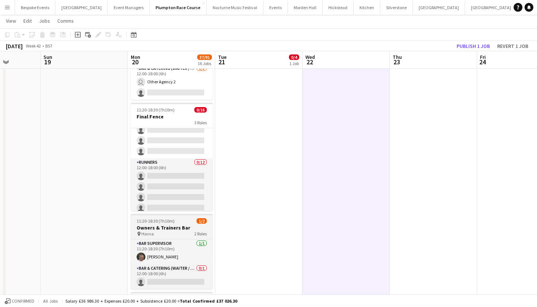
click at [173, 226] on h3 "Owners & Trainers Bar" at bounding box center [172, 227] width 82 height 7
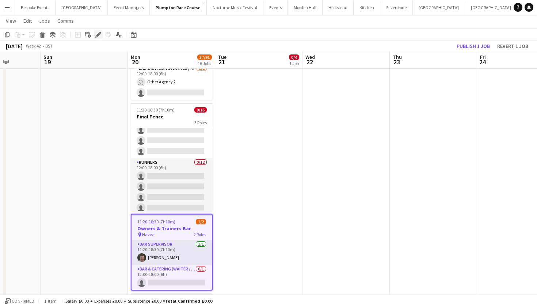
click at [101, 37] on icon "Edit" at bounding box center [98, 35] width 6 height 6
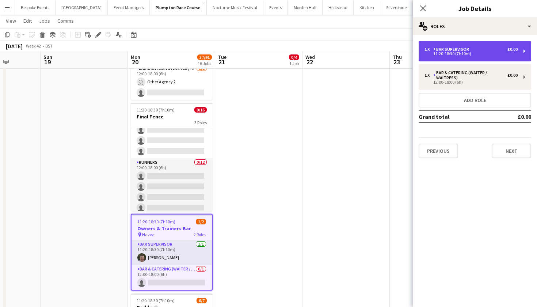
click at [440, 55] on div "11:20-18:30 (7h10m)" at bounding box center [471, 54] width 93 height 4
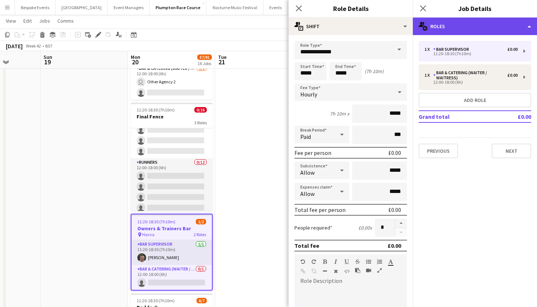
click at [439, 25] on div "multiple-users-add Roles" at bounding box center [475, 27] width 124 height 18
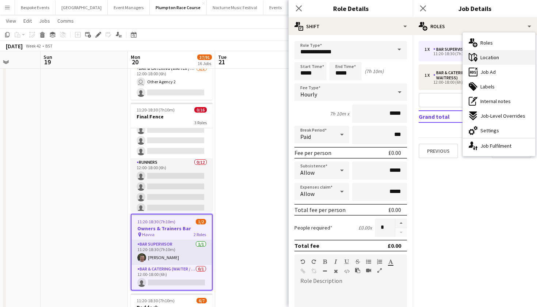
click at [473, 59] on icon "maps-pin-1" at bounding box center [473, 57] width 9 height 9
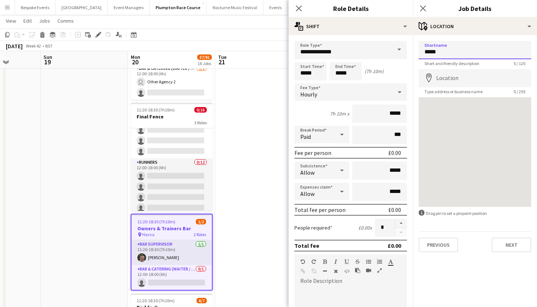
drag, startPoint x: 454, startPoint y: 55, endPoint x: 424, endPoint y: 55, distance: 29.6
click at [512, 245] on button "Next" at bounding box center [511, 245] width 39 height 15
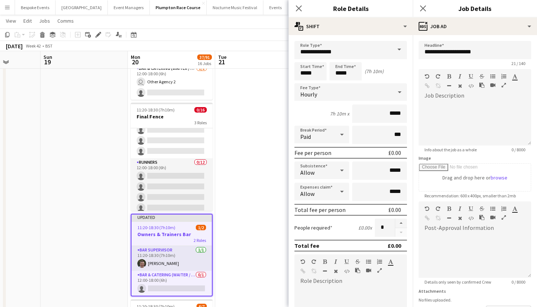
click at [251, 201] on app-date-cell at bounding box center [258, 95] width 87 height 779
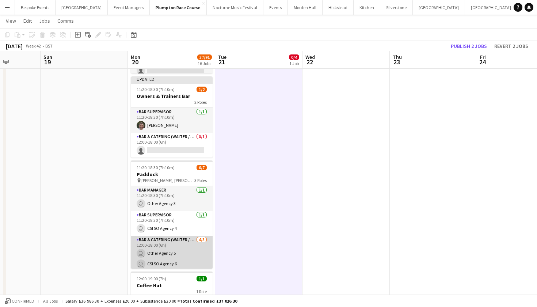
scroll to position [0, 0]
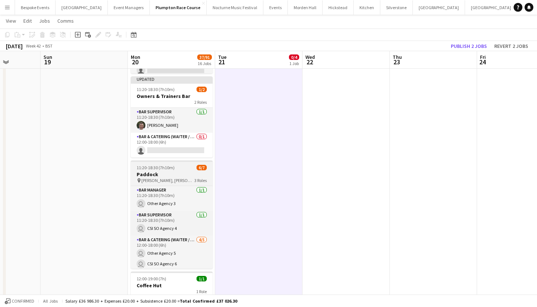
click at [166, 174] on h3 "Paddock" at bounding box center [172, 174] width 82 height 7
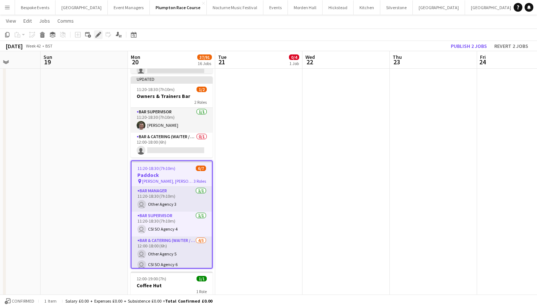
click at [98, 37] on icon at bounding box center [98, 35] width 4 height 4
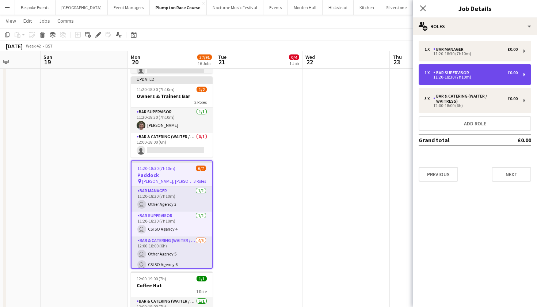
click at [461, 77] on div "11:20-18:30 (7h10m)" at bounding box center [471, 77] width 93 height 4
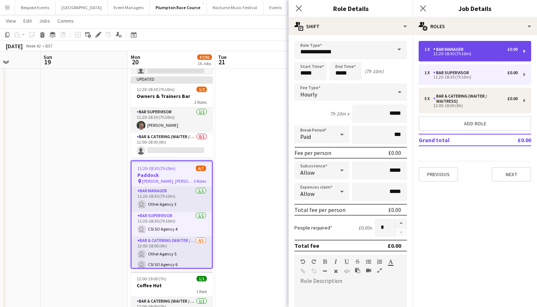
click at [455, 51] on div "Bar Manager" at bounding box center [450, 49] width 33 height 5
type input "**********"
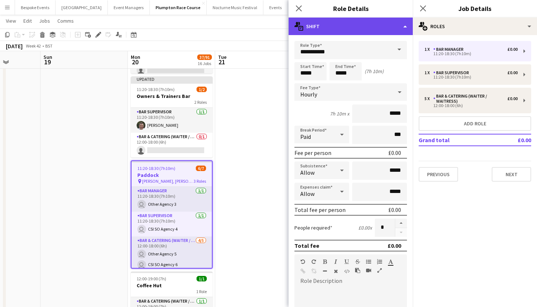
click at [369, 31] on div "multiple-actions-text Shift" at bounding box center [351, 27] width 124 height 18
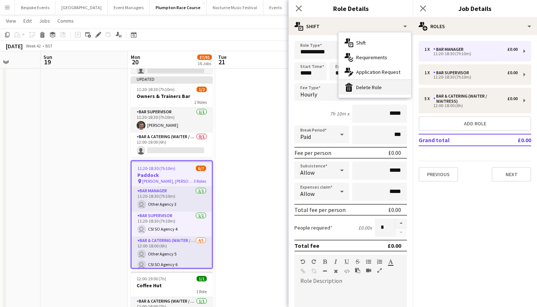
click at [379, 87] on div "bin-2 Delete Role" at bounding box center [375, 87] width 72 height 15
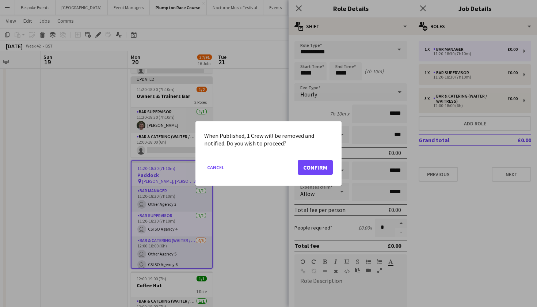
click at [314, 167] on button "Confirm" at bounding box center [315, 167] width 35 height 15
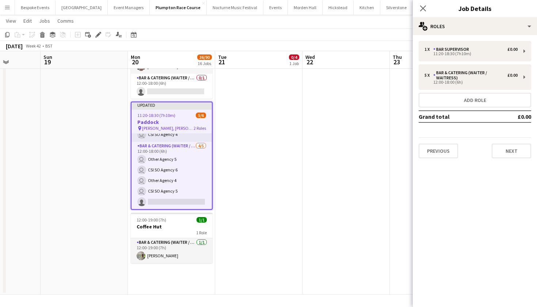
scroll to position [17, 0]
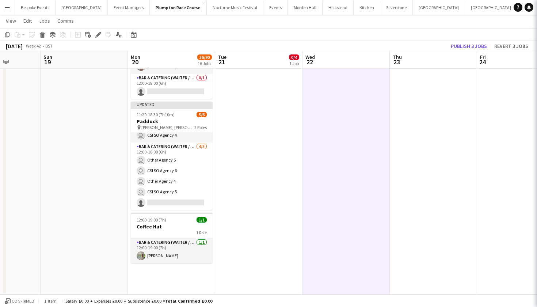
scroll to position [15, 0]
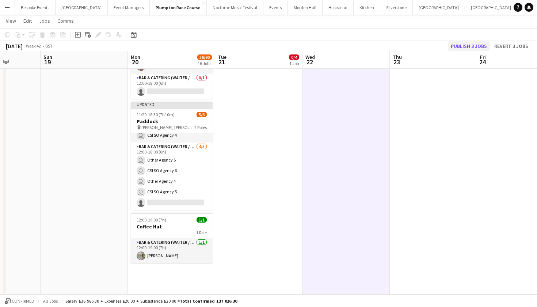
click at [460, 50] on button "Publish 3 jobs" at bounding box center [469, 46] width 42 height 10
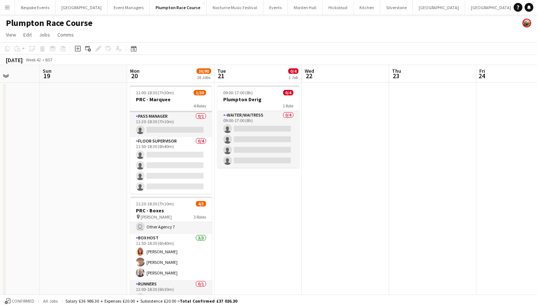
scroll to position [0, 0]
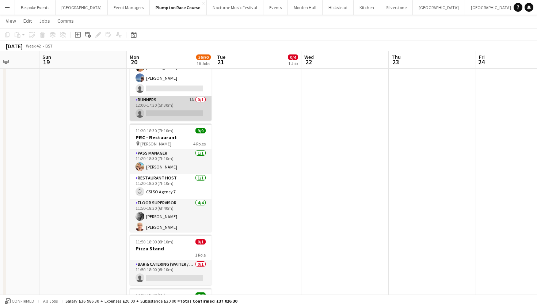
click at [181, 111] on app-card-role "Runners 1A 0/1 12:00-17:30 (5h30m) single-neutral-actions" at bounding box center [171, 108] width 82 height 25
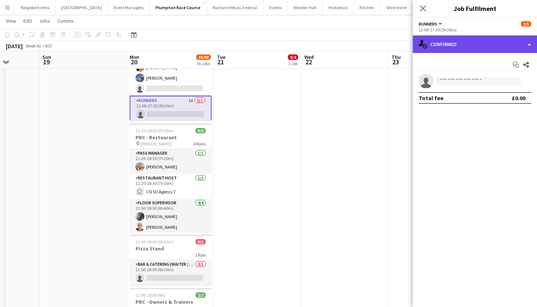
click at [482, 45] on div "single-neutral-actions-check-2 Confirmed" at bounding box center [475, 44] width 124 height 18
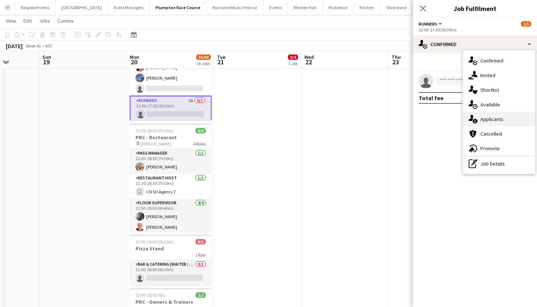
click at [500, 125] on div "single-neutral-actions-information Applicants" at bounding box center [499, 119] width 72 height 15
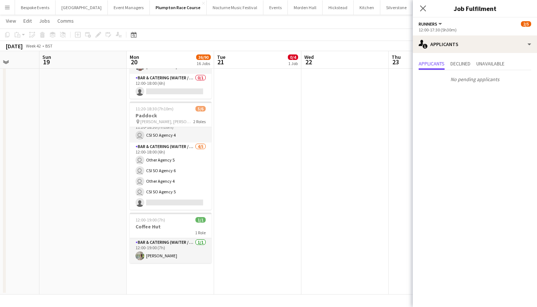
click at [9, 8] on app-icon "Menu" at bounding box center [7, 7] width 6 height 6
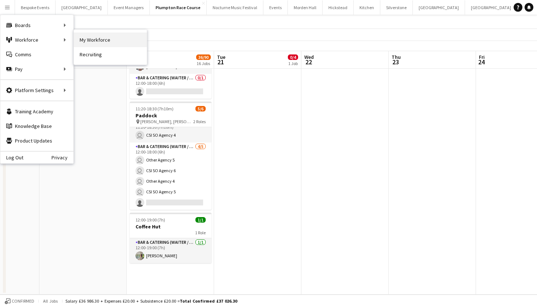
click at [79, 40] on link "My Workforce" at bounding box center [110, 40] width 73 height 15
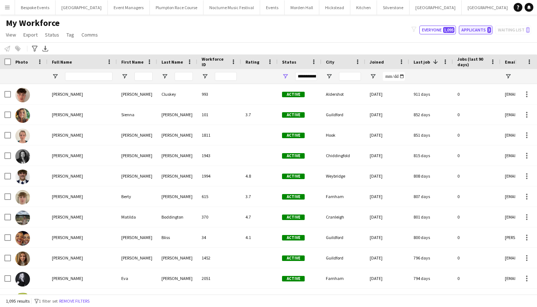
click at [480, 30] on button "Applicants 3" at bounding box center [476, 30] width 34 height 9
type input "**********"
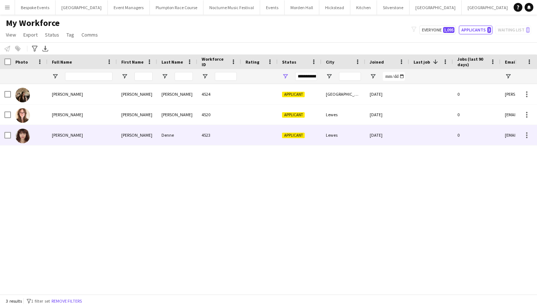
click at [65, 135] on span "[PERSON_NAME]" at bounding box center [67, 134] width 31 height 5
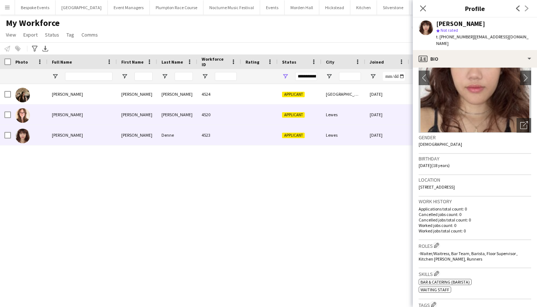
click at [46, 120] on div at bounding box center [29, 115] width 37 height 20
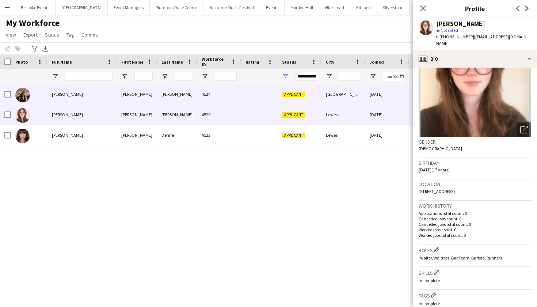
click at [154, 95] on div "[PERSON_NAME]" at bounding box center [137, 94] width 40 height 20
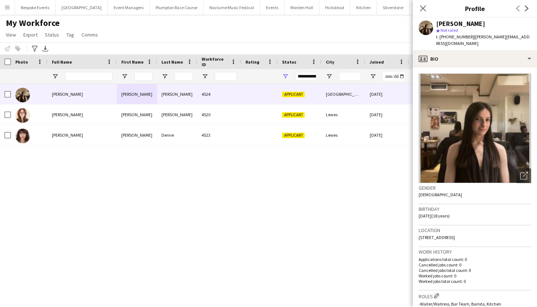
drag, startPoint x: 522, startPoint y: 36, endPoint x: 472, endPoint y: 38, distance: 50.1
click at [472, 38] on div "[PERSON_NAME] star Not rated t. [PHONE_NUMBER] | [PERSON_NAME][EMAIL_ADDRESS][D…" at bounding box center [475, 34] width 124 height 33
copy span "[PERSON_NAME][EMAIL_ADDRESS][DOMAIN_NAME]"
click at [422, 9] on icon "Close pop-in" at bounding box center [423, 8] width 7 height 7
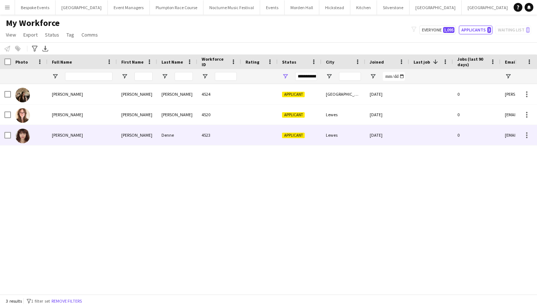
click at [65, 132] on span "[PERSON_NAME]" at bounding box center [67, 134] width 31 height 5
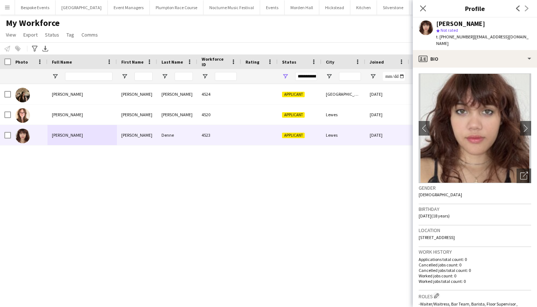
drag, startPoint x: 521, startPoint y: 39, endPoint x: 474, endPoint y: 38, distance: 46.8
click at [474, 38] on div "[PERSON_NAME] star Not rated t. [PHONE_NUMBER] | [EMAIL_ADDRESS][DOMAIN_NAME]" at bounding box center [475, 34] width 124 height 33
copy span "[EMAIL_ADDRESS][DOMAIN_NAME]"
click at [425, 10] on icon at bounding box center [423, 8] width 7 height 7
